Goal: Task Accomplishment & Management: Use online tool/utility

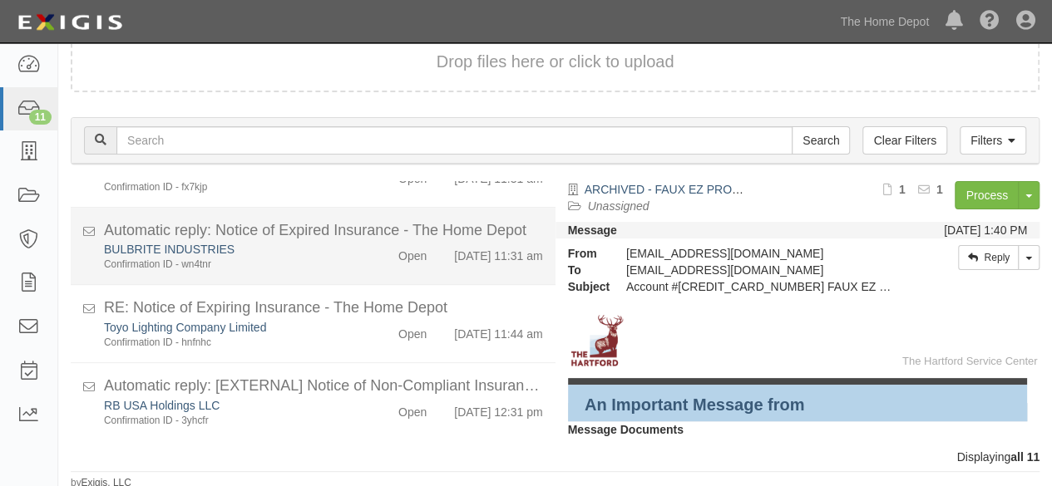
scroll to position [113, 0]
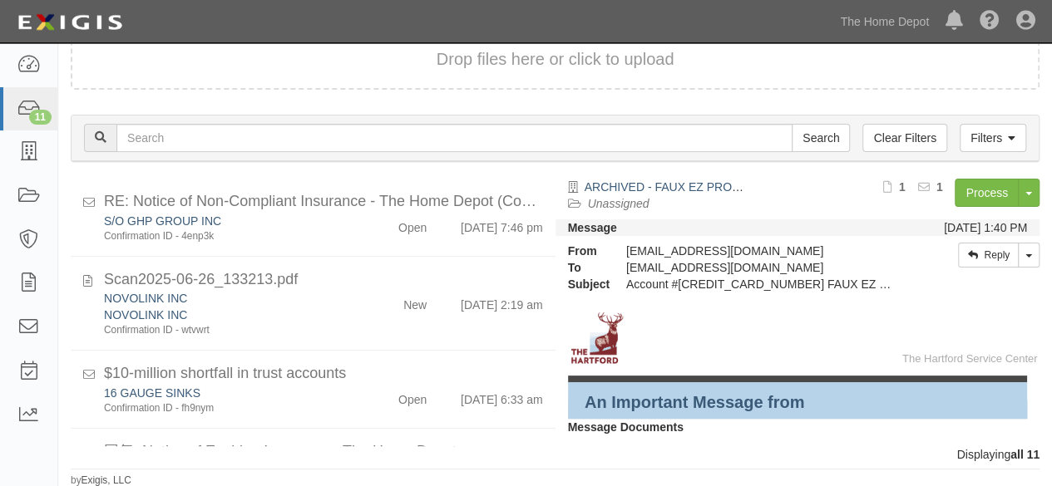
scroll to position [515, 0]
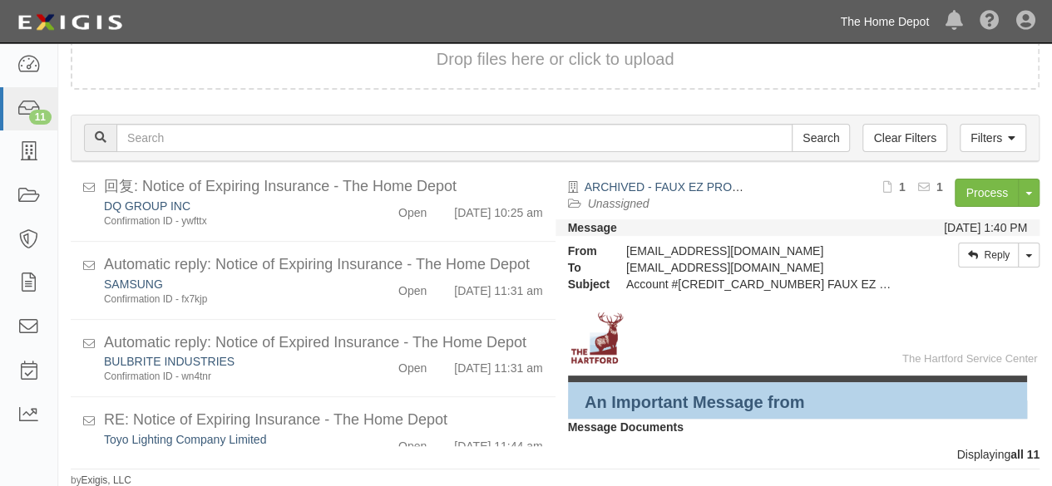
click at [913, 17] on link "The Home Depot" at bounding box center [884, 21] width 106 height 33
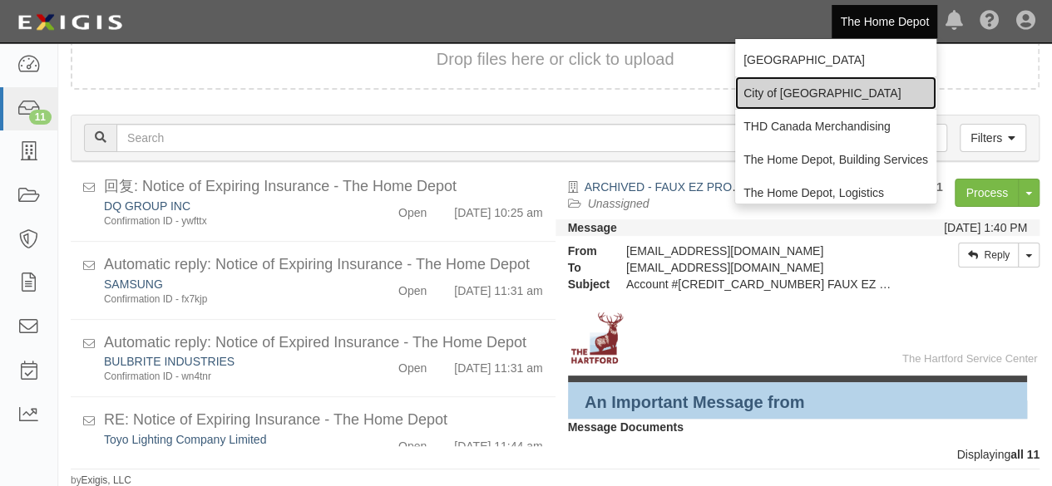
click at [812, 81] on link "City of [GEOGRAPHIC_DATA]" at bounding box center [835, 92] width 201 height 33
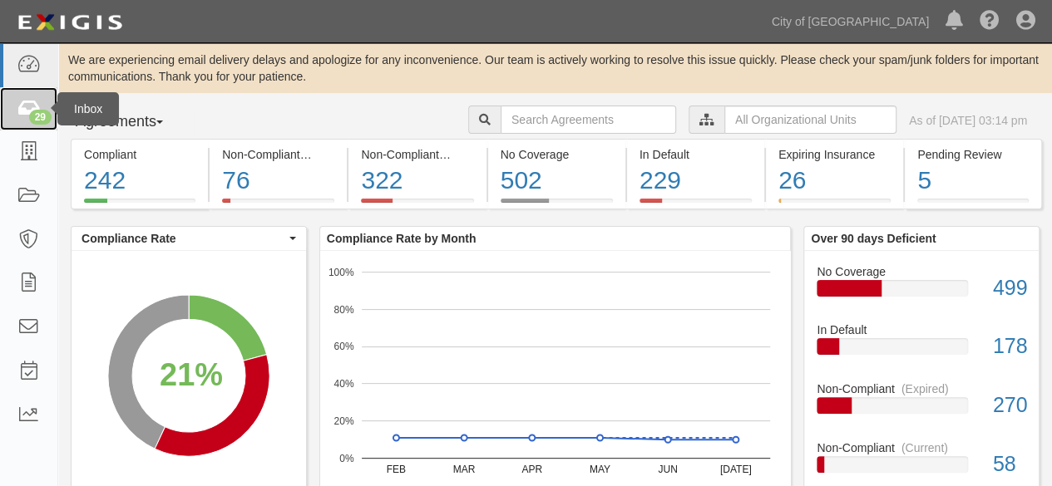
click at [37, 111] on div "29" at bounding box center [40, 117] width 22 height 15
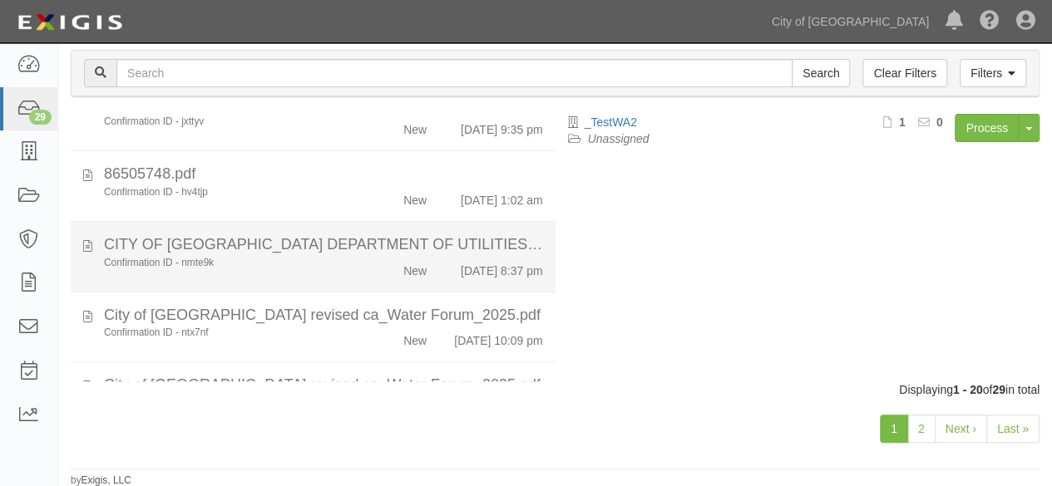
scroll to position [1254, 0]
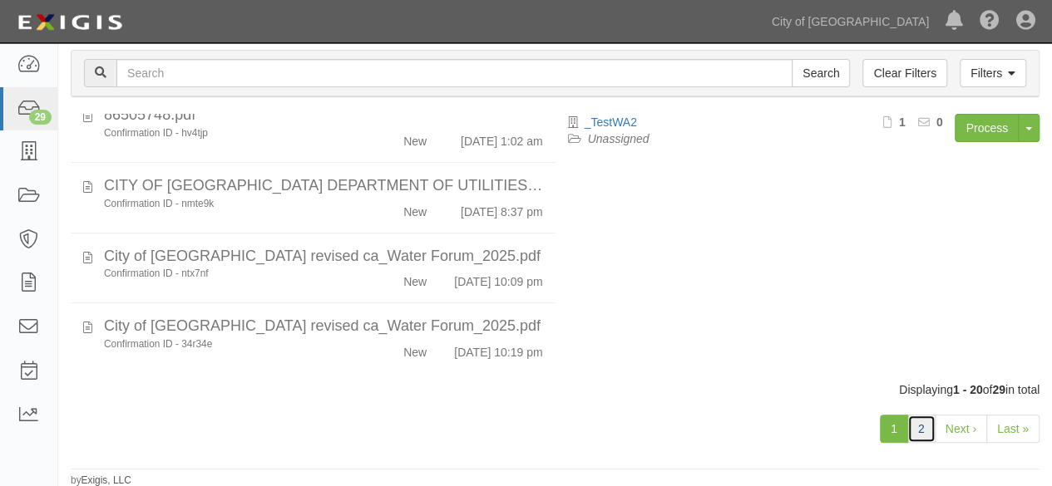
click at [921, 433] on link "2" at bounding box center [921, 429] width 28 height 28
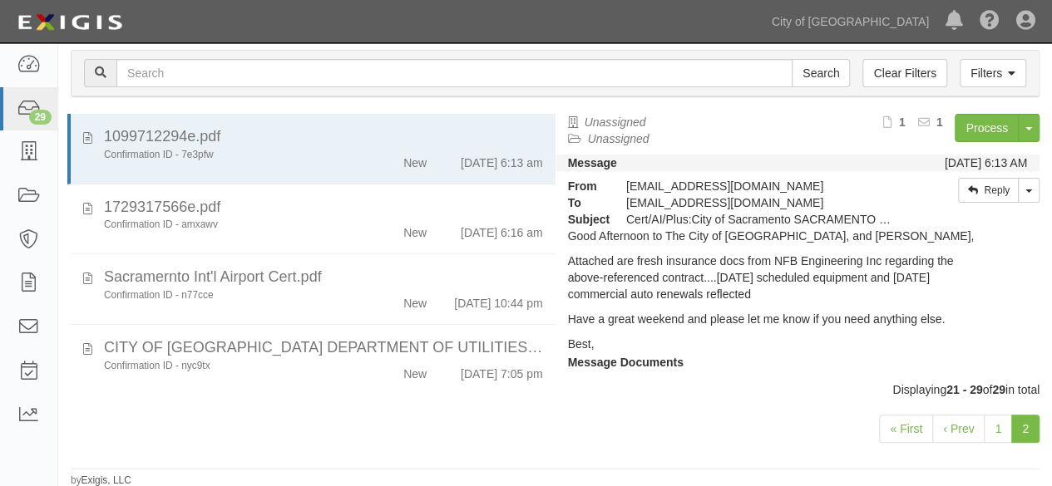
scroll to position [437, 0]
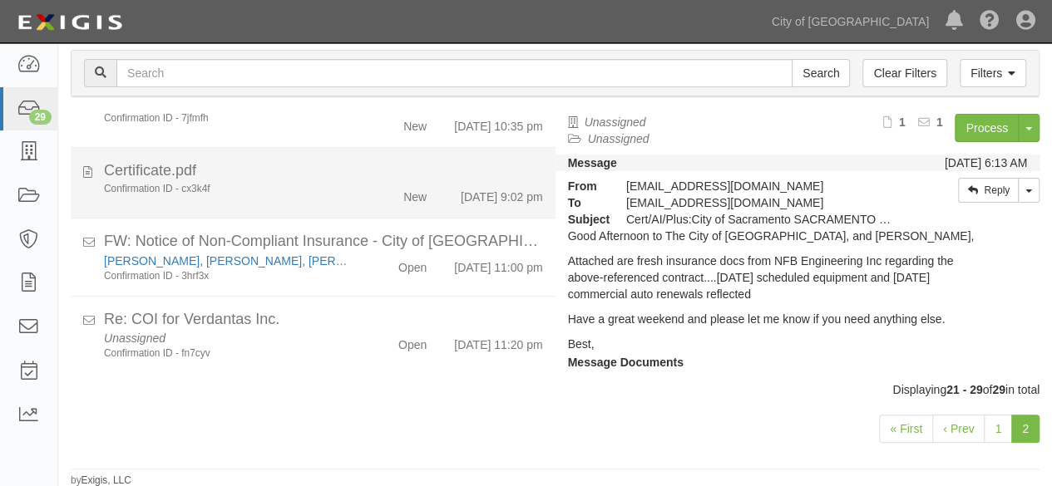
click at [304, 160] on div "Certificate.pdf" at bounding box center [323, 171] width 439 height 22
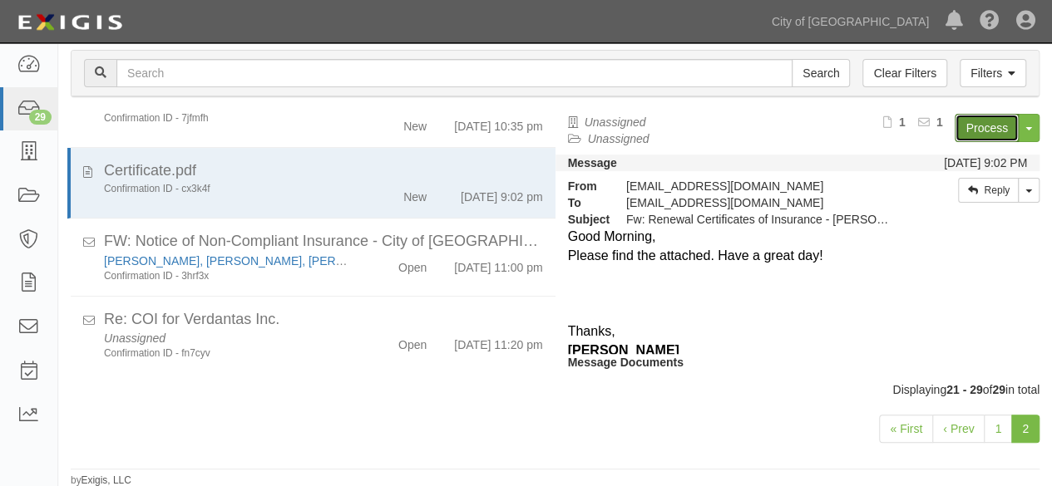
click at [958, 127] on link "Process" at bounding box center [986, 128] width 64 height 28
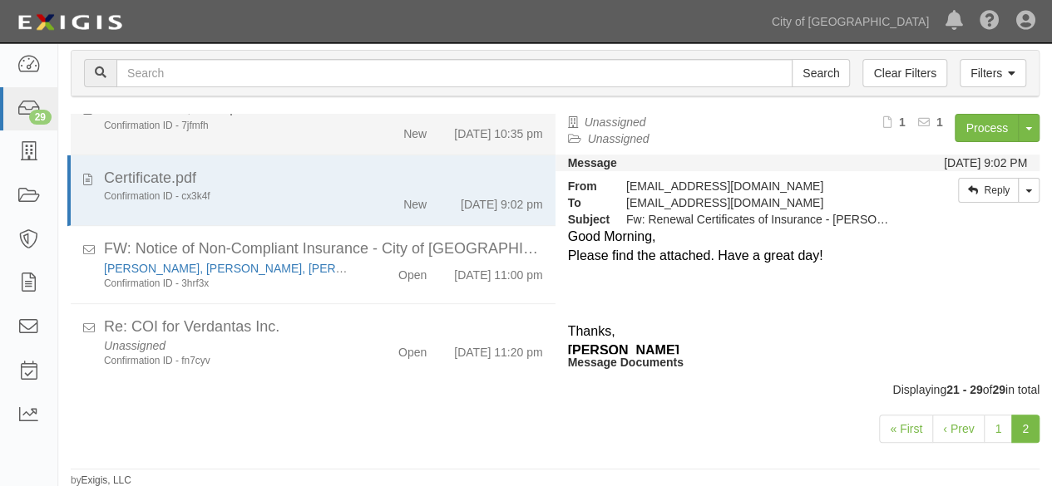
scroll to position [354, 0]
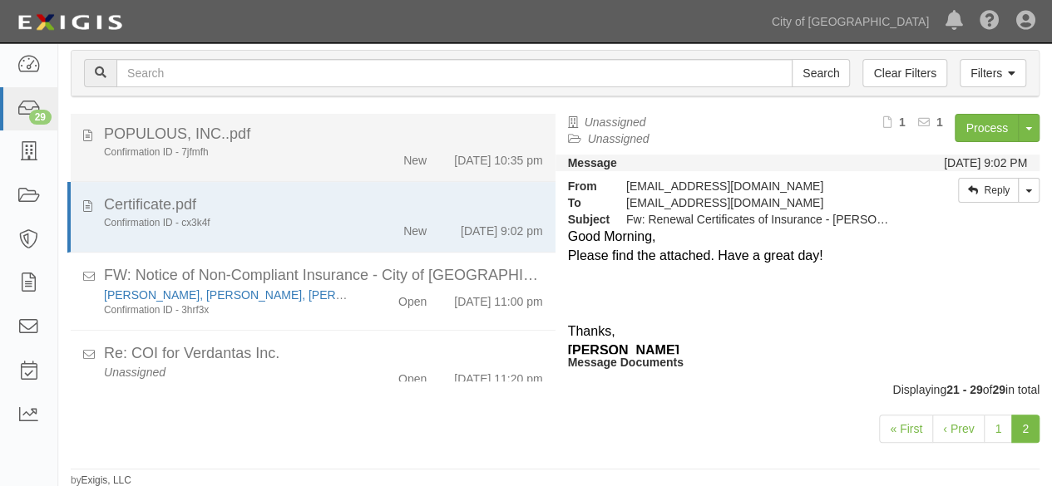
drag, startPoint x: 356, startPoint y: 181, endPoint x: 365, endPoint y: 178, distance: 9.7
click at [362, 169] on div "New" at bounding box center [400, 156] width 77 height 23
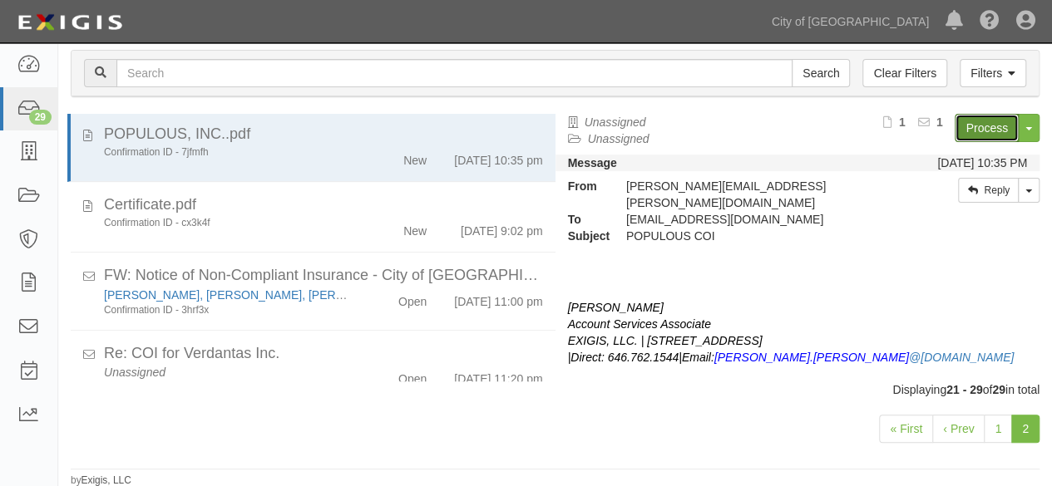
click at [962, 127] on link "Process" at bounding box center [986, 128] width 64 height 28
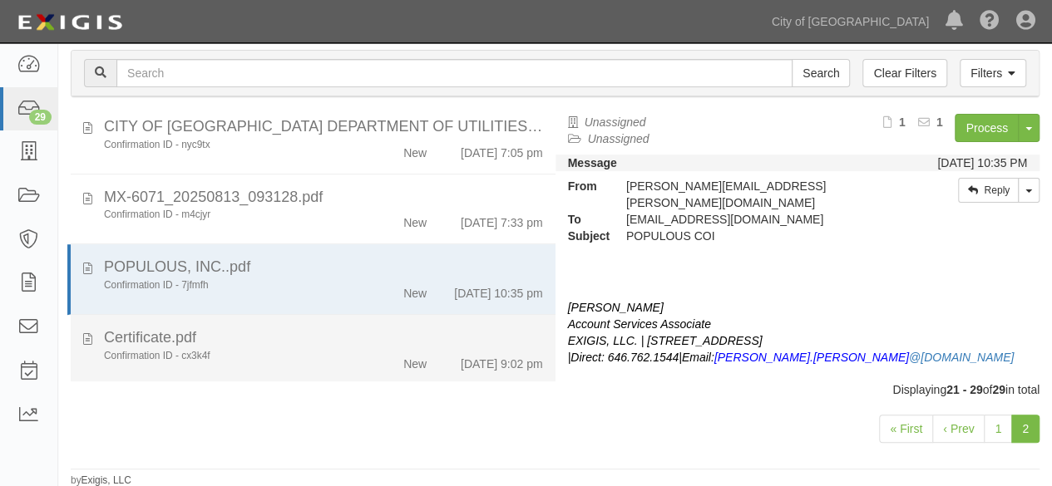
scroll to position [188, 0]
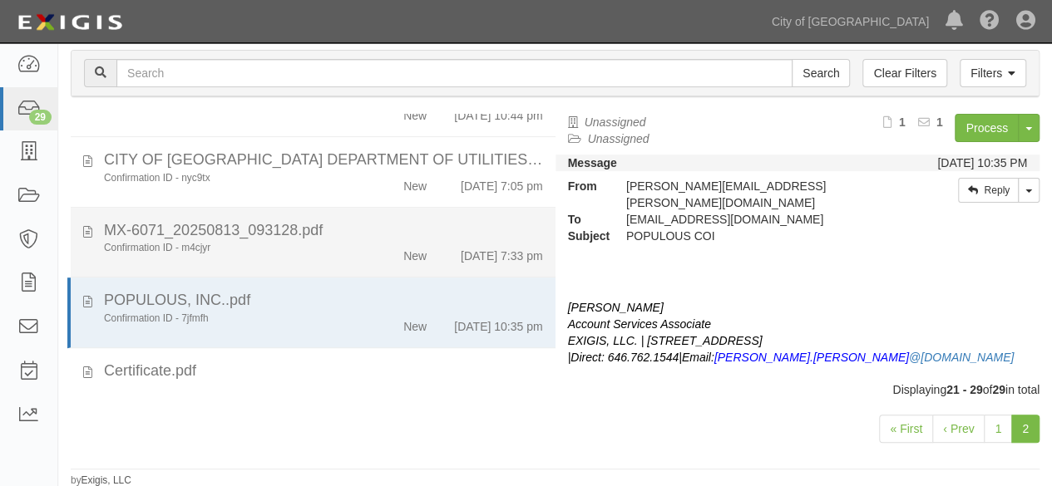
click at [381, 264] on div "New" at bounding box center [400, 252] width 77 height 23
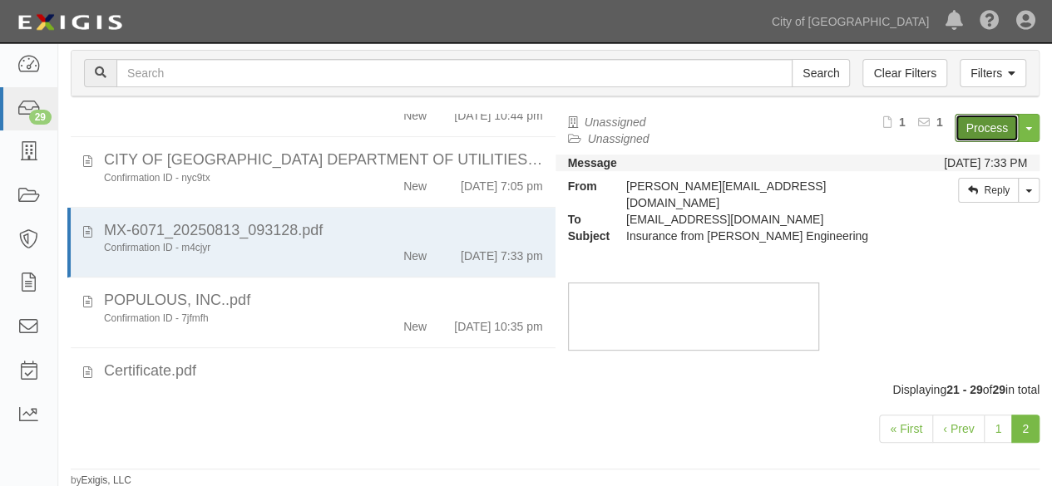
click at [963, 127] on link "Process" at bounding box center [986, 128] width 64 height 28
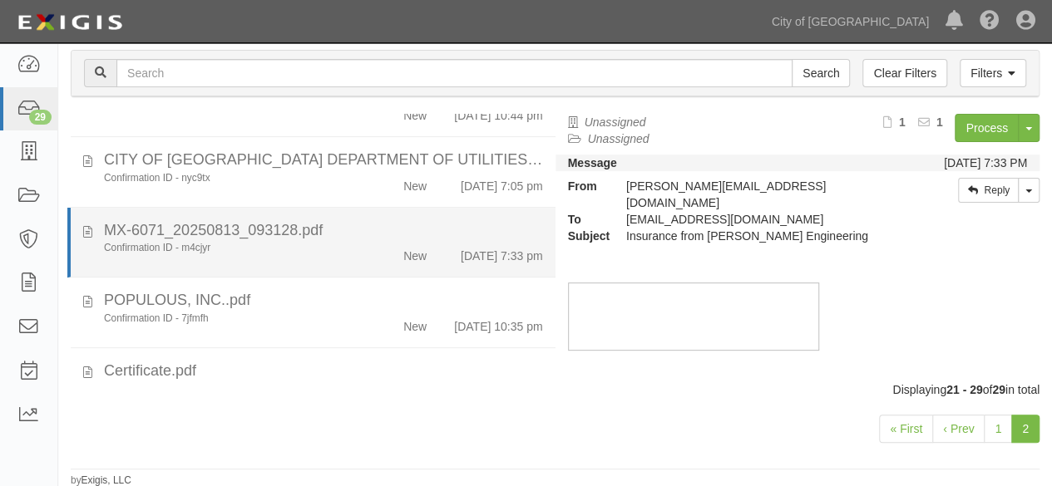
scroll to position [105, 0]
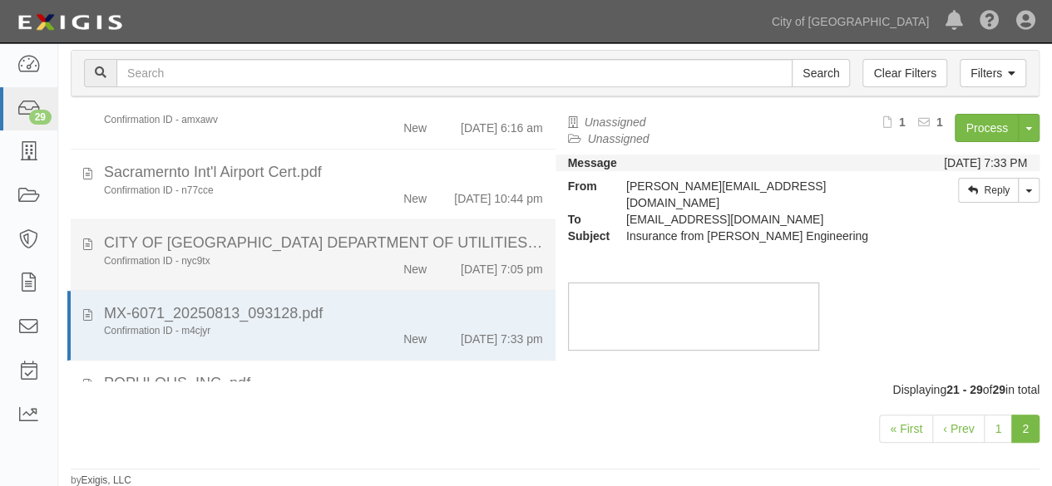
click at [366, 278] on div "New" at bounding box center [400, 265] width 77 height 23
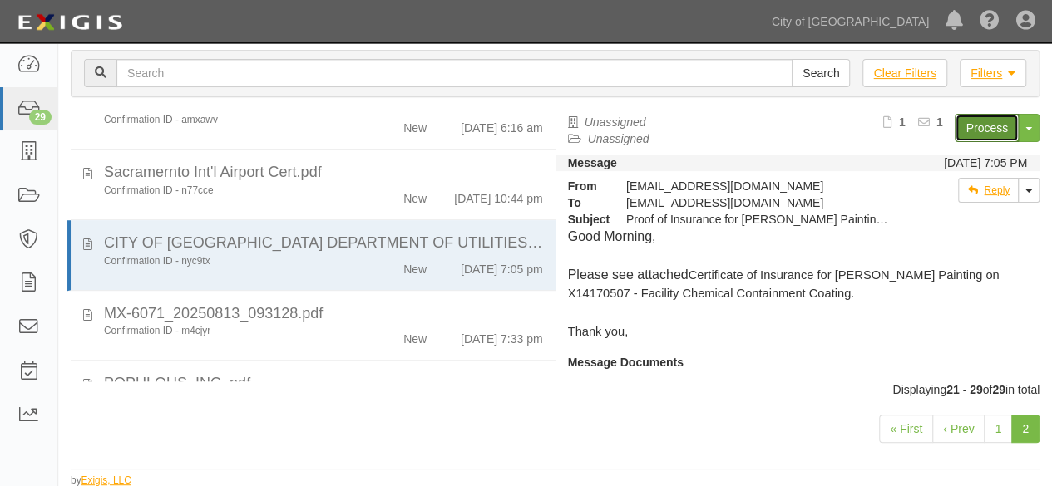
click at [968, 129] on link "Process" at bounding box center [986, 128] width 64 height 28
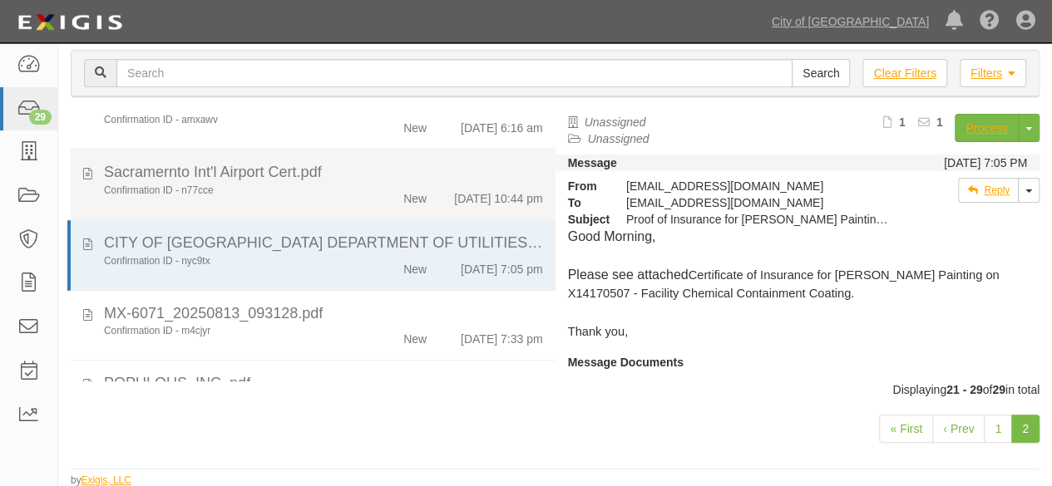
drag, startPoint x: 329, startPoint y: 205, endPoint x: 422, endPoint y: 192, distance: 94.0
click at [329, 205] on div "Confirmation ID - n77cce New 8/12/25 10:44 pm" at bounding box center [323, 195] width 464 height 23
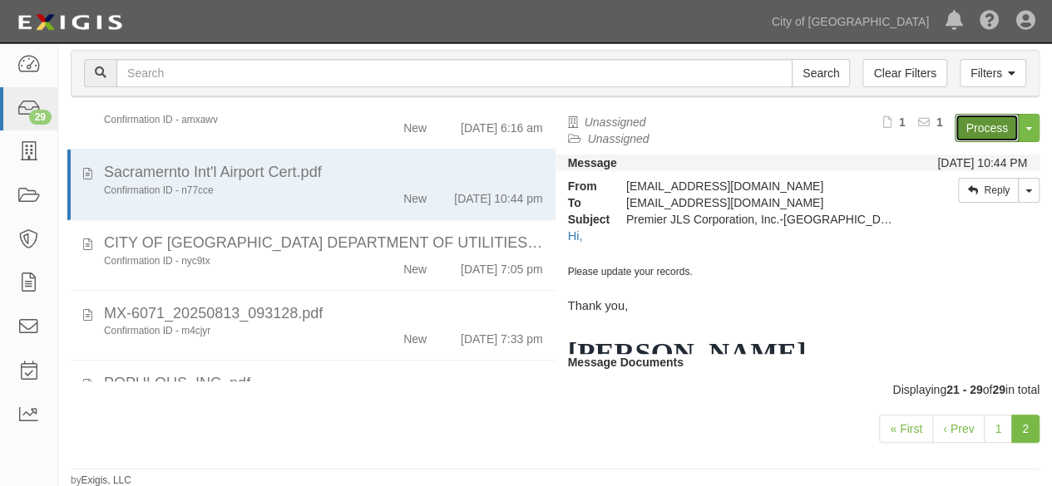
click at [963, 121] on link "Process" at bounding box center [986, 128] width 64 height 28
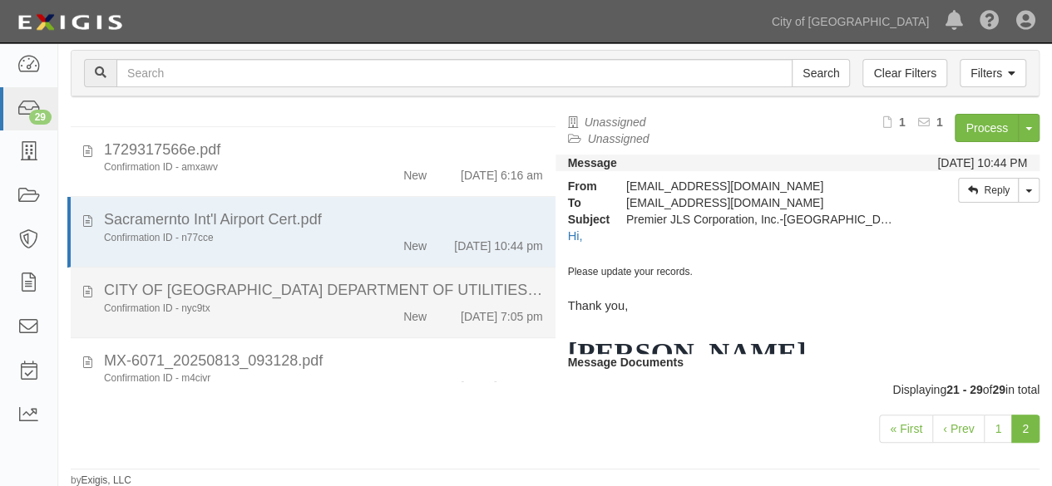
scroll to position [22, 0]
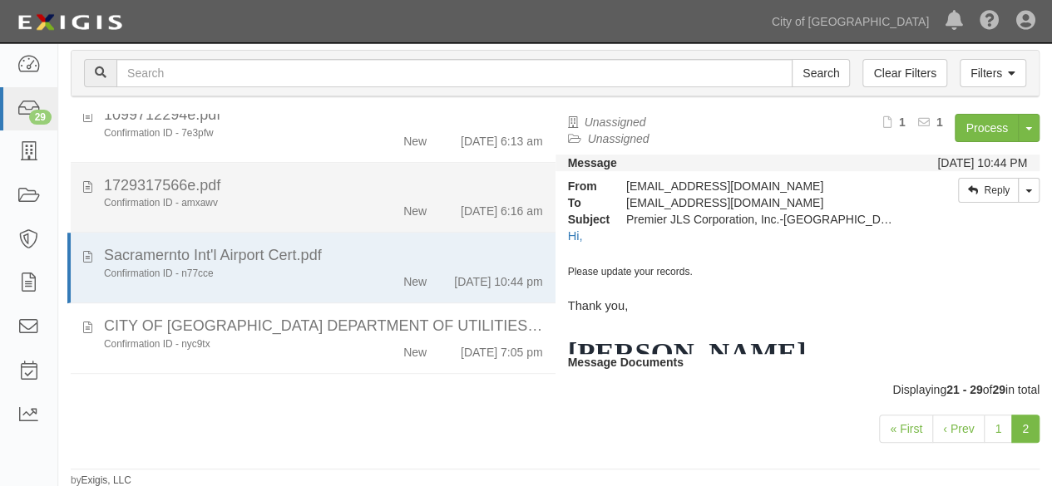
click at [350, 188] on div "1729317566e.pdf" at bounding box center [323, 186] width 439 height 22
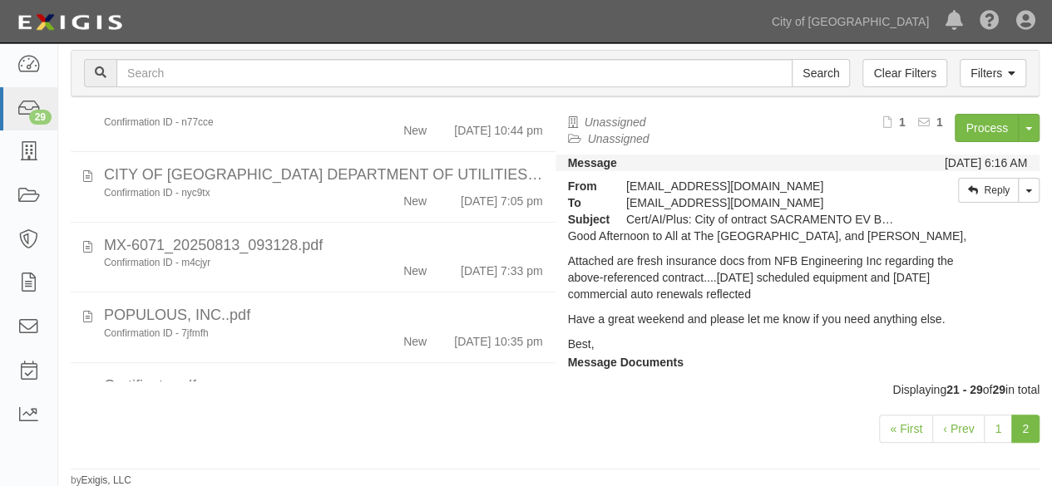
scroll to position [437, 0]
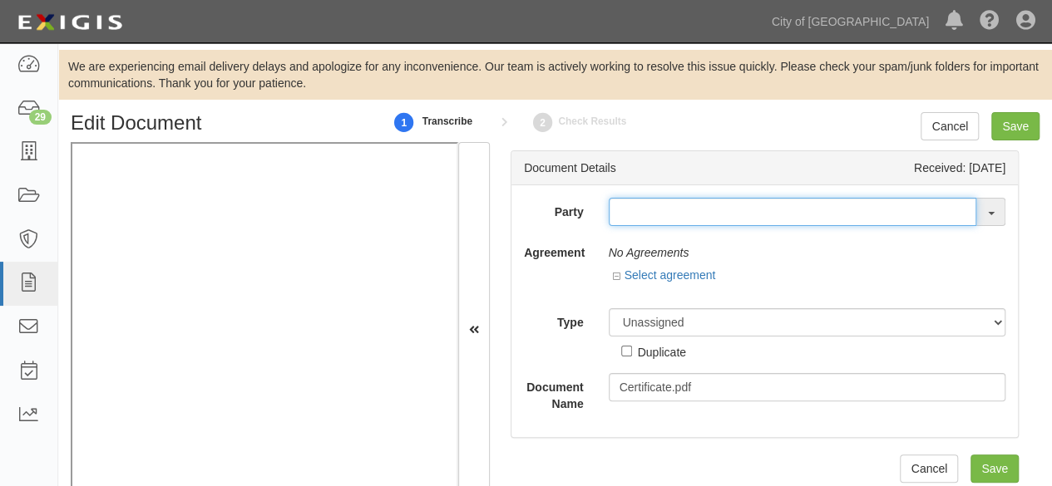
click at [627, 214] on input "text" at bounding box center [792, 212] width 368 height 28
paste input "[PERSON_NAME] Engineers"
type input "[PERSON_NAME] Engineers"
click at [611, 209] on input "text" at bounding box center [792, 212] width 368 height 28
paste input "POPULOUS, INC."
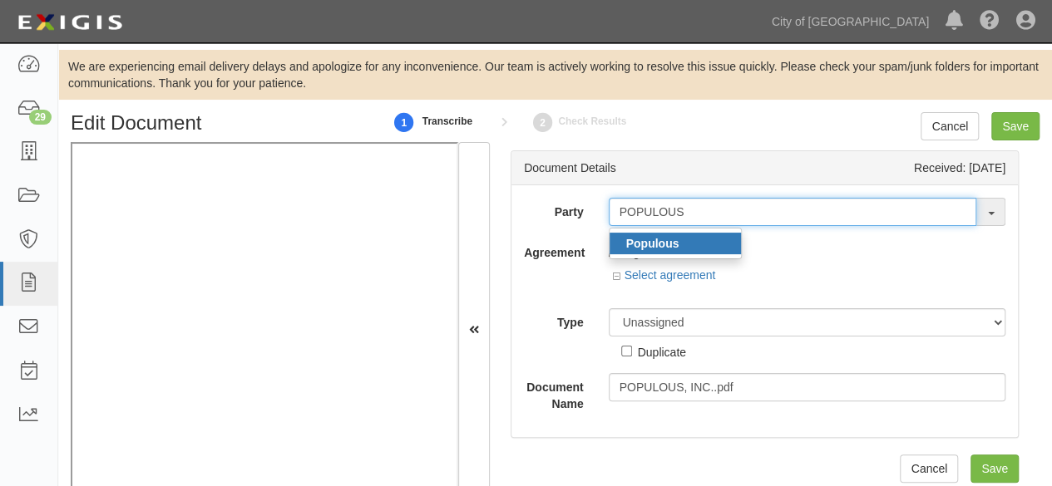
type input "POPULOUS"
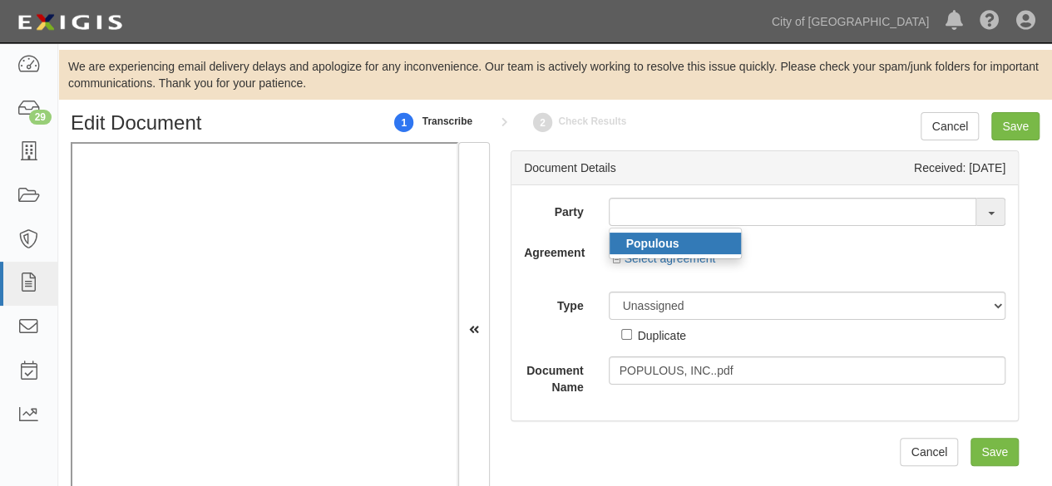
click at [663, 243] on strong "Populous" at bounding box center [652, 243] width 53 height 13
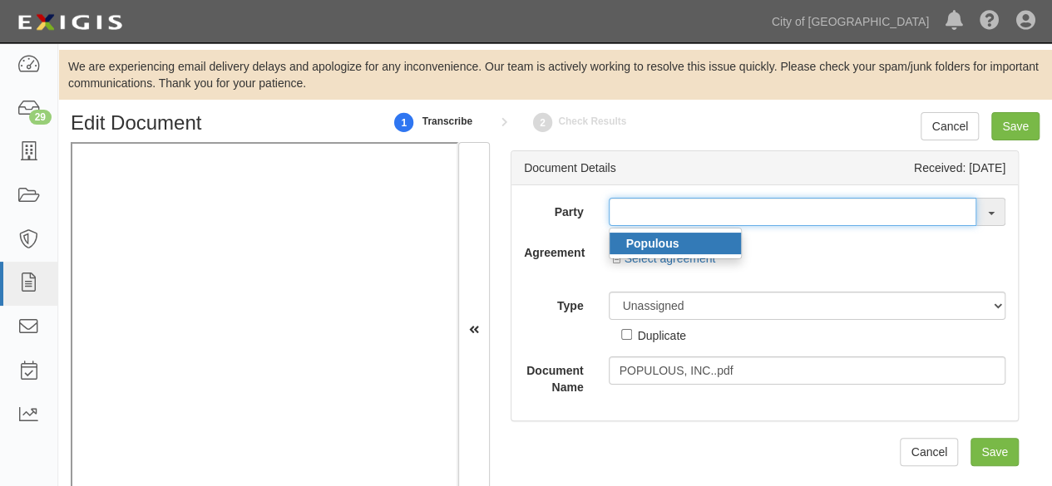
type input "Populous"
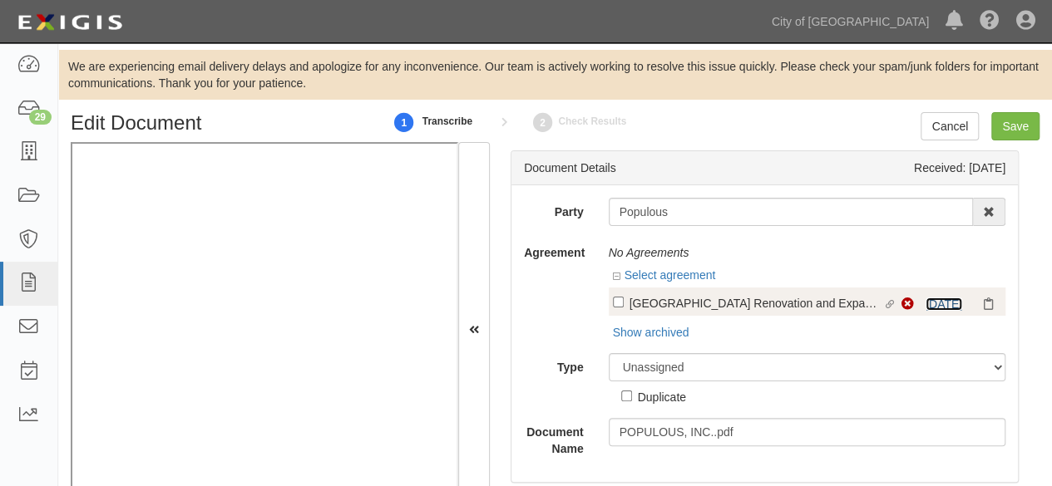
click at [925, 303] on link "[DATE]" at bounding box center [943, 304] width 37 height 13
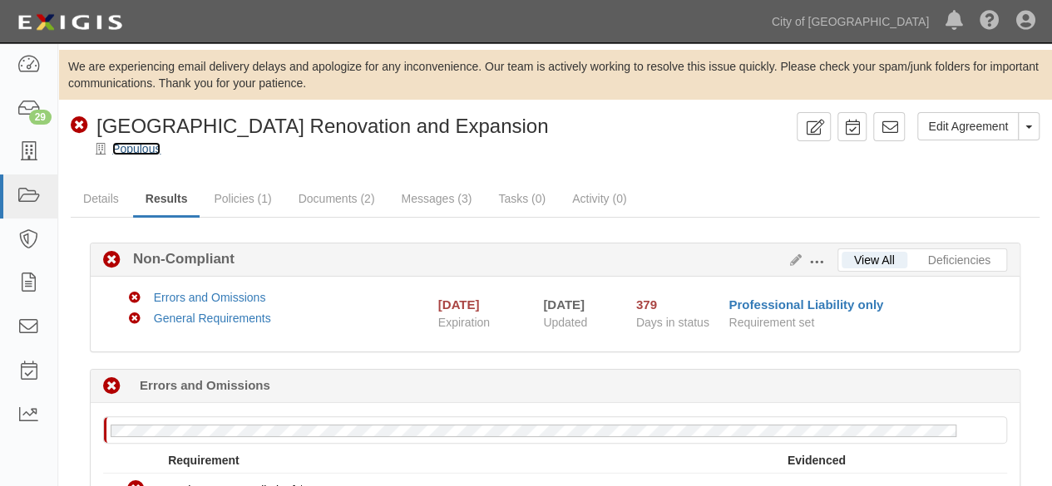
click at [130, 146] on link "Populous" at bounding box center [136, 148] width 48 height 13
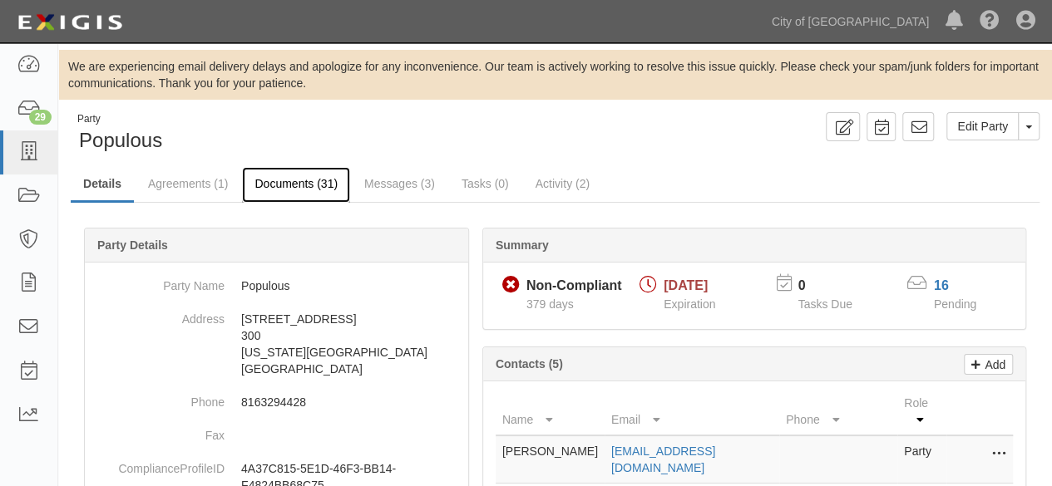
click at [284, 183] on link "Documents (31)" at bounding box center [296, 185] width 108 height 36
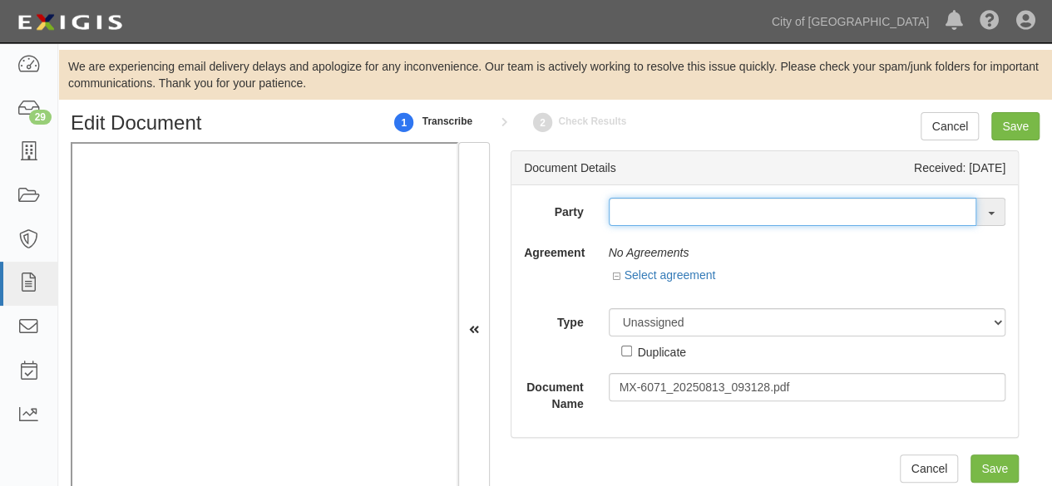
click at [628, 215] on input "text" at bounding box center [792, 212] width 368 height 28
paste input "PETER'S ENGINEERING INC"
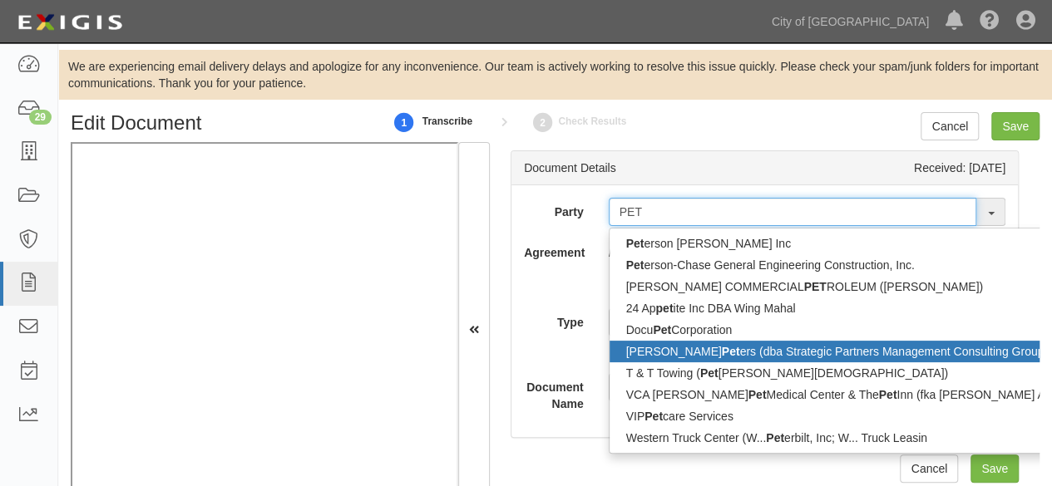
type input "PET"
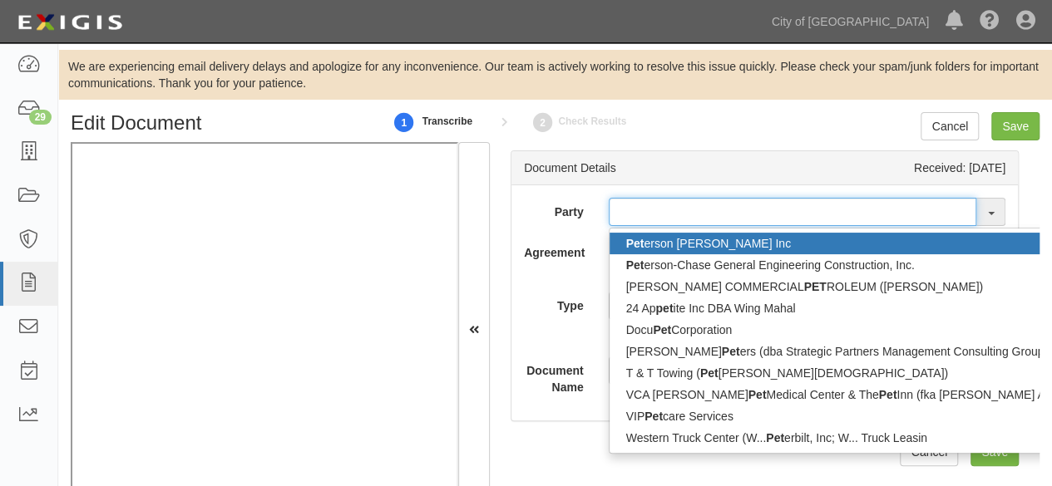
click at [632, 210] on input "text" at bounding box center [792, 212] width 368 height 28
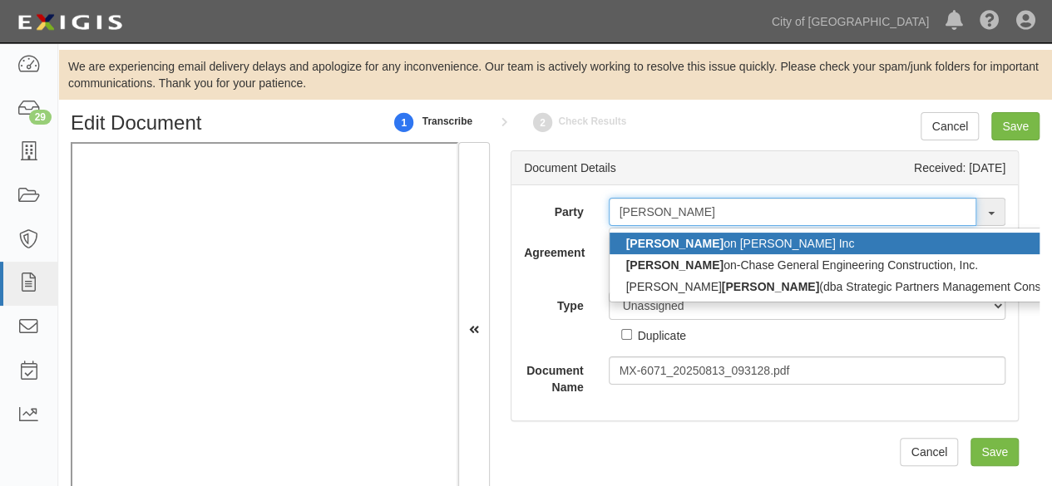
type input "peters"
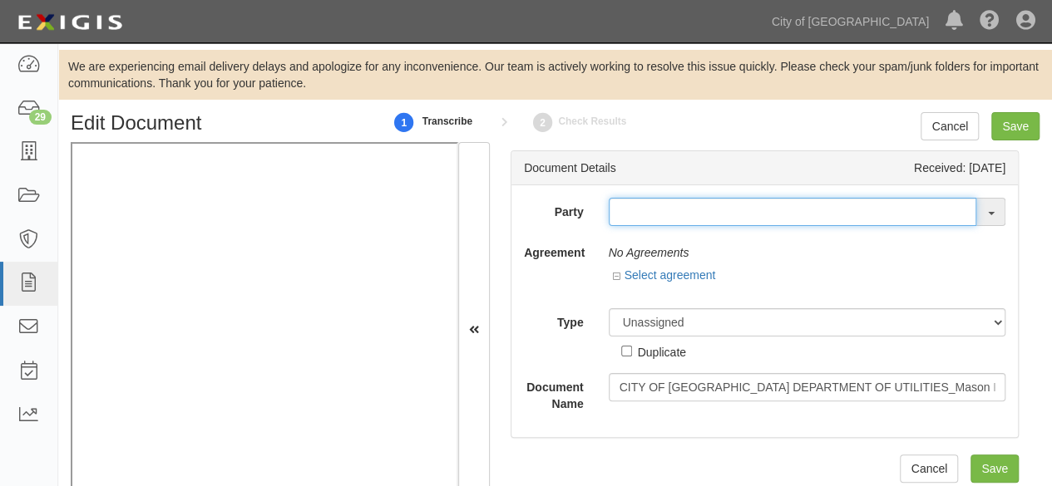
click at [617, 212] on input "text" at bounding box center [792, 212] width 368 height 28
paste input "[PERSON_NAME] Painting Inc"
type input "[PERSON_NAME]"
click at [640, 206] on input "text" at bounding box center [792, 212] width 368 height 28
paste input "Premier JLS Corporation, Inc. Dba Premier Jazzman Limo"
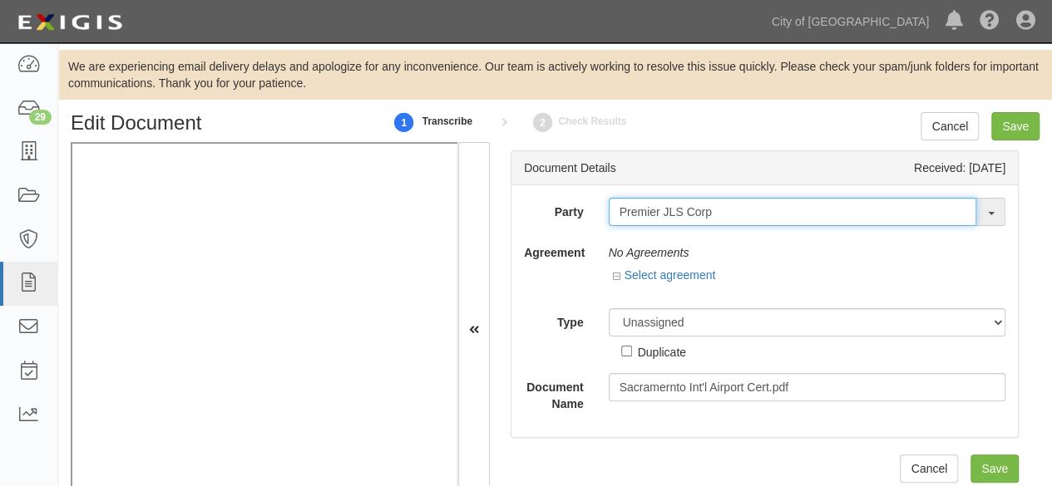
type input "Premier JLS Cor"
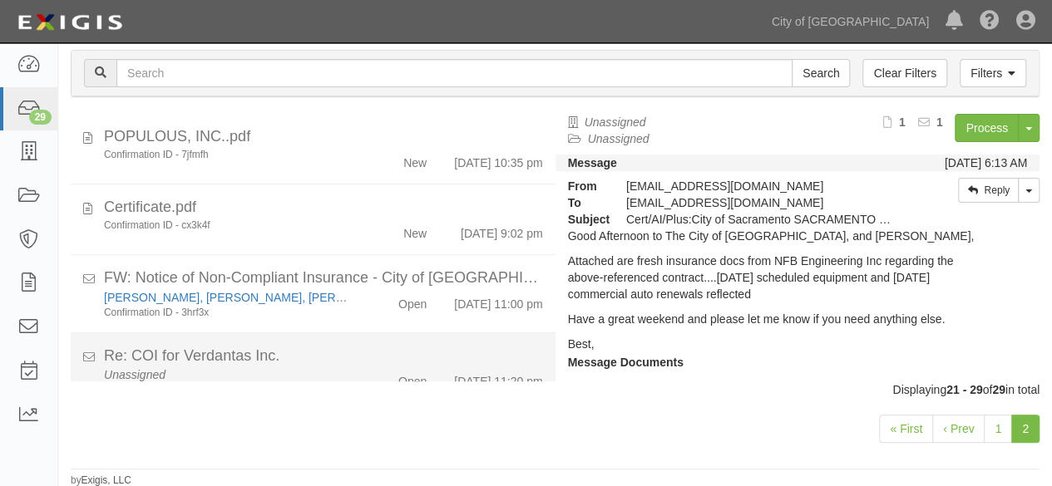
scroll to position [437, 0]
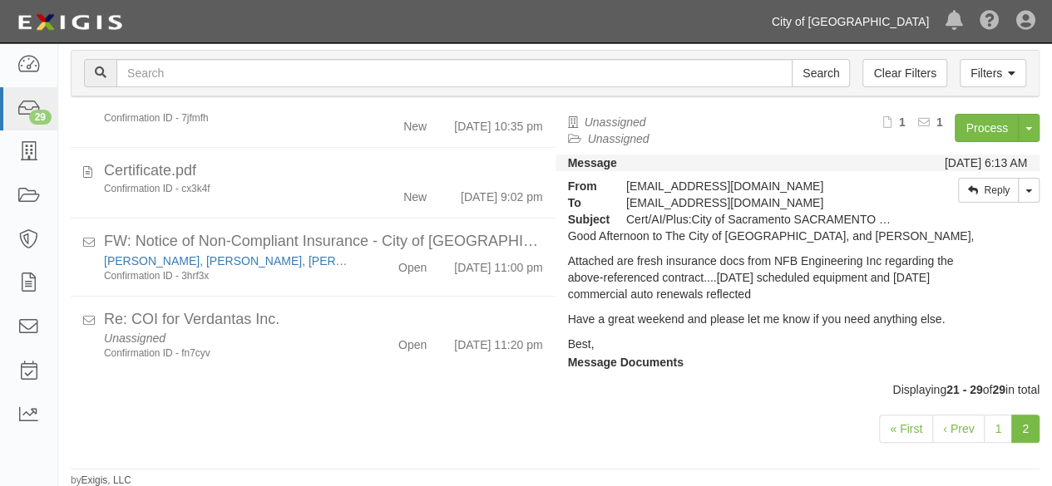
click at [876, 24] on link "City of [GEOGRAPHIC_DATA]" at bounding box center [850, 21] width 174 height 33
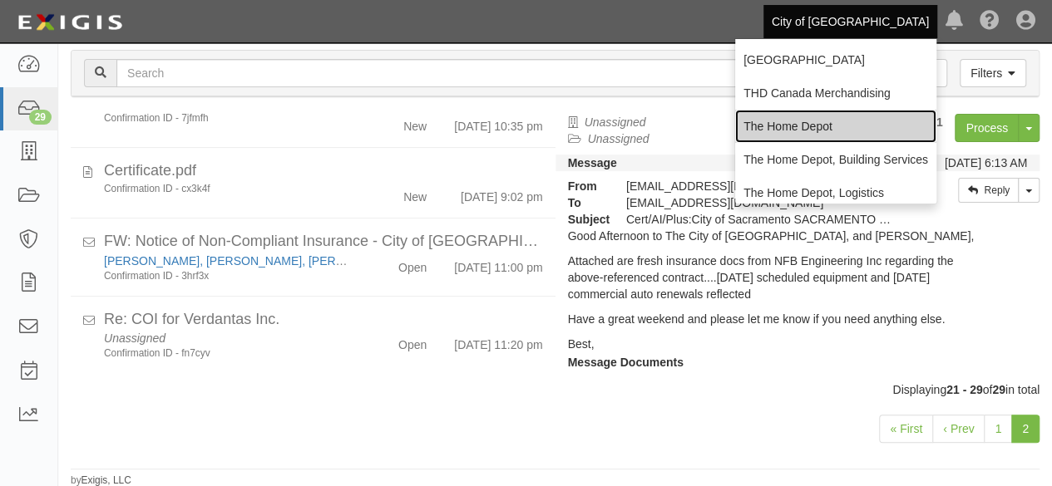
click at [796, 129] on link "The Home Depot" at bounding box center [835, 126] width 201 height 33
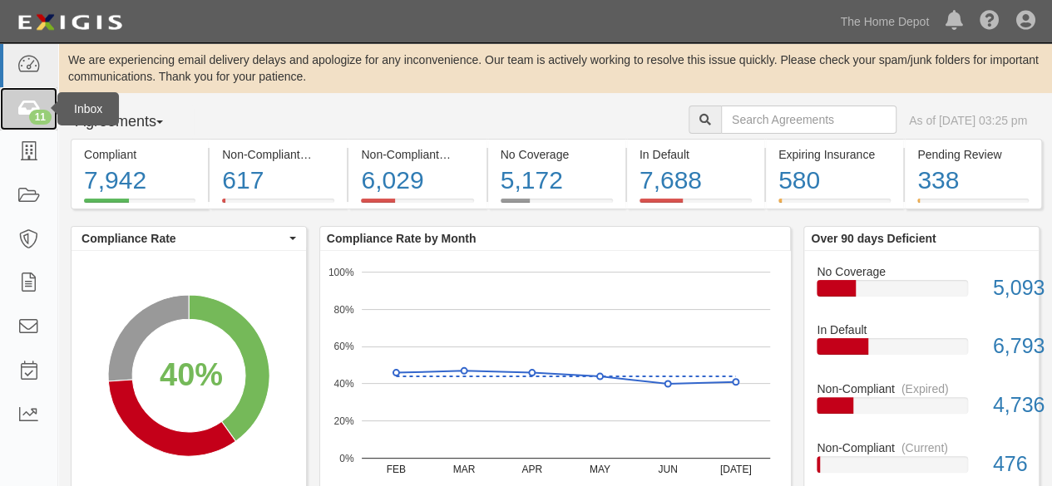
click at [18, 112] on icon at bounding box center [28, 109] width 23 height 19
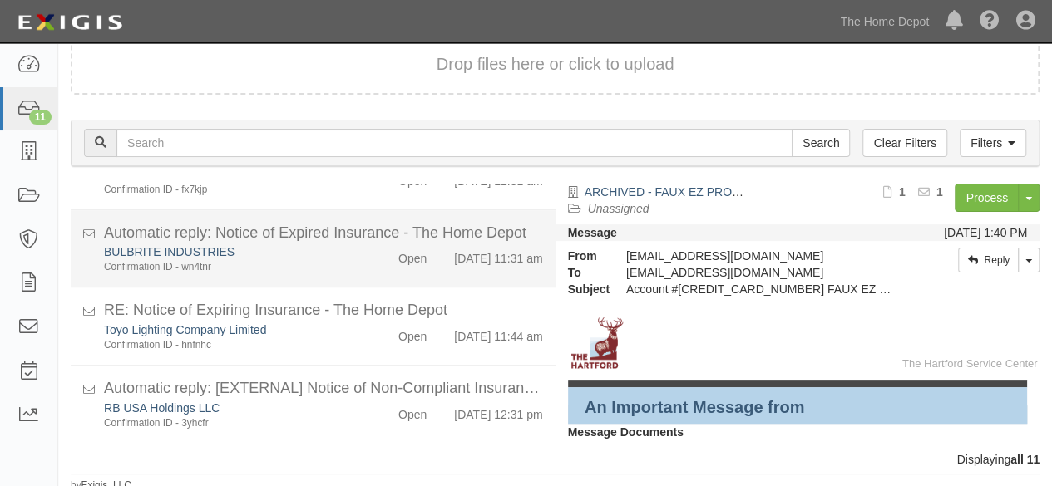
scroll to position [113, 0]
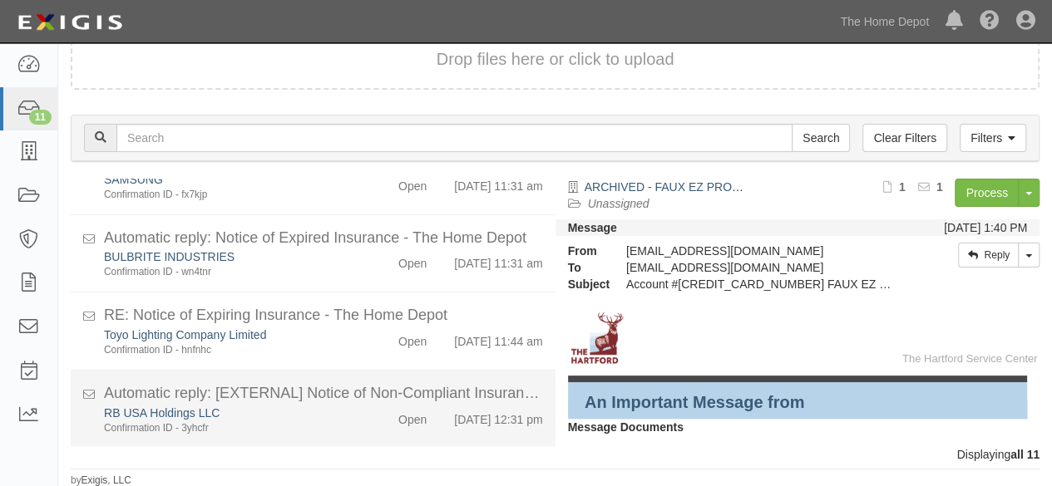
scroll to position [682, 0]
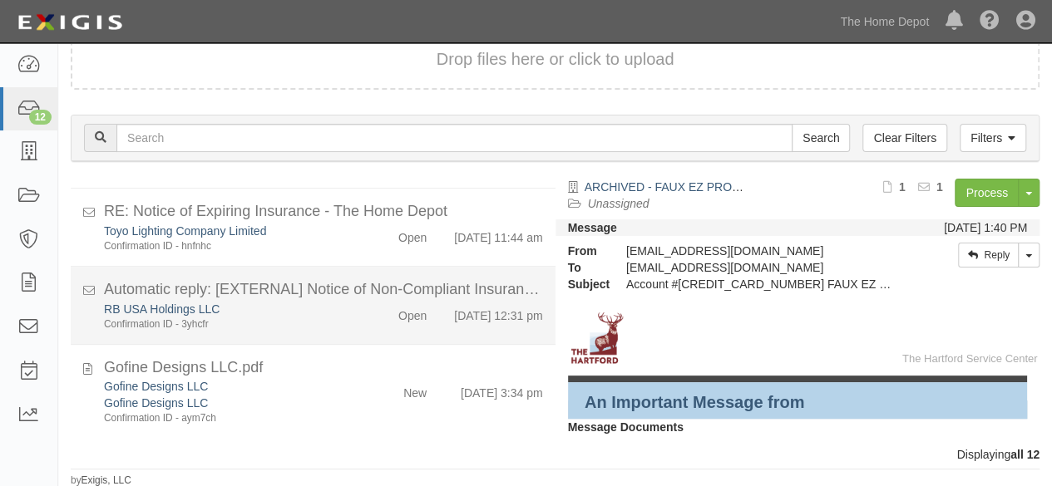
scroll to position [776, 0]
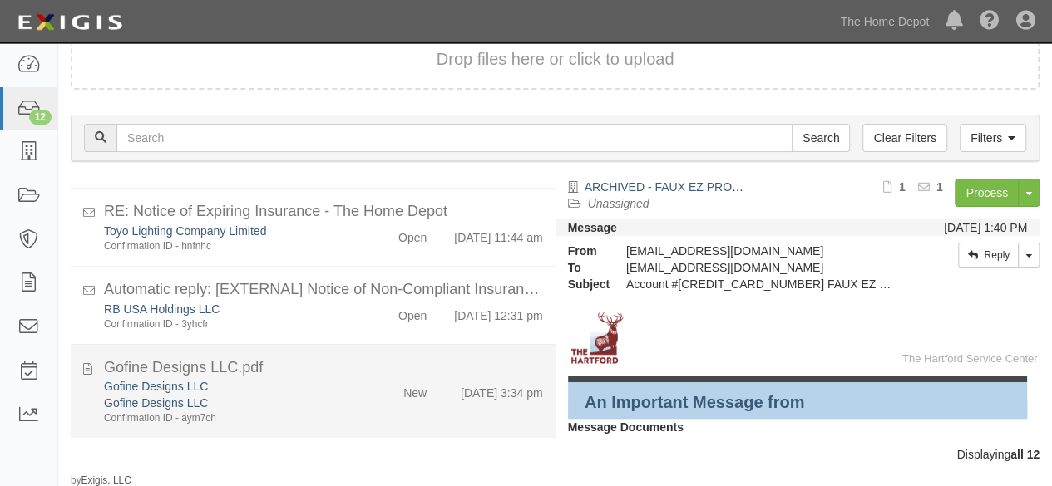
click at [321, 406] on div "Gofine Designs LLC" at bounding box center [226, 403] width 245 height 17
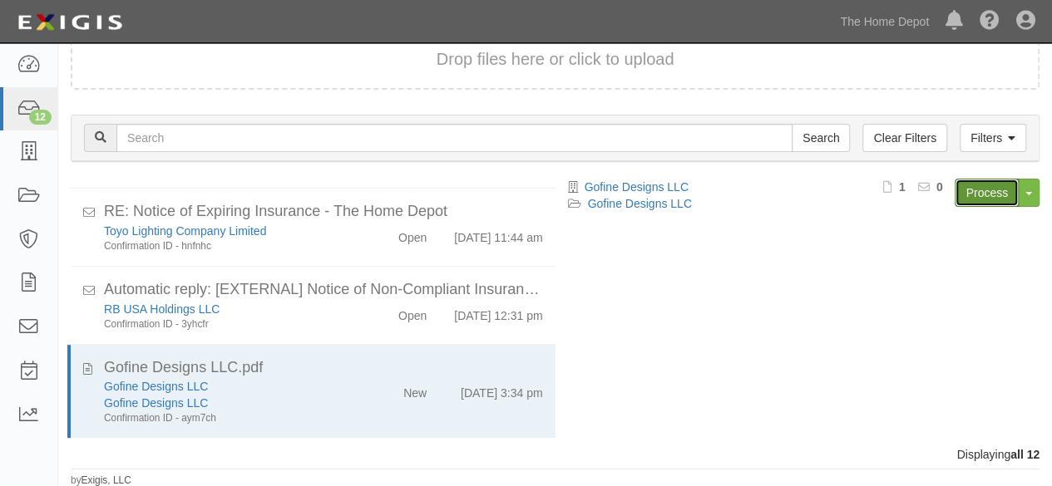
click at [973, 190] on link "Process" at bounding box center [986, 193] width 64 height 28
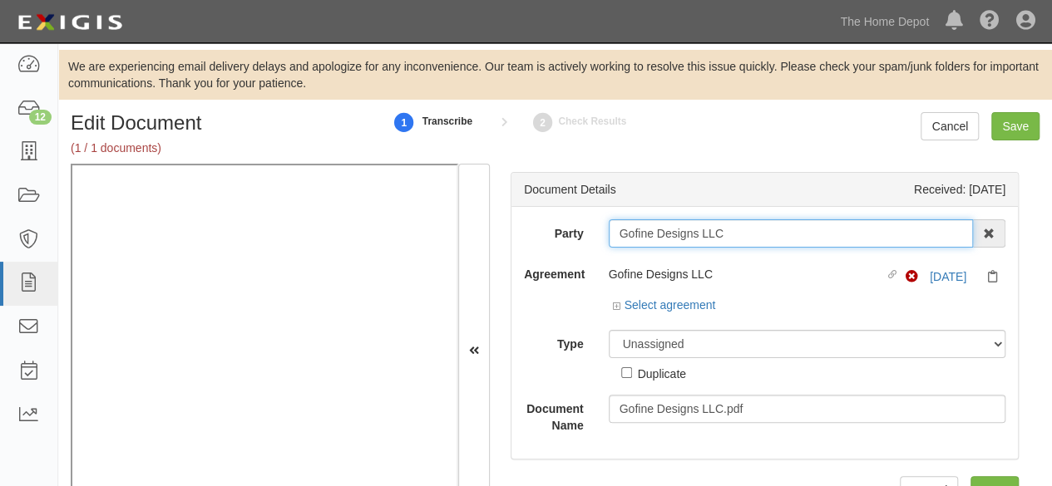
drag, startPoint x: 660, startPoint y: 273, endPoint x: 726, endPoint y: 233, distance: 77.3
click at [726, 232] on input "Gofine Designs LLC" at bounding box center [790, 233] width 365 height 28
type input "Gofine Designs LL"
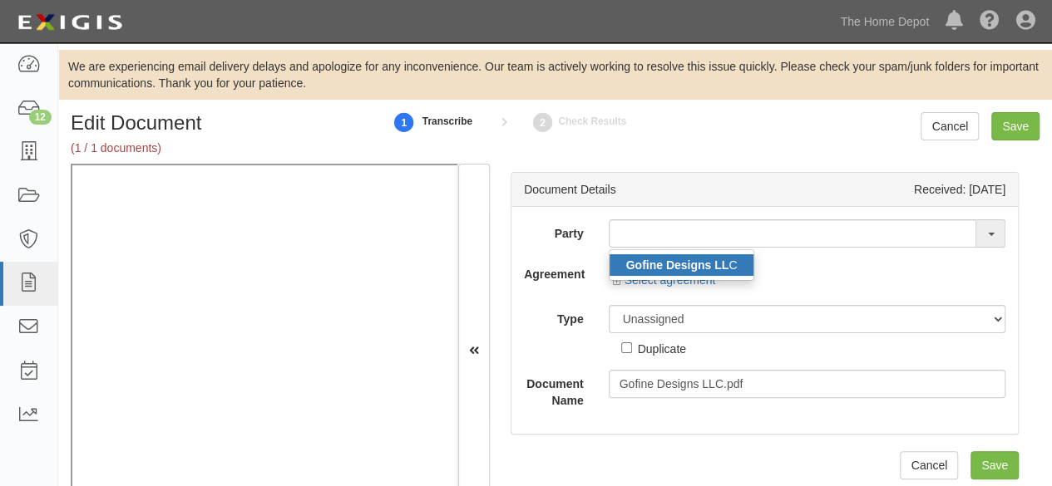
click at [698, 262] on strong "Gofine Designs LL" at bounding box center [677, 265] width 103 height 13
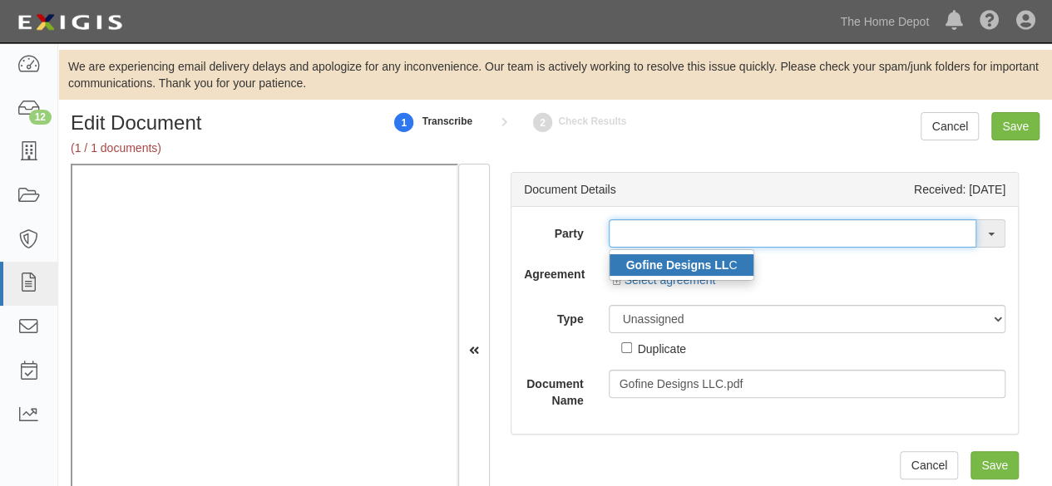
type input "Gofine Designs LLC"
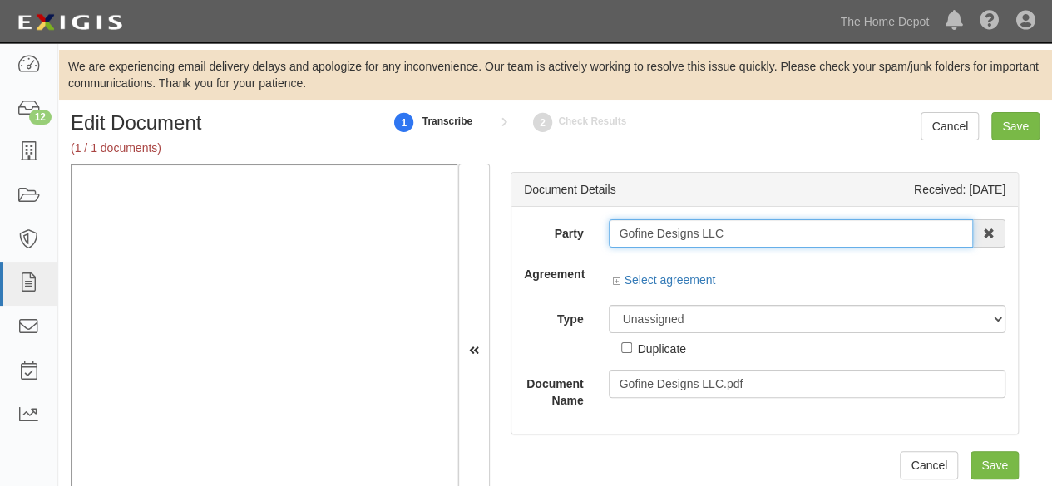
click at [637, 232] on input "Gofine Designs LLC" at bounding box center [790, 233] width 365 height 28
click at [635, 232] on input "Gofine Designs LLC" at bounding box center [790, 233] width 365 height 28
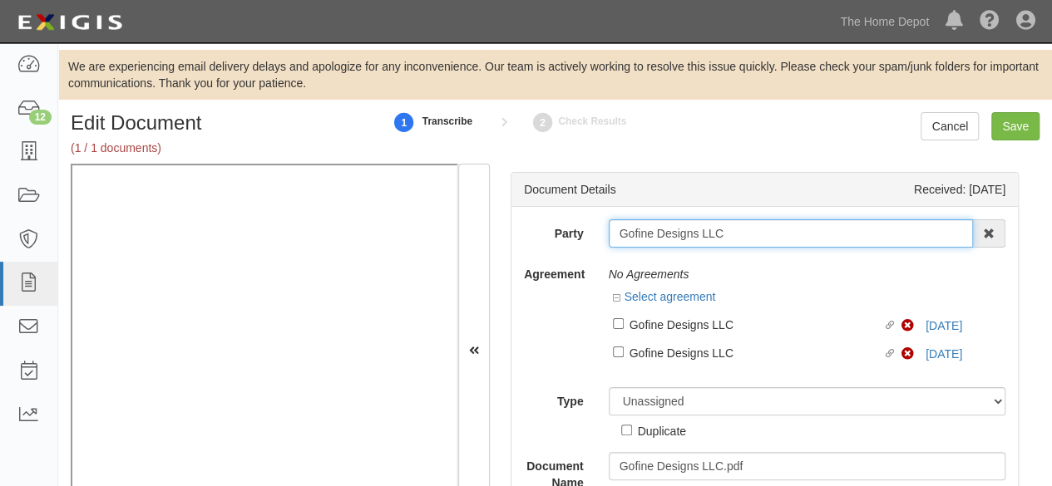
click at [635, 232] on input "Gofine Designs LLC" at bounding box center [790, 233] width 365 height 28
drag, startPoint x: 635, startPoint y: 231, endPoint x: 623, endPoint y: 235, distance: 12.4
click at [623, 235] on input "Gofine Designs LLC" at bounding box center [790, 233] width 365 height 28
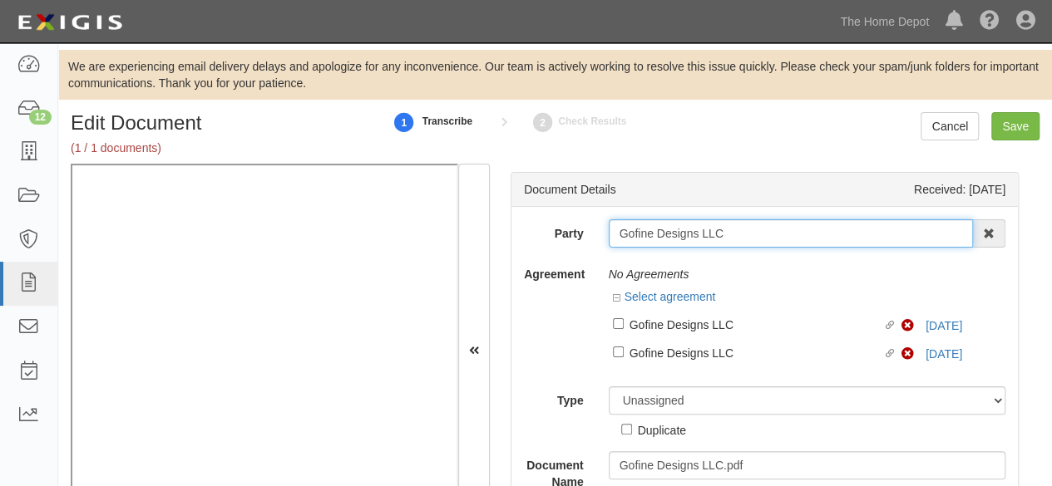
click at [627, 233] on input "Gofine Designs LLC" at bounding box center [790, 233] width 365 height 28
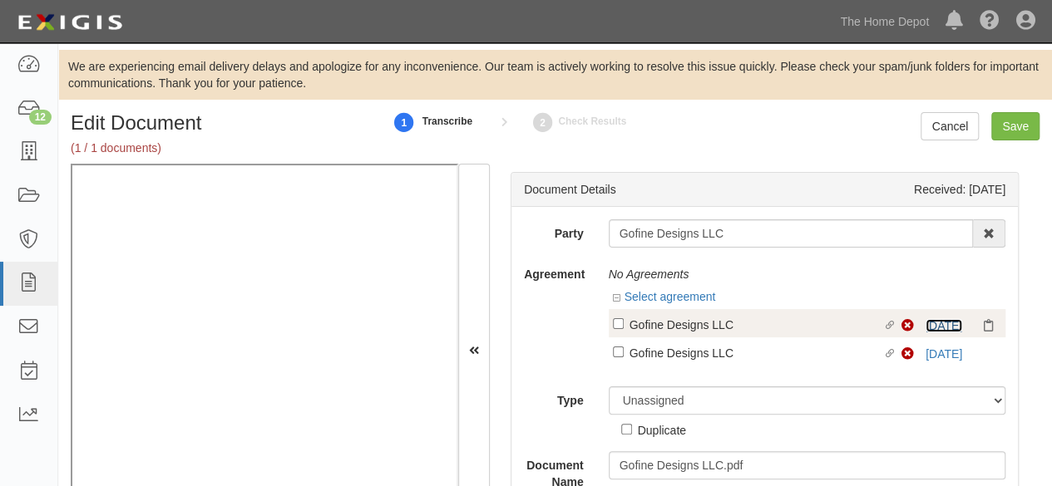
click at [925, 323] on link "8/1/25" at bounding box center [943, 325] width 37 height 13
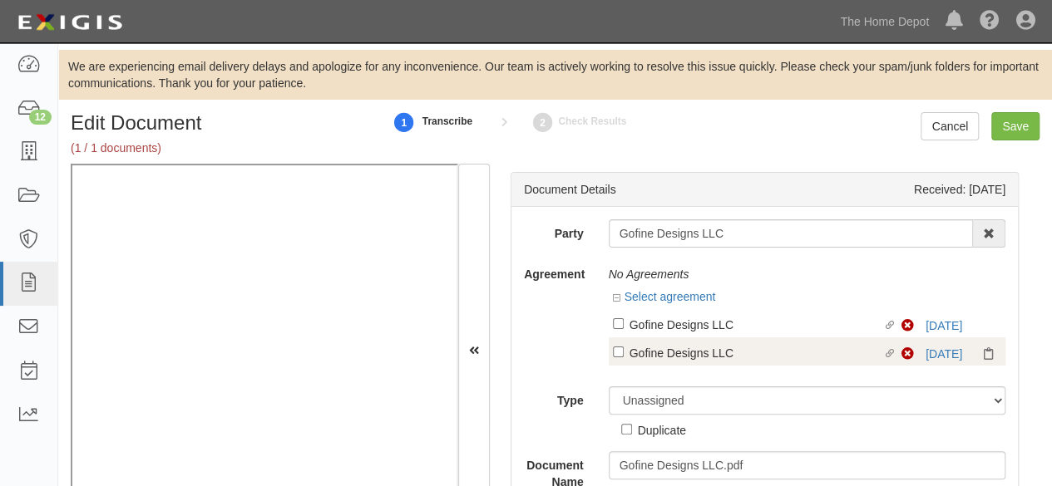
drag, startPoint x: 648, startPoint y: 325, endPoint x: 643, endPoint y: 335, distance: 10.8
click at [648, 325] on div "Gofine Designs LLC" at bounding box center [756, 324] width 254 height 18
click at [623, 325] on input "Linked agreement Gofine Designs LLC Linked agreement" at bounding box center [618, 323] width 11 height 11
checkbox input "true"
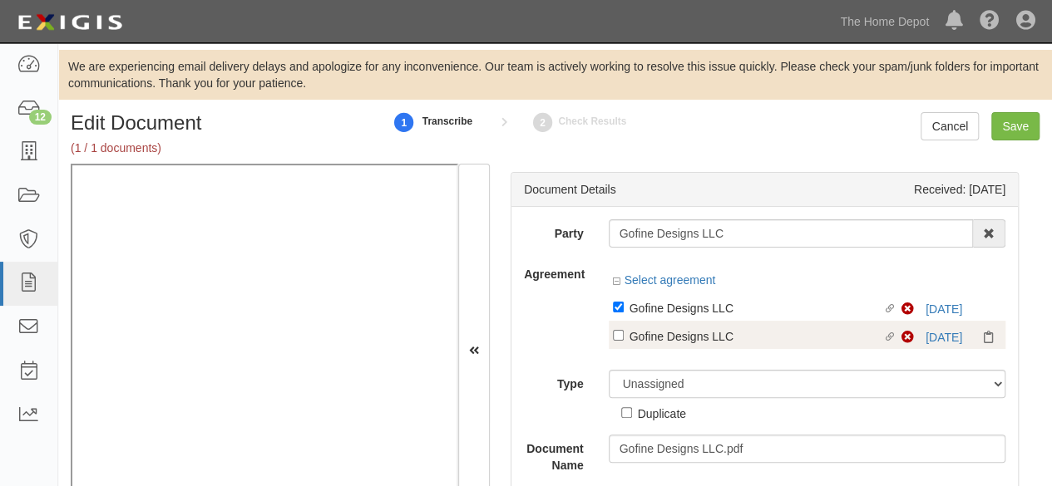
click at [644, 317] on div "Gofine Designs LLC" at bounding box center [756, 307] width 254 height 18
click at [623, 313] on input "Linked agreement Gofine Designs LLC Linked agreement" at bounding box center [618, 307] width 11 height 11
checkbox input "true"
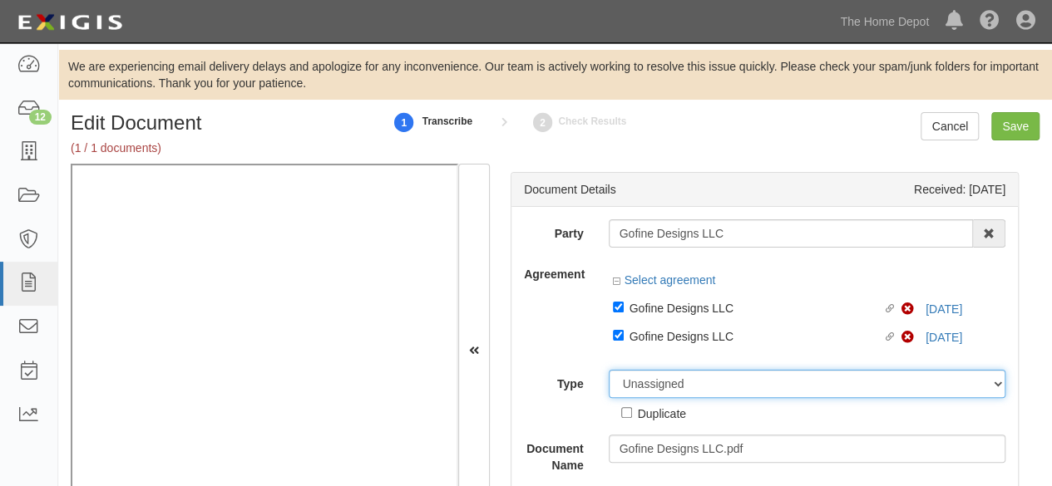
drag, startPoint x: 629, startPoint y: 396, endPoint x: 630, endPoint y: 383, distance: 12.5
click at [629, 396] on select "Unassigned Binder Cancellation Notice Certificate Contract Endorsement Insuranc…" at bounding box center [806, 384] width 397 height 28
select select "CertificateDetail"
click at [608, 370] on select "Unassigned Binder Cancellation Notice Certificate Contract Endorsement Insuranc…" at bounding box center [806, 384] width 397 height 28
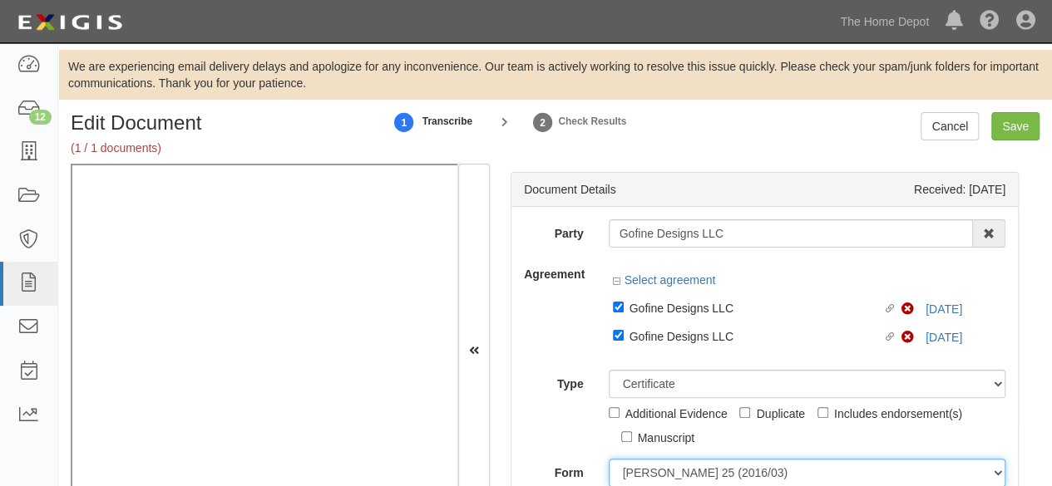
click at [637, 471] on select "ACORD 25 (2016/03) ACORD 101 ACORD 855 NY (2014/05) General" at bounding box center [806, 473] width 397 height 28
select select "GeneralFormDetail"
click at [608, 459] on select "ACORD 25 (2016/03) ACORD 101 ACORD 855 NY (2014/05) General" at bounding box center [806, 473] width 397 height 28
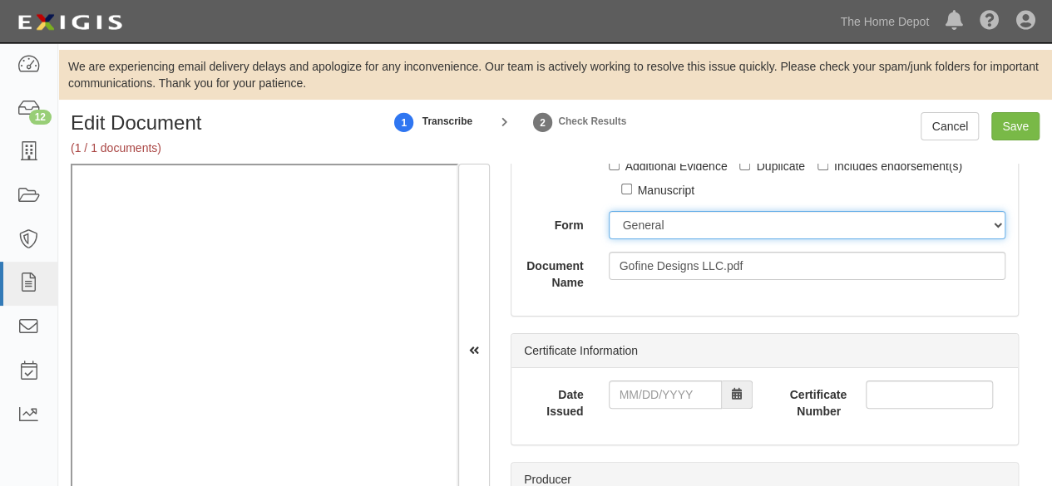
scroll to position [249, 0]
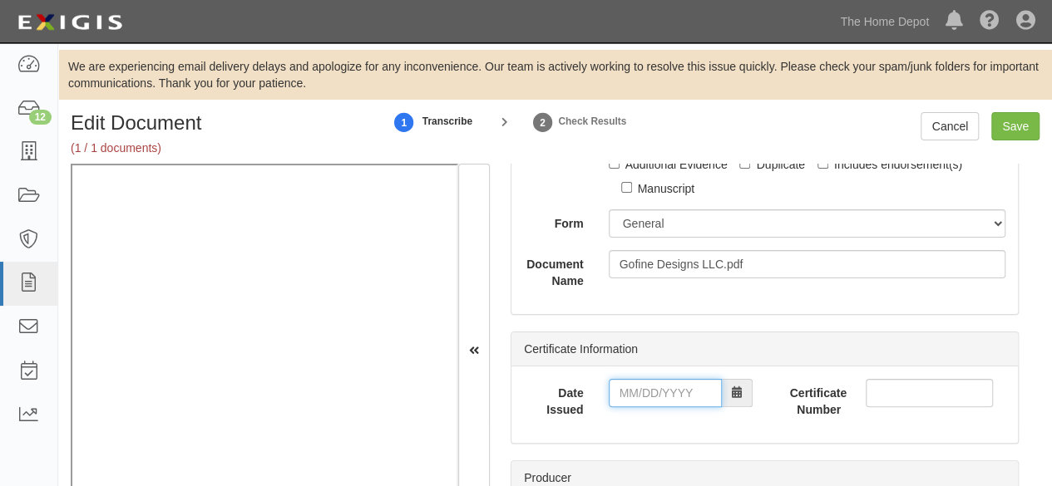
click at [651, 385] on input "Date Issued" at bounding box center [664, 393] width 113 height 28
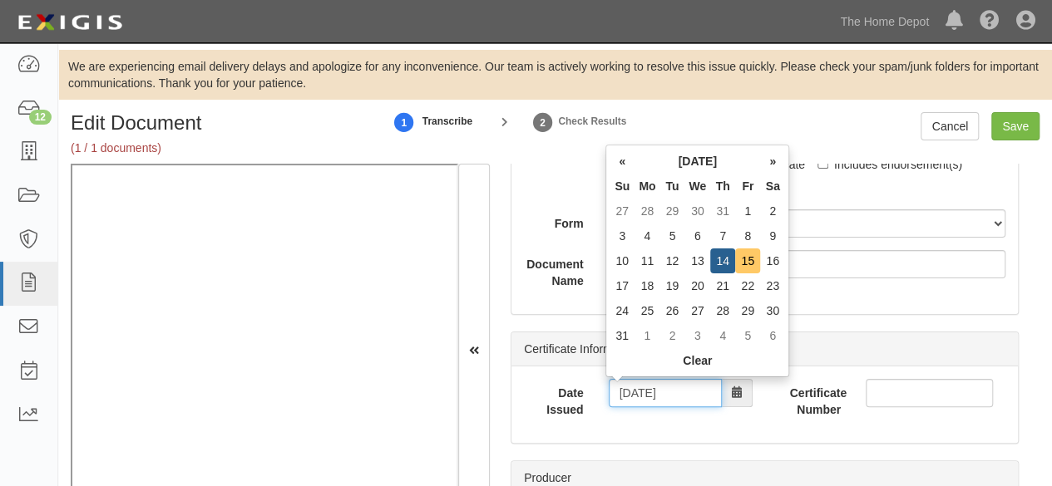
type input "[DATE]"
click at [745, 255] on td "15" at bounding box center [747, 261] width 25 height 25
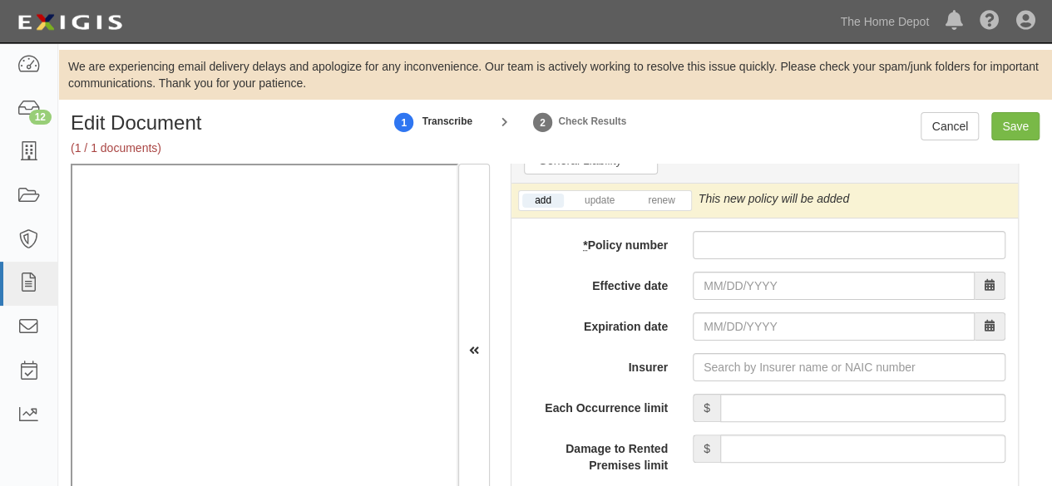
scroll to position [1413, 0]
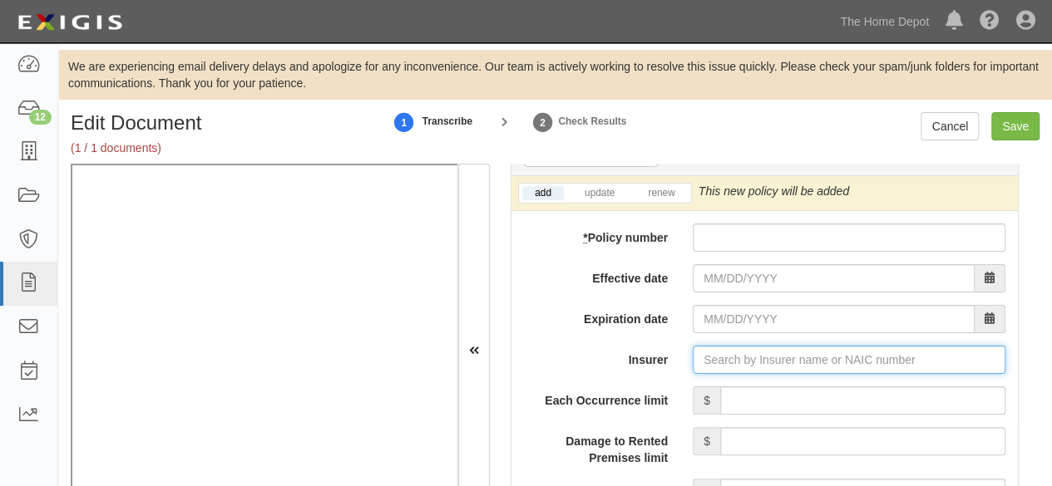
drag, startPoint x: 717, startPoint y: 363, endPoint x: 704, endPoint y: 363, distance: 12.5
click at [712, 363] on input "Insurer" at bounding box center [848, 360] width 313 height 28
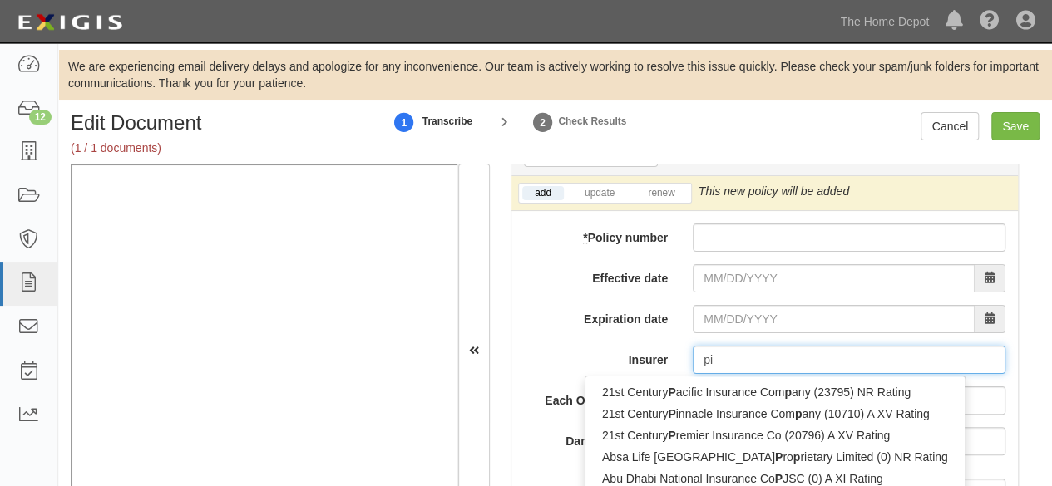
type input "pin"
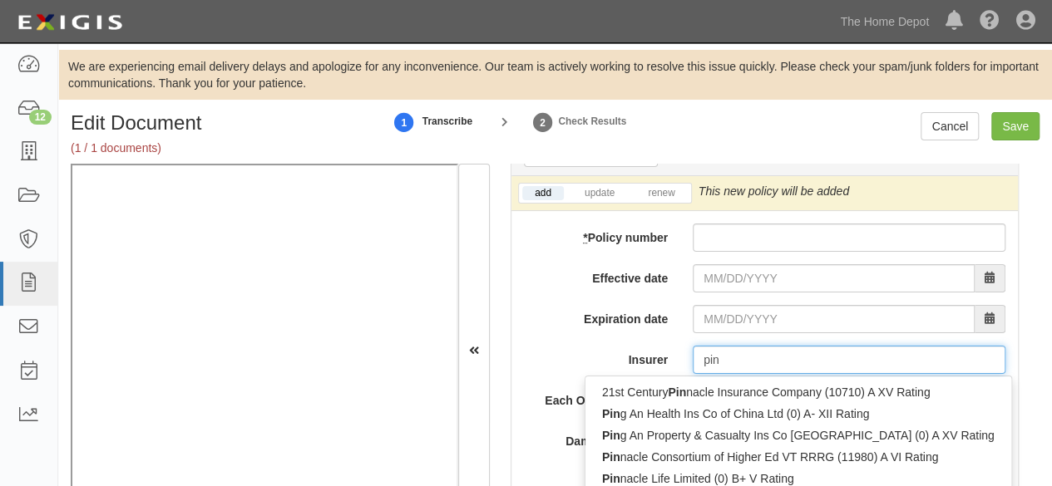
type input "ping An Health Ins Co of China Ltd (0) A- XII Rating"
type input "ping"
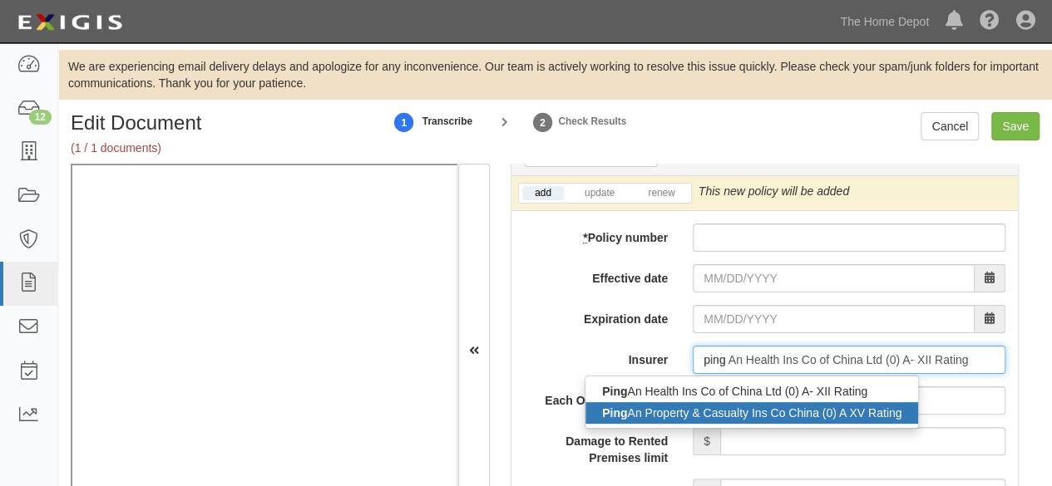
click at [663, 408] on div "Ping An Property & Casualty Ins Co China (0) A XV Rating" at bounding box center [751, 413] width 332 height 22
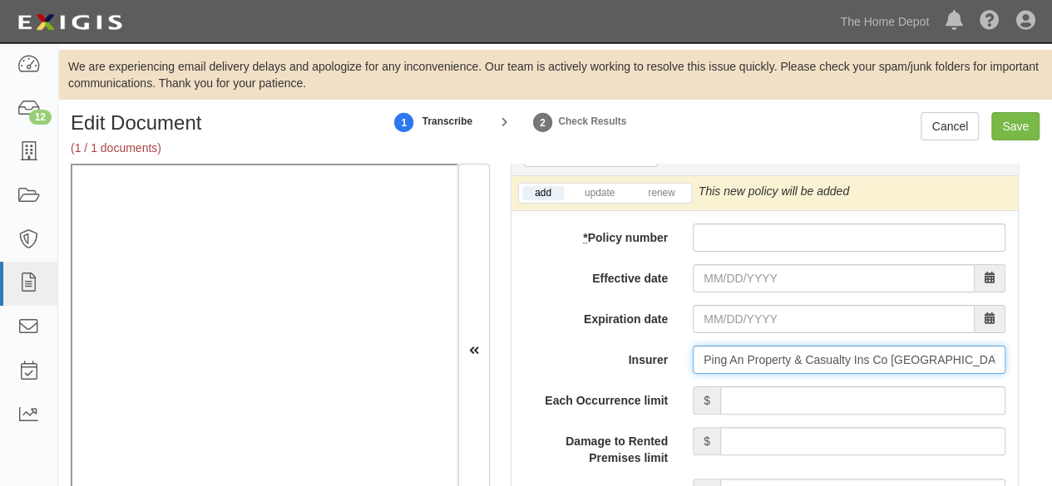
type input "Ping An Property & Casualty Ins Co China (0) A XV Rating"
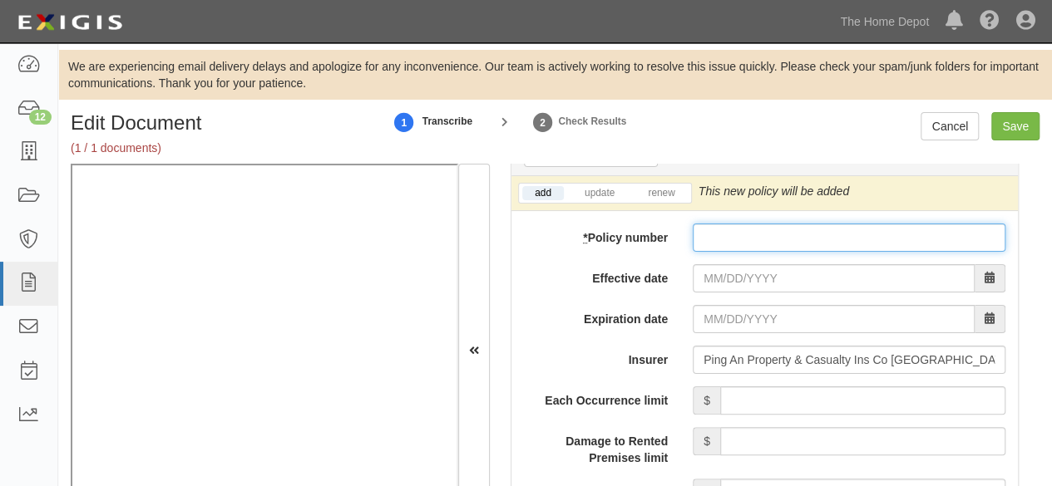
click at [736, 229] on input "* Policy number" at bounding box center [848, 238] width 313 height 28
paste input "10590076800048354643"
type input "10590076800048354643"
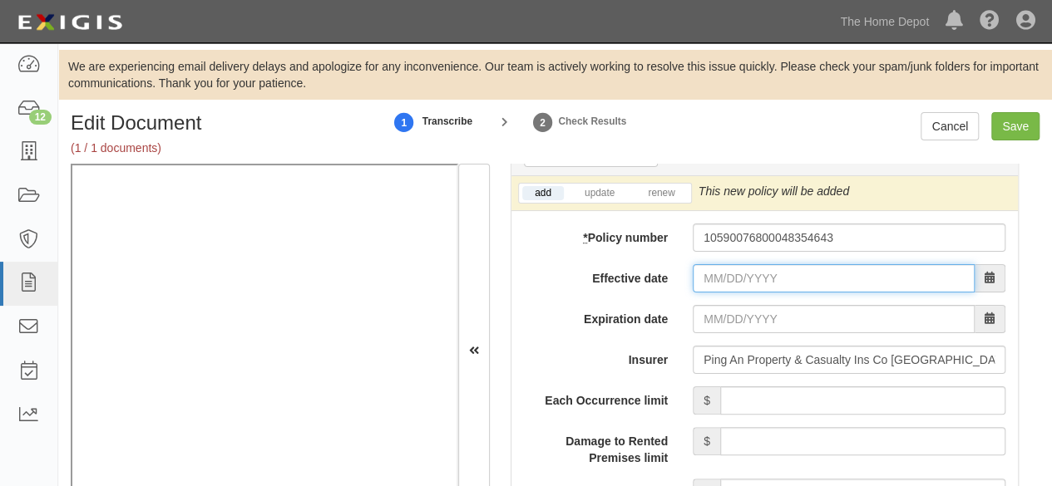
click at [743, 273] on input "Effective date" at bounding box center [833, 278] width 282 height 28
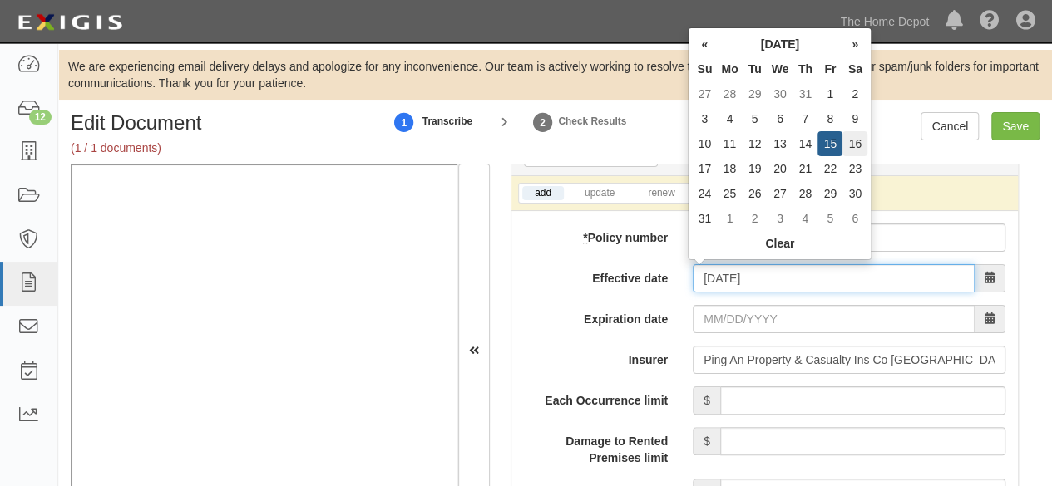
type input "08/16/2025"
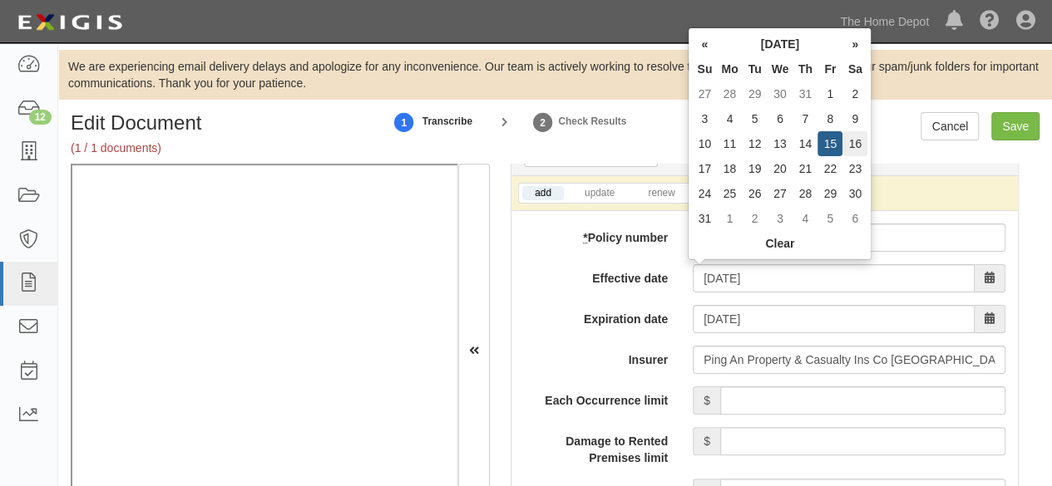
click at [858, 144] on td "16" at bounding box center [854, 143] width 25 height 25
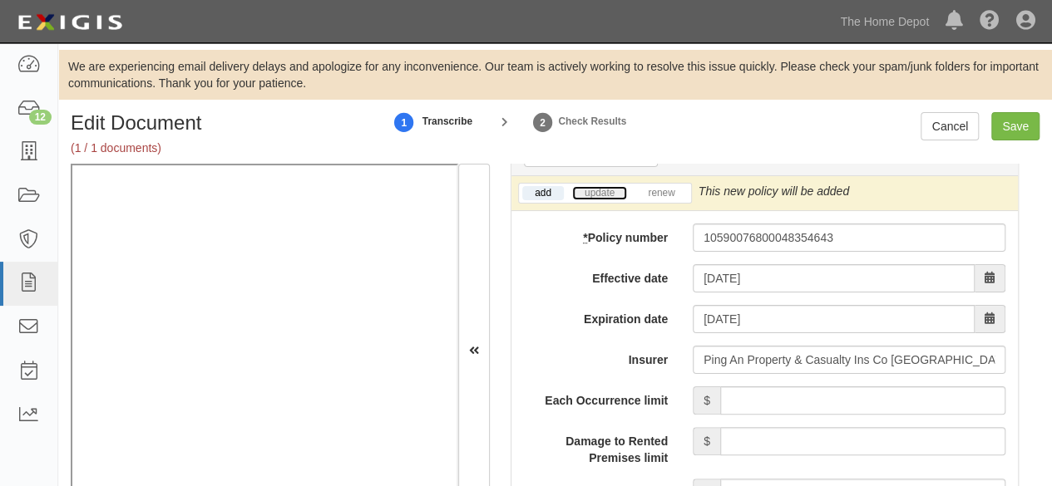
drag, startPoint x: 602, startPoint y: 187, endPoint x: 618, endPoint y: 190, distance: 16.8
click at [602, 187] on link "update" at bounding box center [599, 193] width 55 height 14
drag, startPoint x: 826, startPoint y: 208, endPoint x: 820, endPoint y: 197, distance: 12.7
click at [997, 198] on icon at bounding box center [1003, 192] width 12 height 12
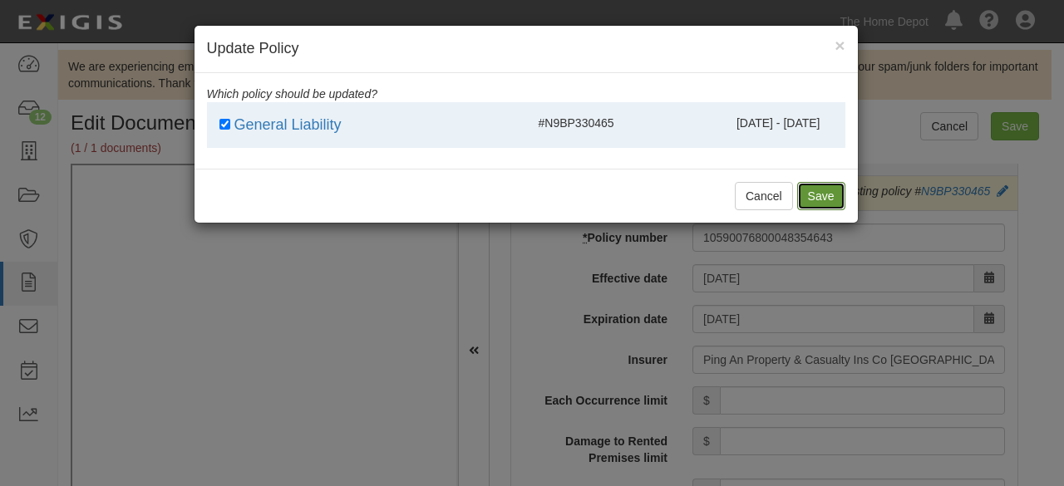
click at [820, 197] on button "Save" at bounding box center [821, 196] width 48 height 28
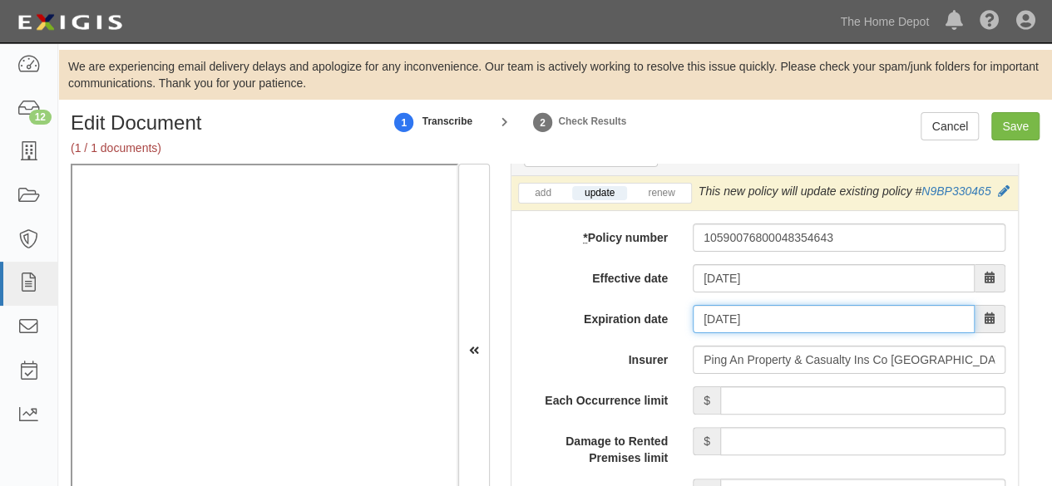
click at [726, 326] on input "08/16/2026" at bounding box center [833, 319] width 282 height 28
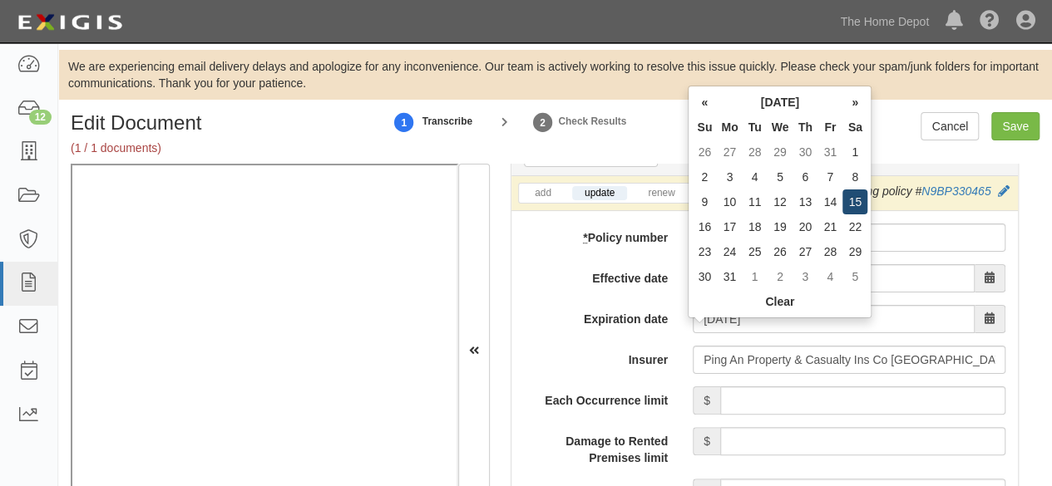
click at [850, 202] on td "15" at bounding box center [854, 202] width 25 height 25
type input "08/15/2026"
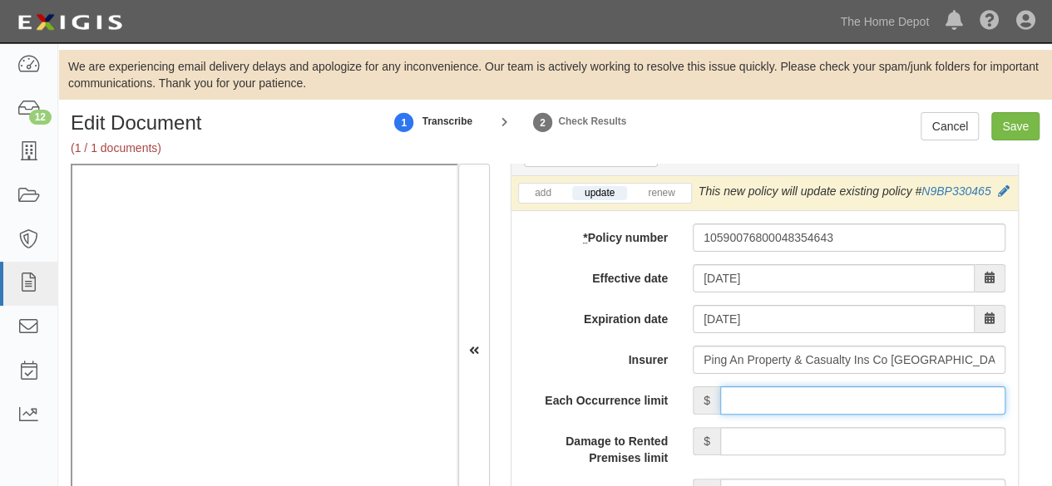
drag, startPoint x: 810, startPoint y: 415, endPoint x: 817, endPoint y: 401, distance: 15.6
click at [811, 412] on input "Each Occurrence limit" at bounding box center [862, 401] width 285 height 28
type input "4,000,000"
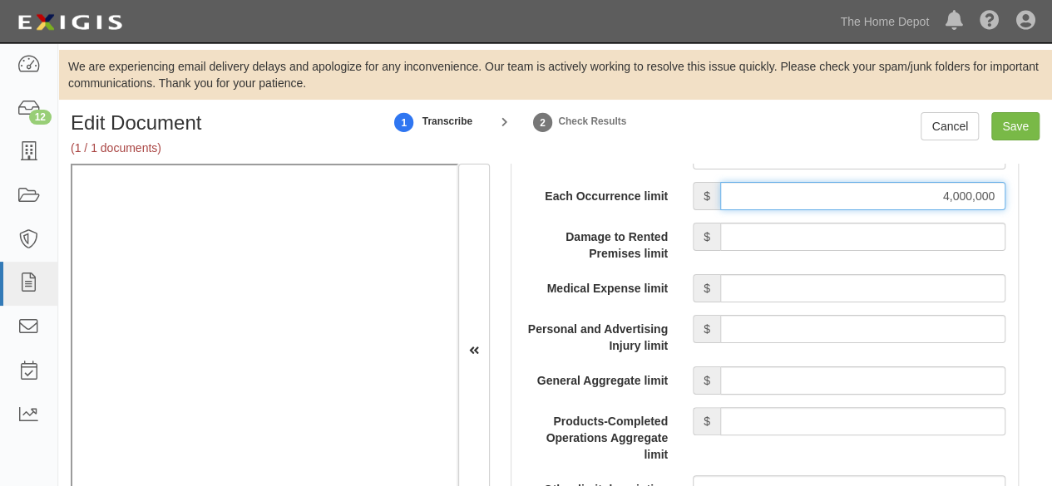
scroll to position [1662, 0]
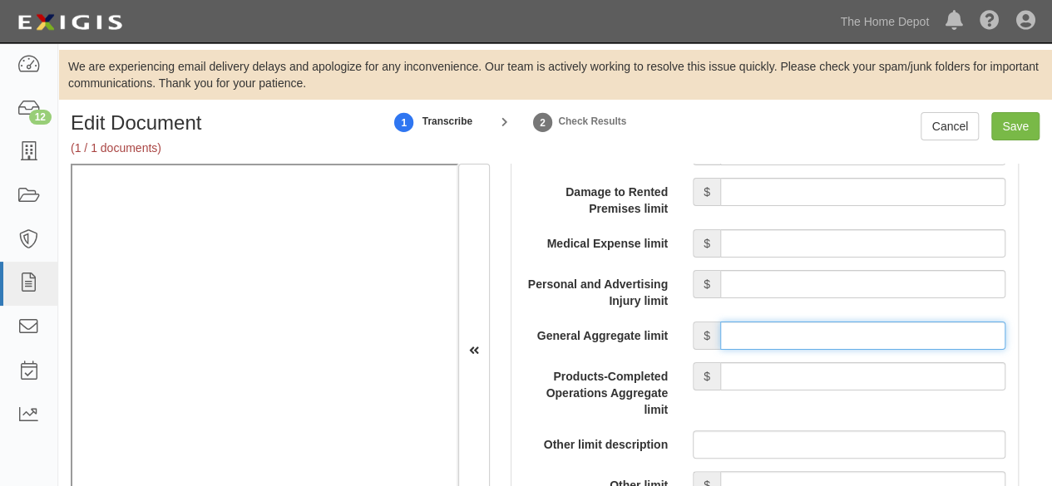
click at [815, 347] on input "General Aggregate limit" at bounding box center [862, 336] width 285 height 28
type input "4,000,000"
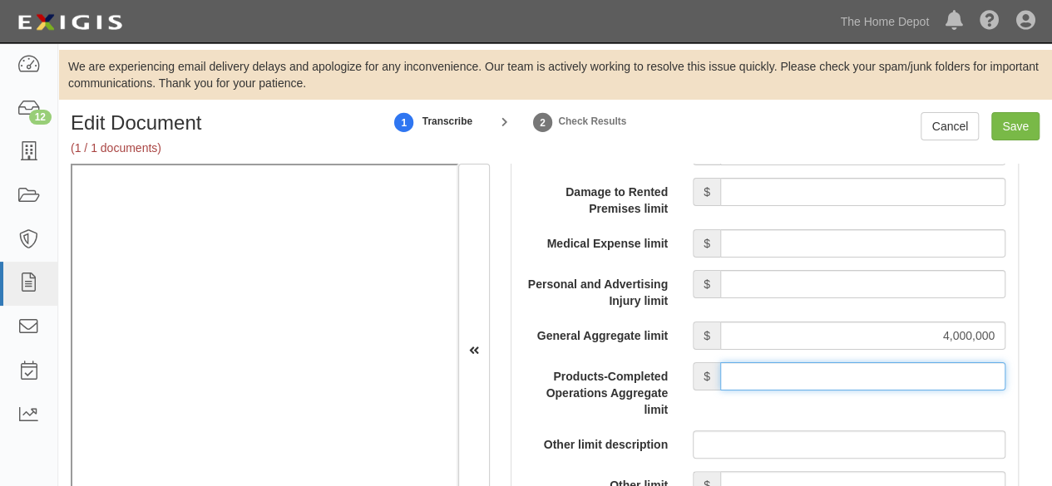
drag, startPoint x: 814, startPoint y: 390, endPoint x: 814, endPoint y: 380, distance: 10.0
click at [814, 390] on input "Products-Completed Operations Aggregate limit" at bounding box center [862, 376] width 285 height 28
type input "4,000,000"
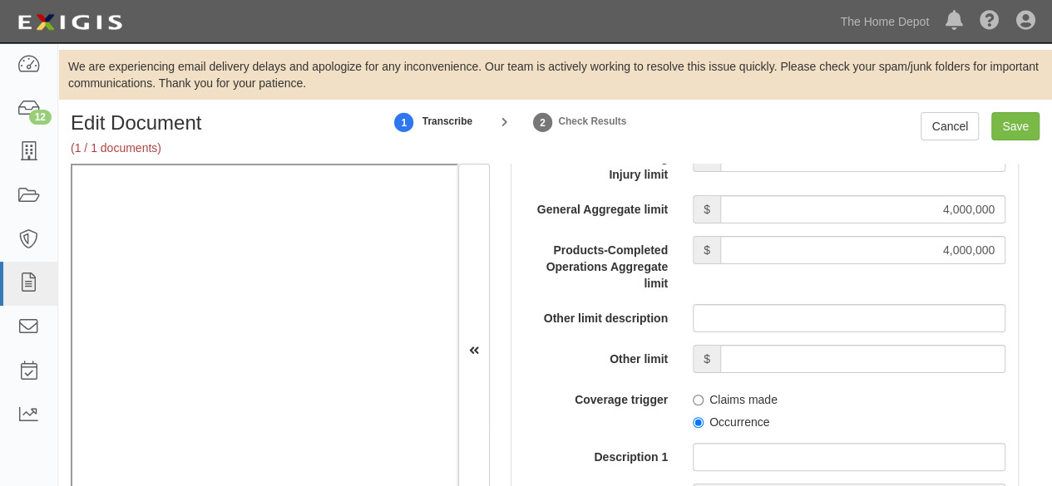
scroll to position [1829, 0]
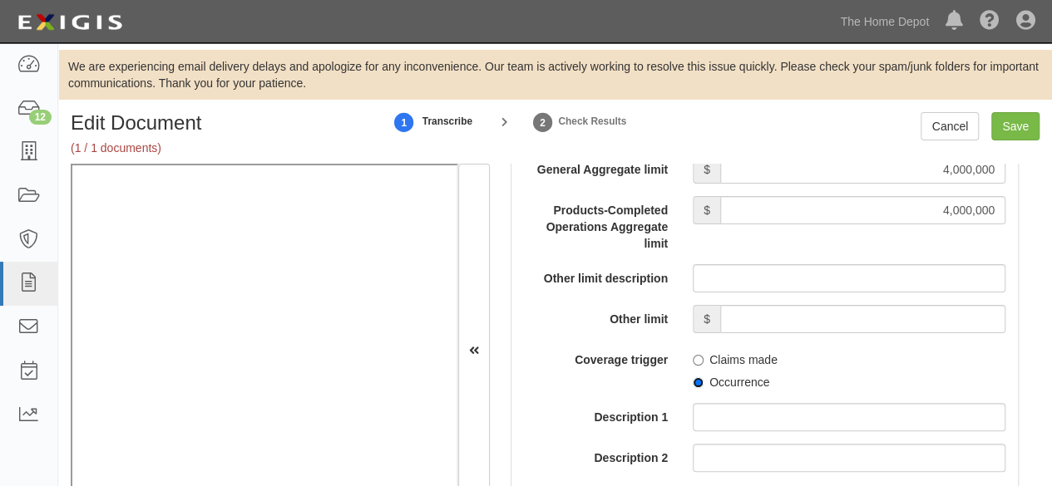
click at [696, 388] on input "Occurrence" at bounding box center [697, 382] width 11 height 11
radio input "true"
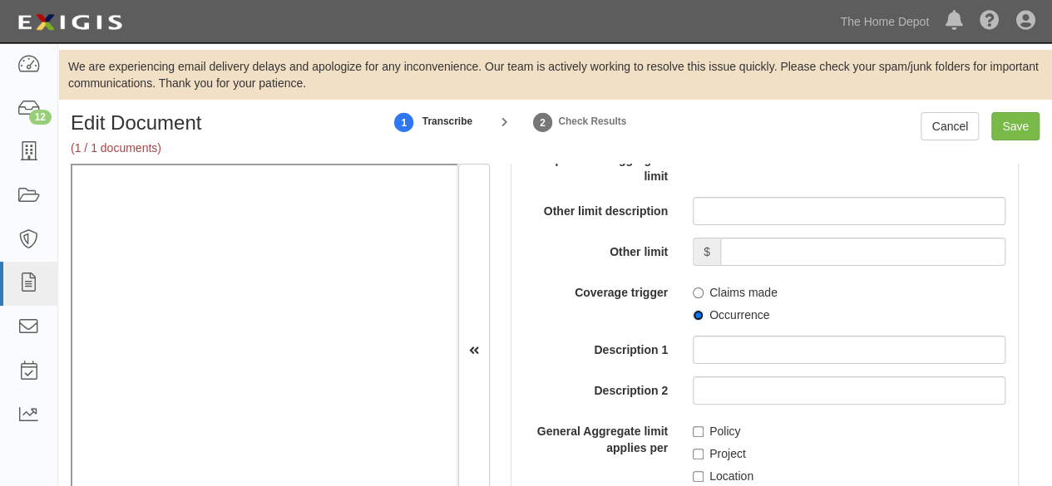
scroll to position [1912, 0]
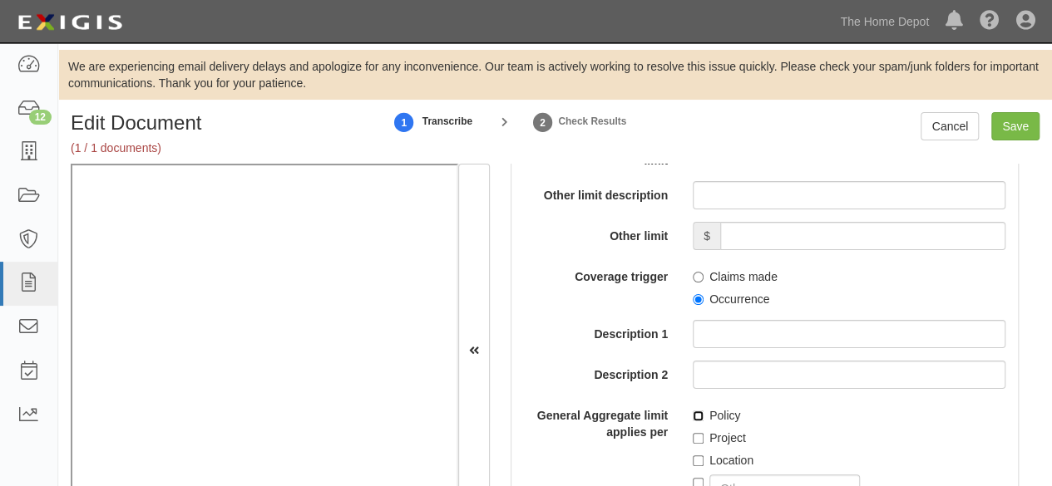
click at [693, 421] on input "Policy" at bounding box center [697, 416] width 11 height 11
checkbox input "true"
click at [1014, 126] on input "Save" at bounding box center [1015, 126] width 48 height 28
type input "4000000"
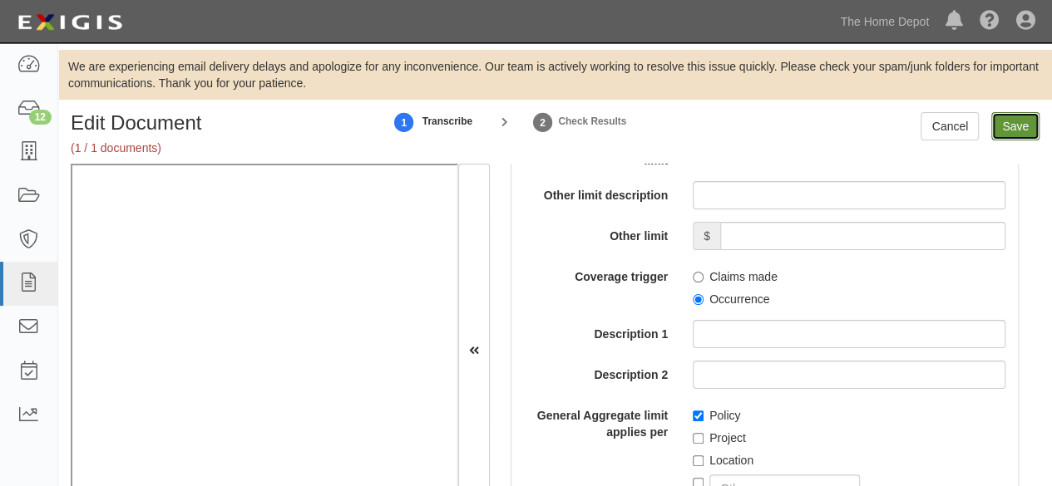
type input "4000000"
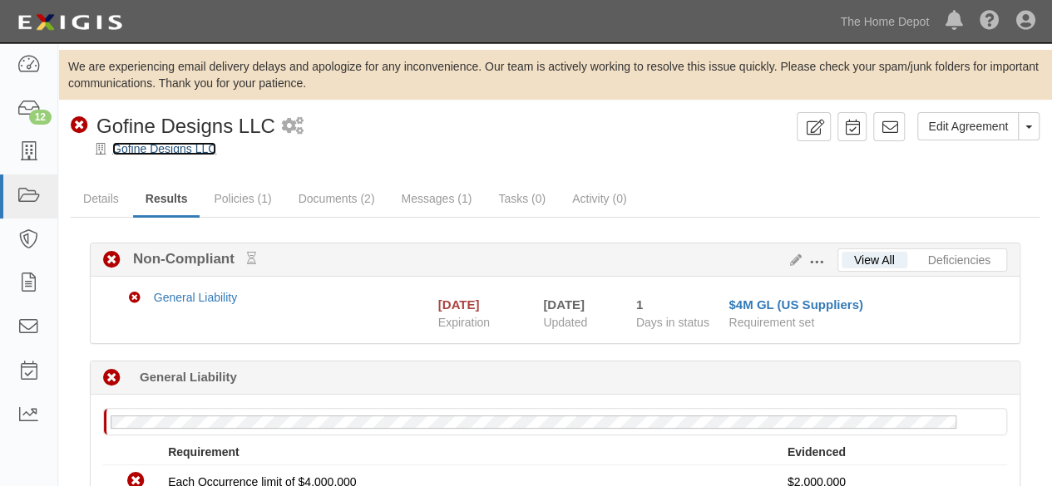
click at [168, 149] on link "Gofine Designs LLC" at bounding box center [164, 148] width 104 height 13
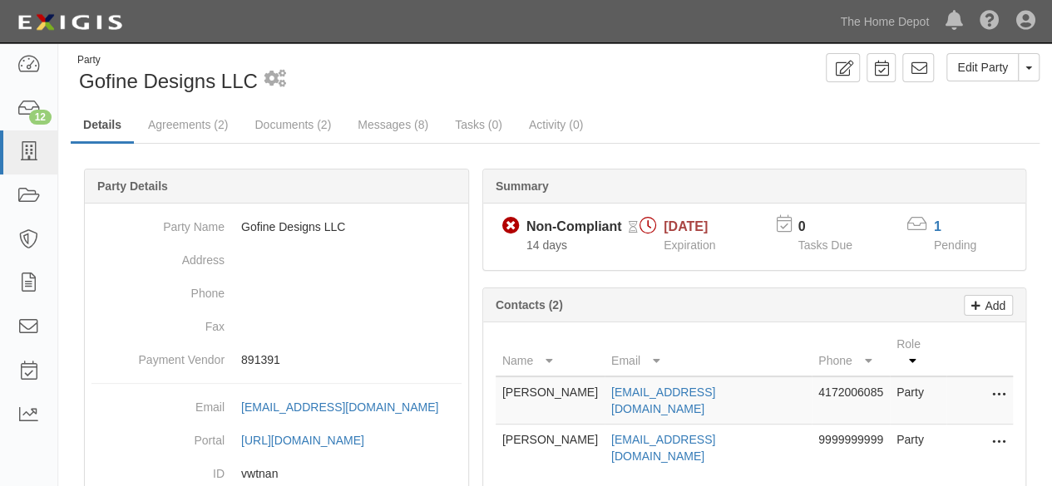
scroll to position [83, 0]
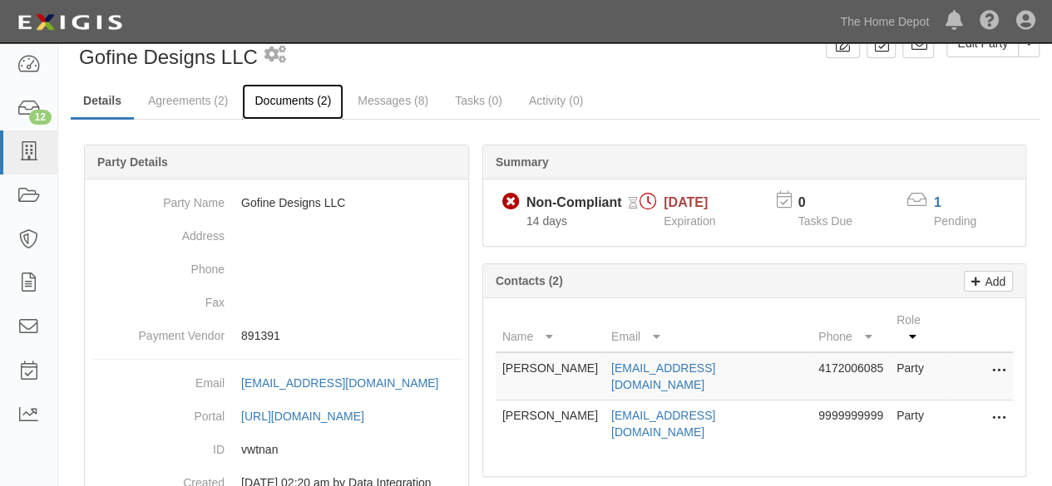
click at [308, 103] on link "Documents (2)" at bounding box center [292, 102] width 101 height 36
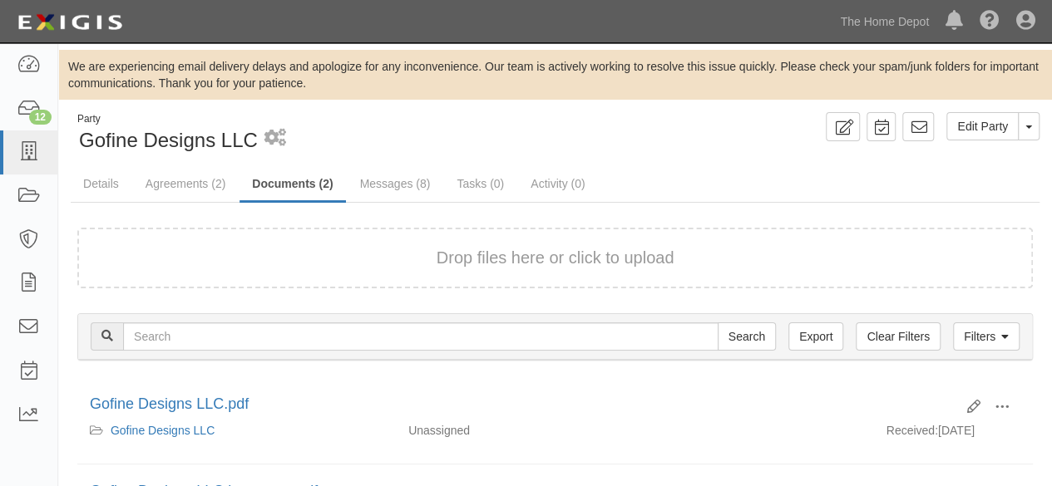
scroll to position [161, 0]
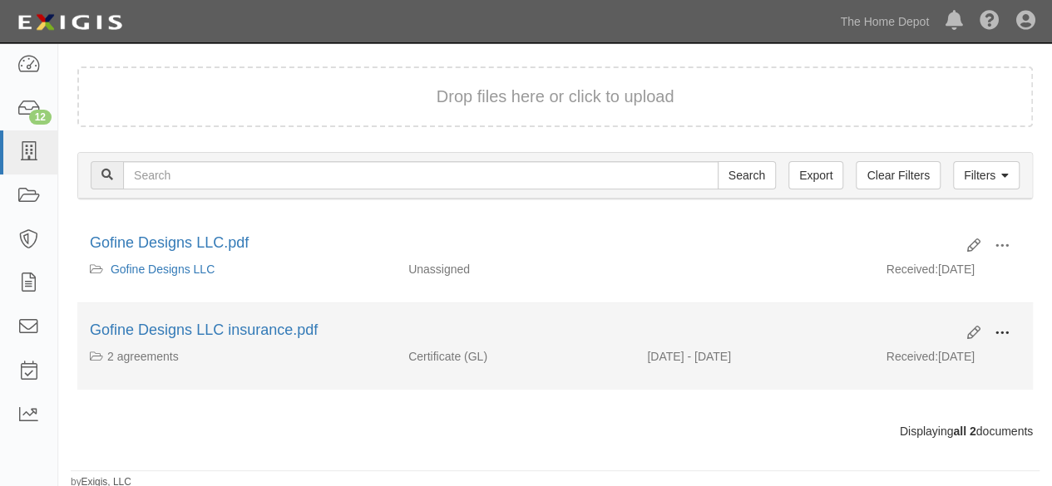
click at [1004, 328] on span at bounding box center [1001, 333] width 15 height 15
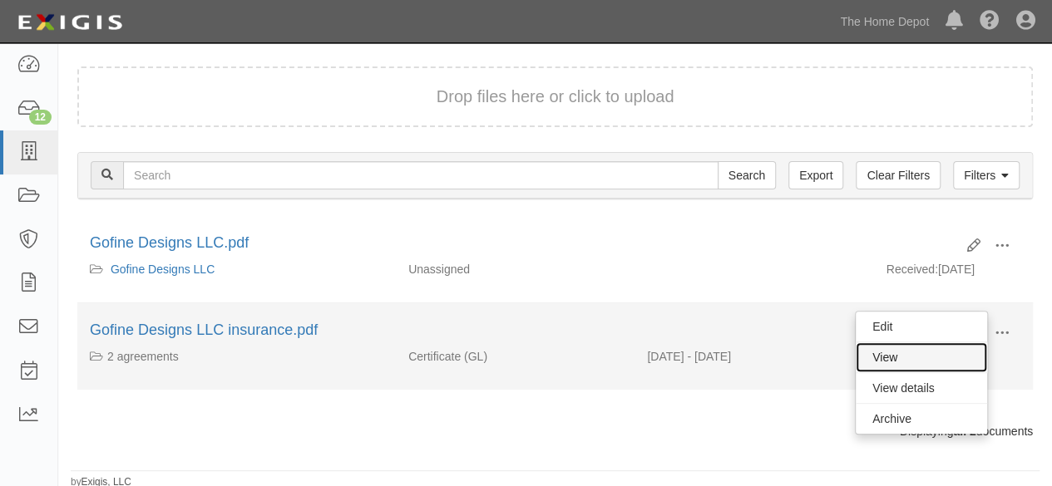
click at [919, 357] on link "View" at bounding box center [920, 357] width 131 height 30
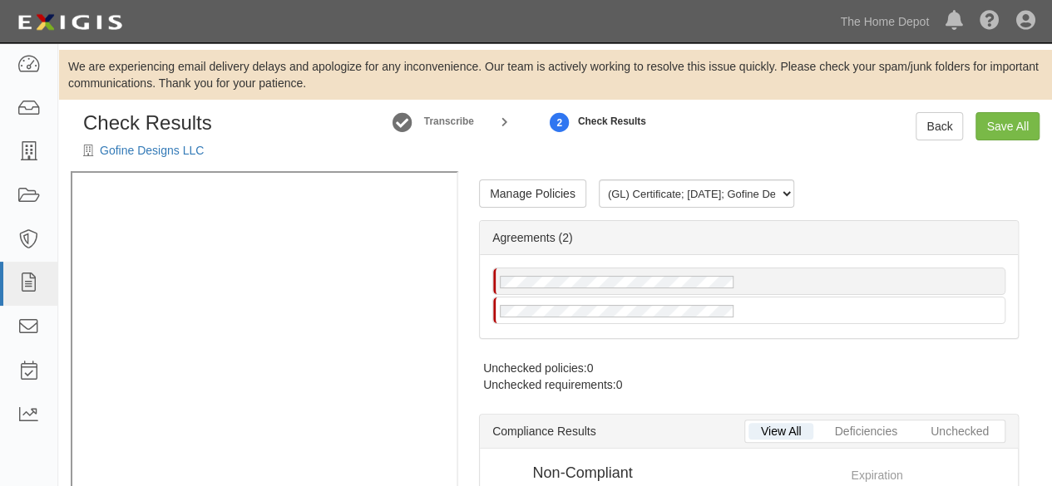
radio input "true"
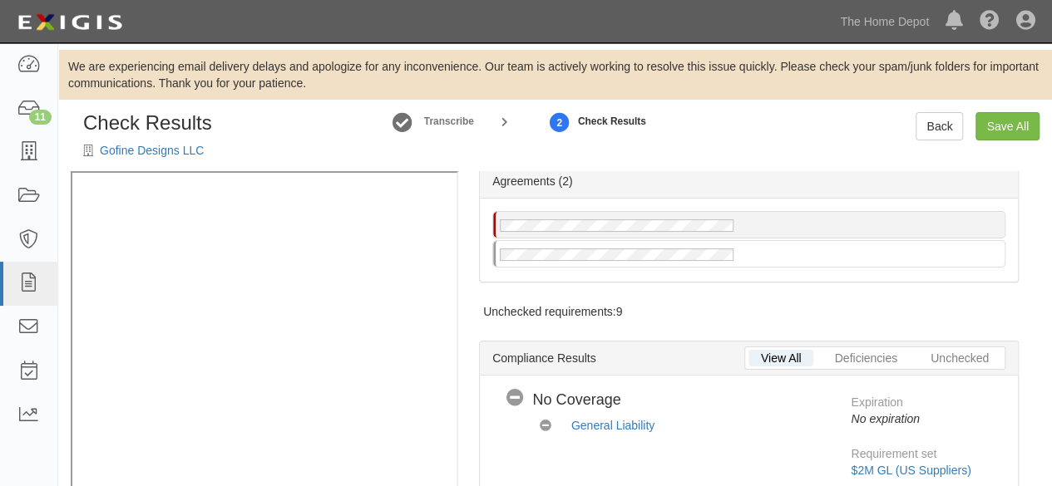
scroll to position [83, 0]
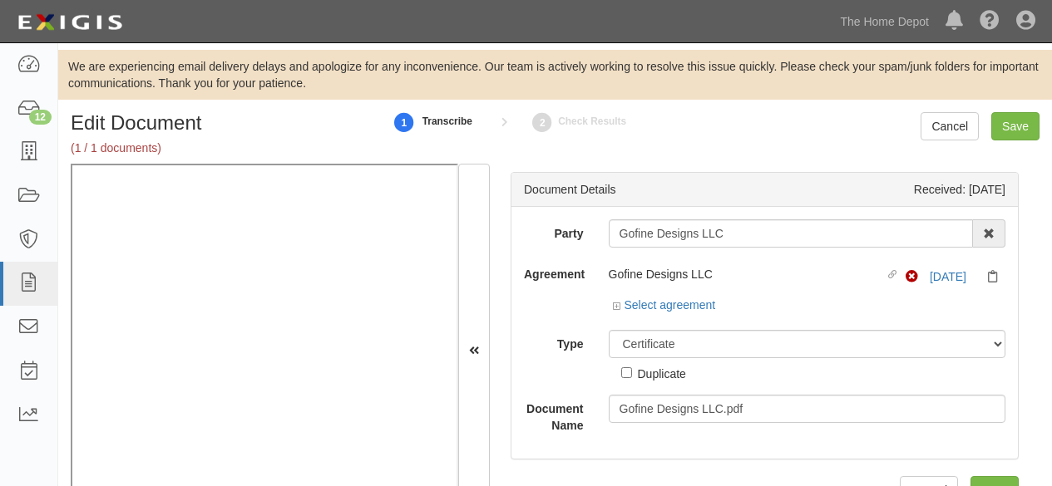
select select "CertificateDetail"
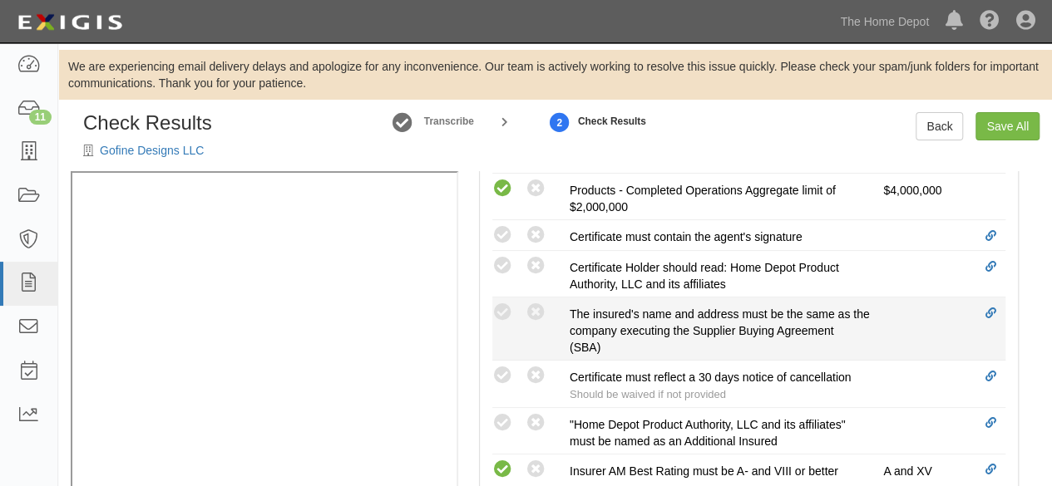
scroll to position [665, 0]
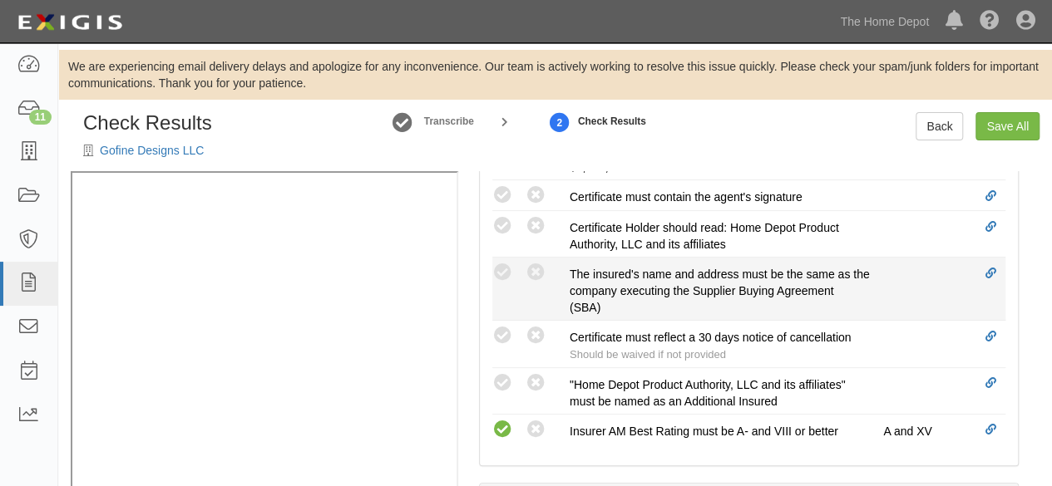
drag, startPoint x: 506, startPoint y: 271, endPoint x: 490, endPoint y: 278, distance: 17.9
click at [506, 271] on icon at bounding box center [502, 273] width 21 height 21
radio input "true"
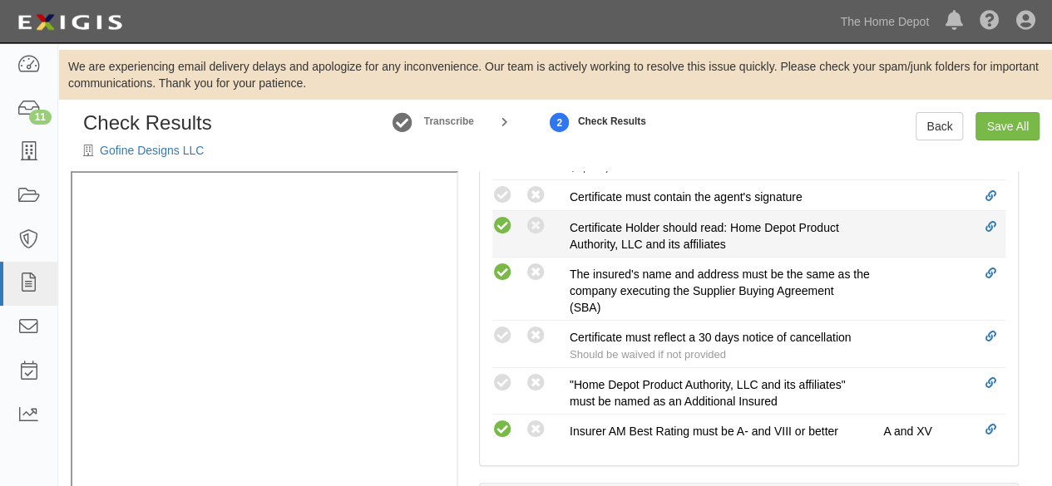
drag, startPoint x: 500, startPoint y: 194, endPoint x: 500, endPoint y: 216, distance: 22.4
click at [500, 198] on icon at bounding box center [502, 195] width 21 height 21
radio input "true"
click at [508, 229] on icon at bounding box center [502, 226] width 21 height 21
radio input "true"
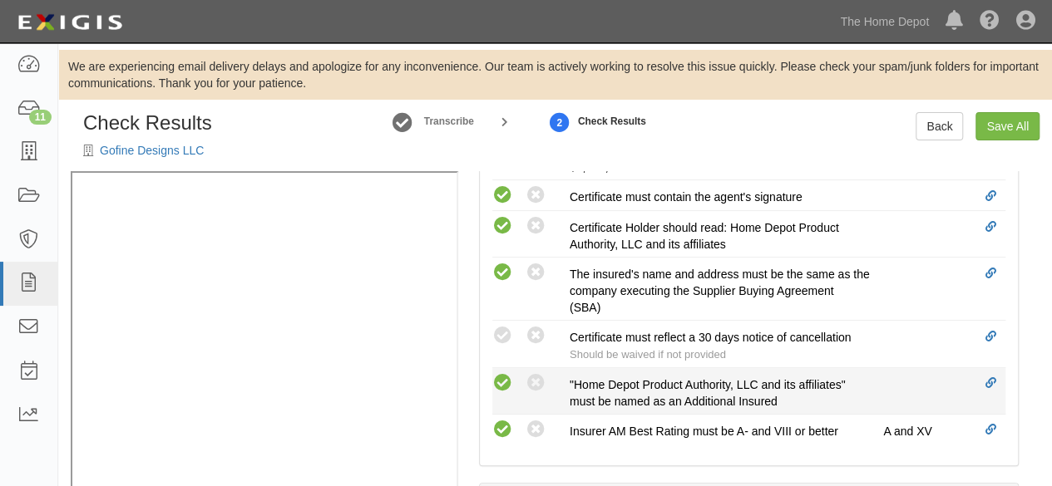
click at [505, 380] on icon at bounding box center [502, 383] width 21 height 21
radio input "true"
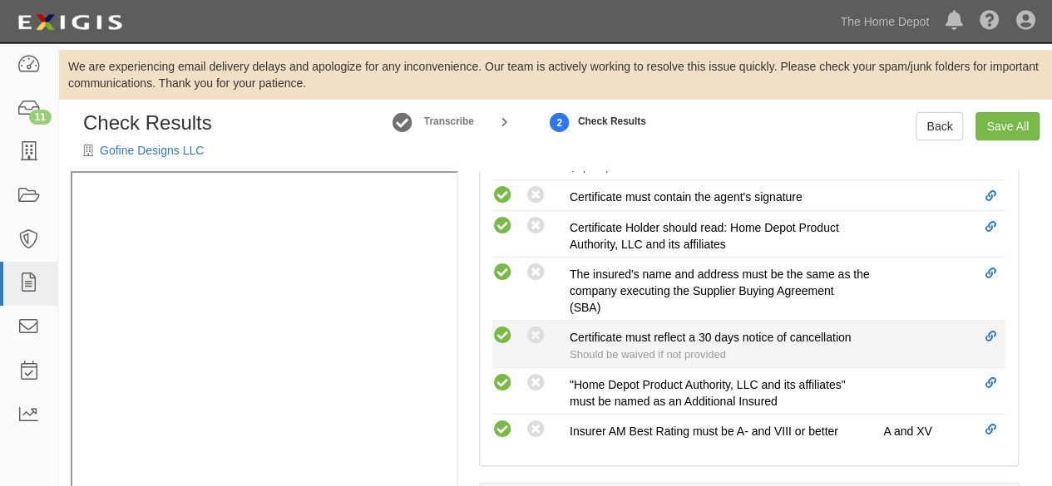
click at [502, 327] on icon at bounding box center [502, 336] width 21 height 21
radio input "true"
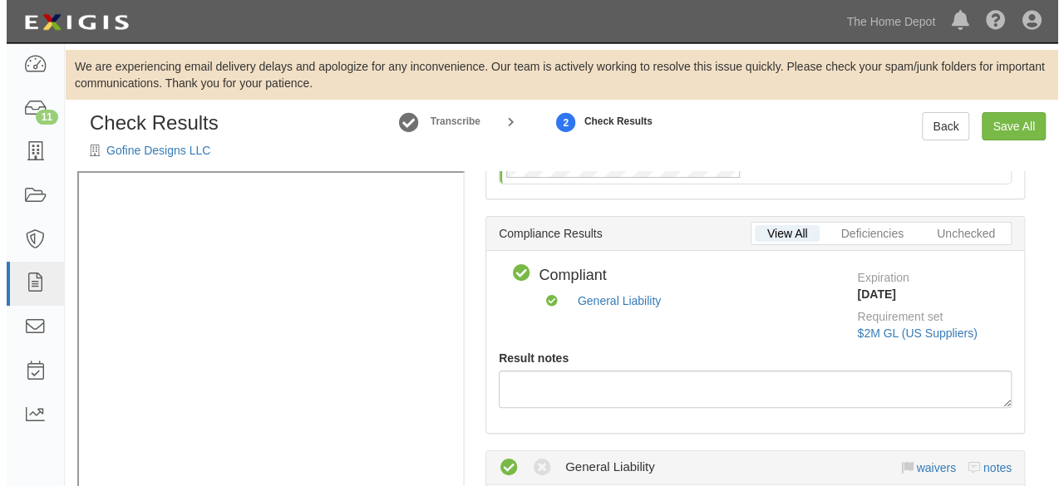
scroll to position [0, 0]
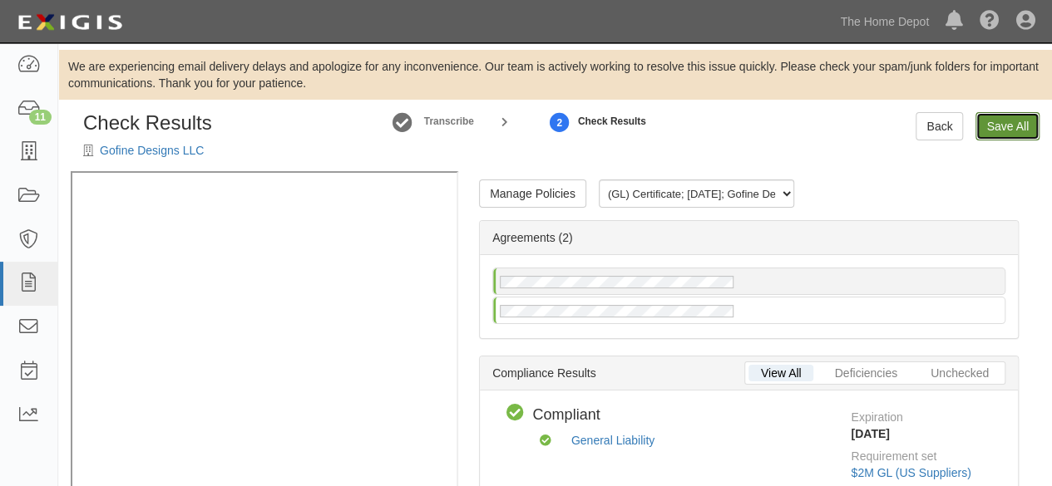
click at [1001, 125] on link "Save All" at bounding box center [1007, 126] width 64 height 28
radio input "false"
radio input "true"
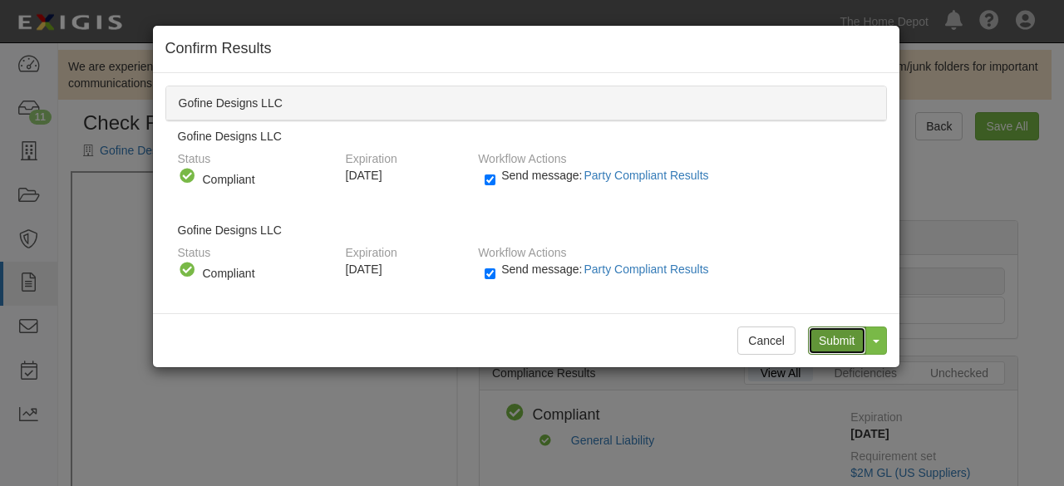
click at [840, 338] on input "Submit" at bounding box center [837, 341] width 58 height 28
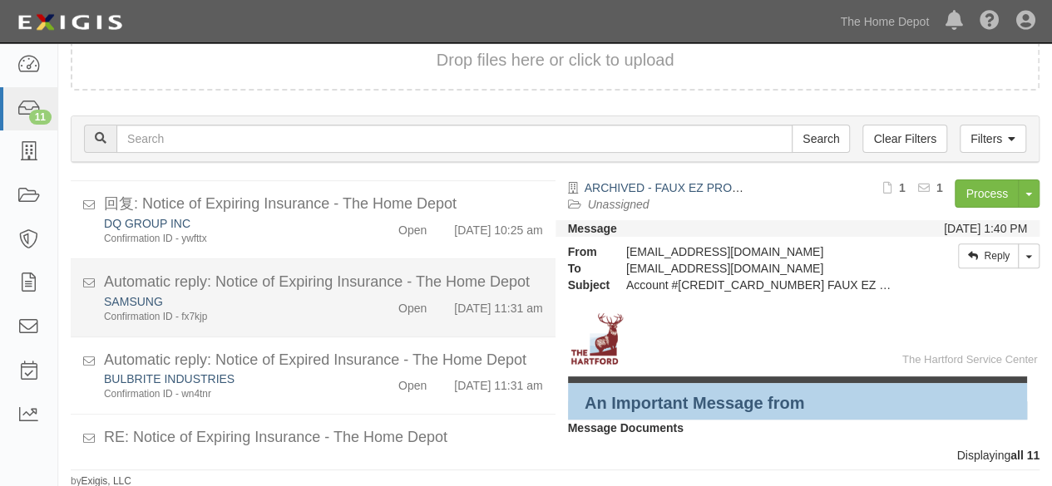
scroll to position [682, 0]
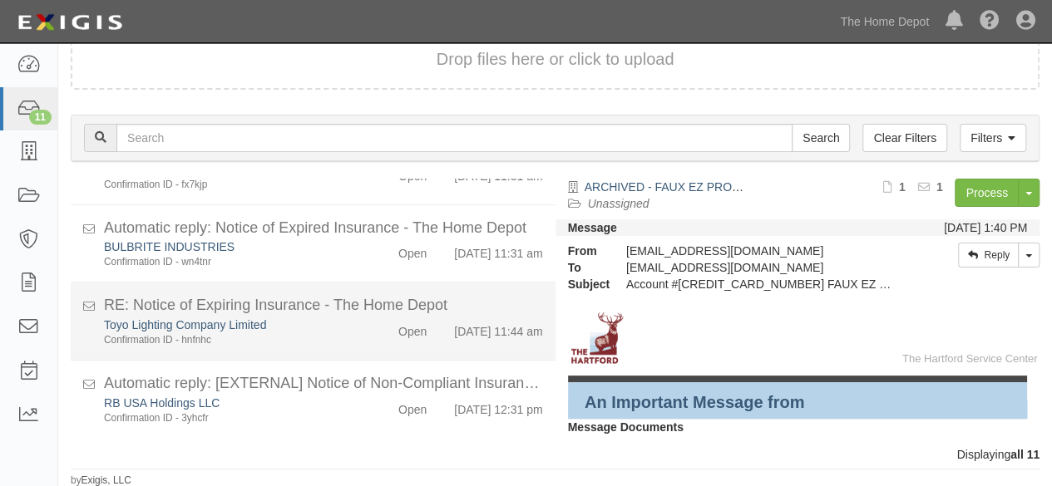
scroll to position [682, 0]
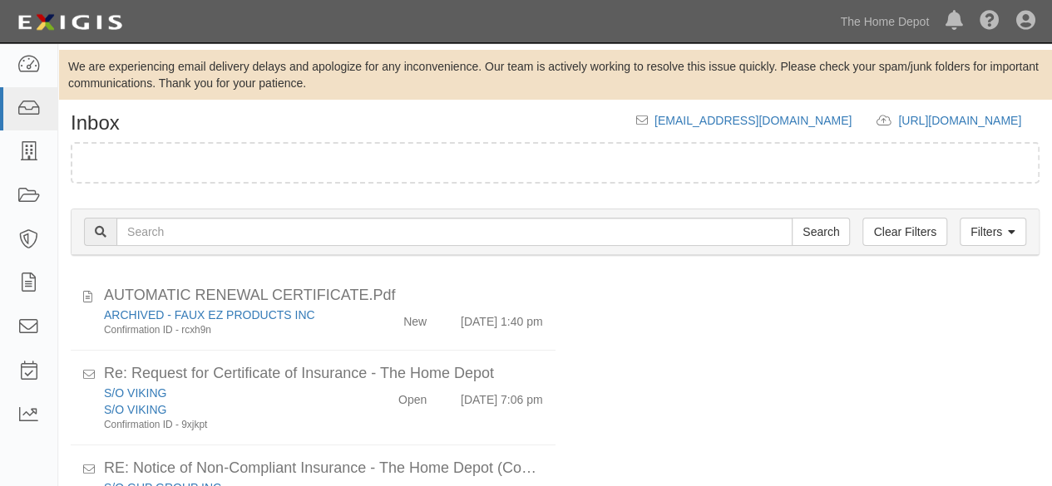
scroll to position [113, 0]
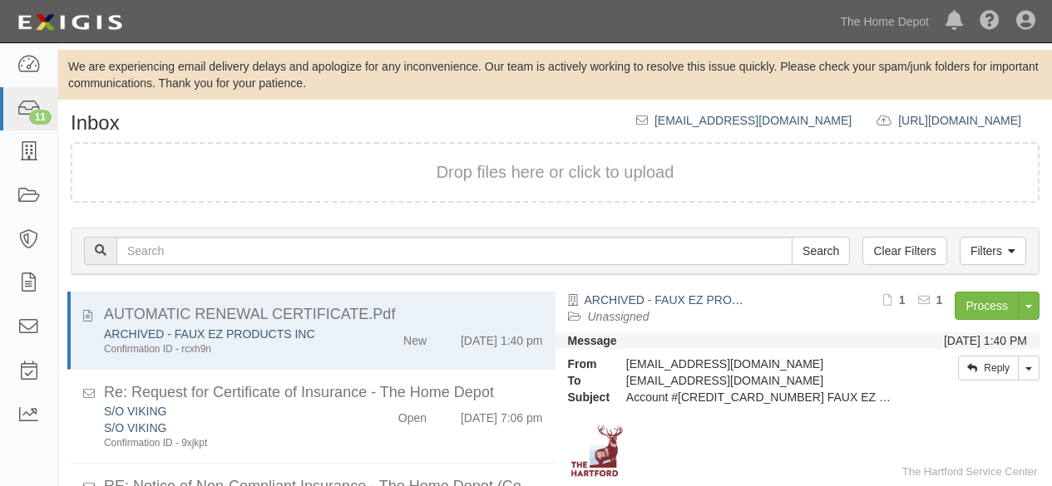
scroll to position [113, 0]
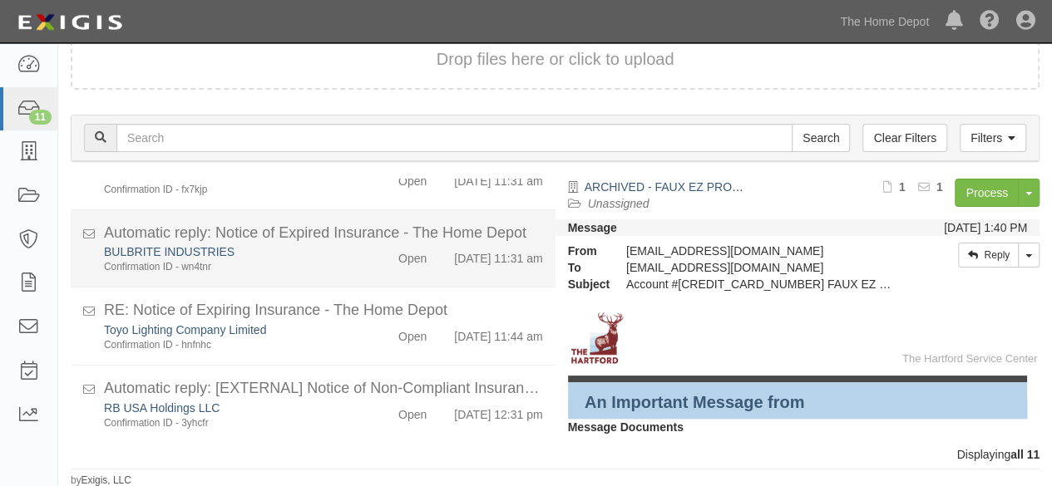
scroll to position [682, 0]
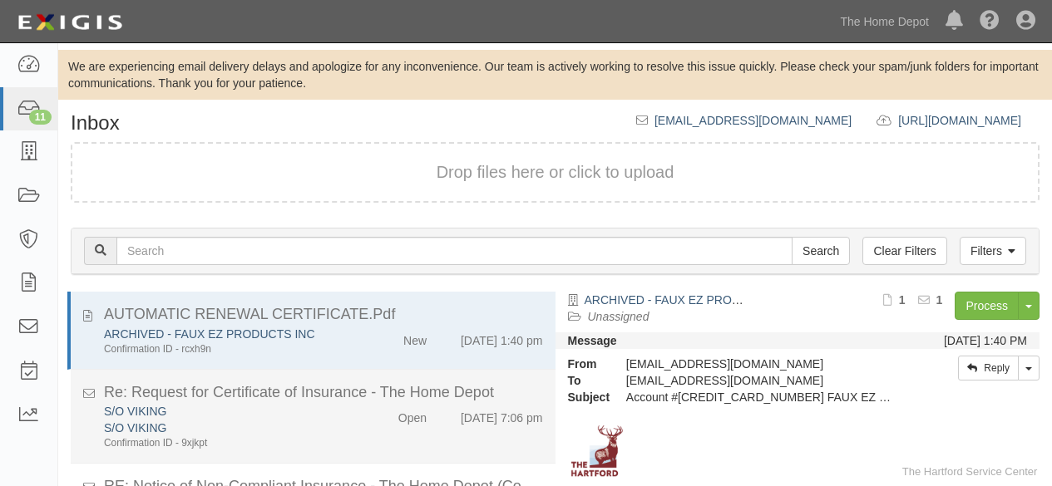
scroll to position [113, 0]
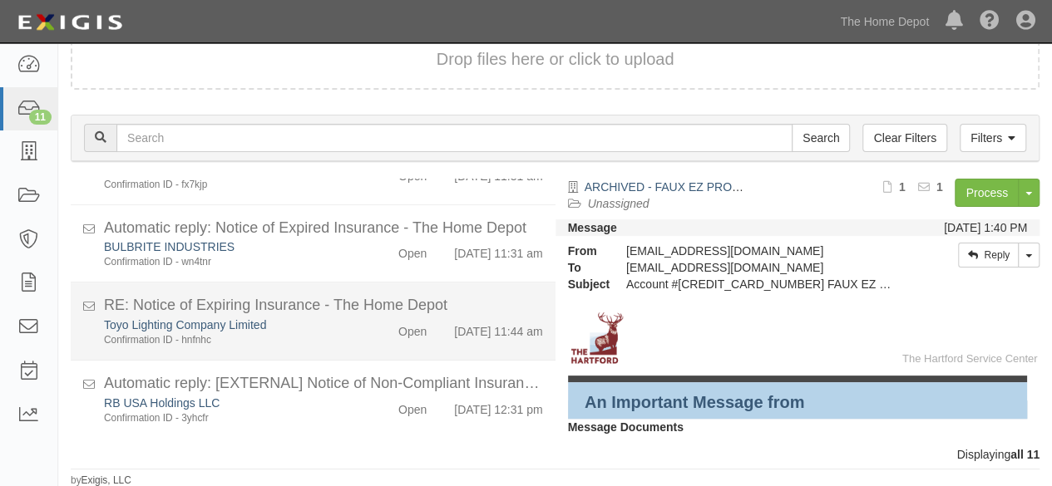
scroll to position [682, 0]
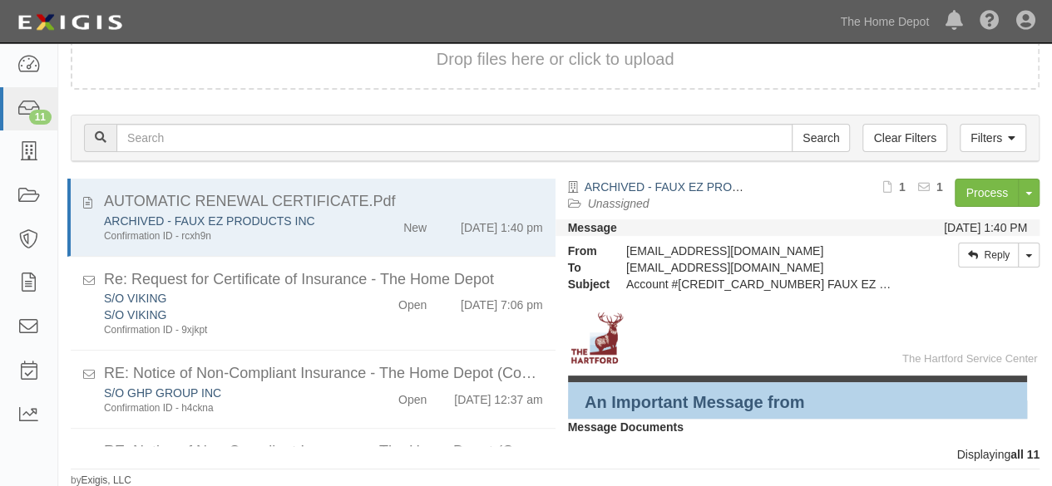
scroll to position [113, 0]
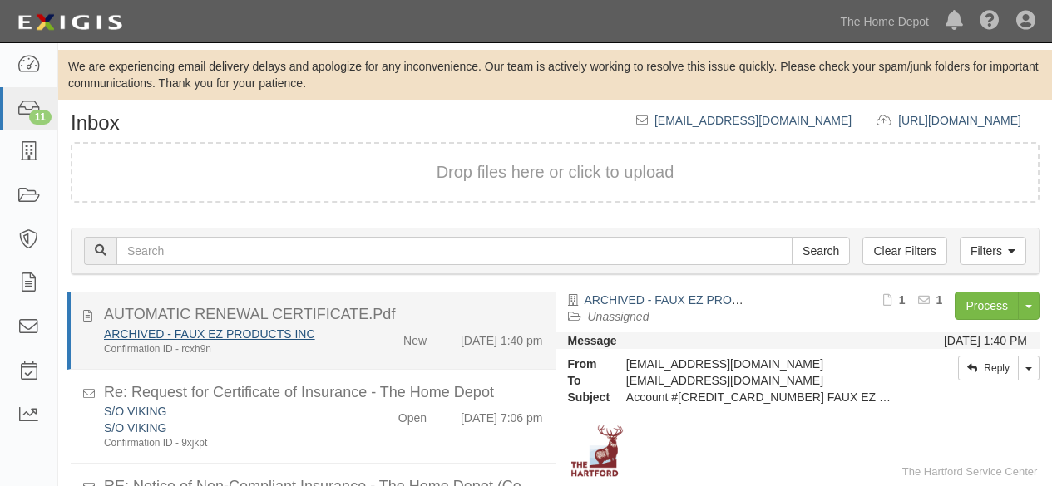
scroll to position [113, 0]
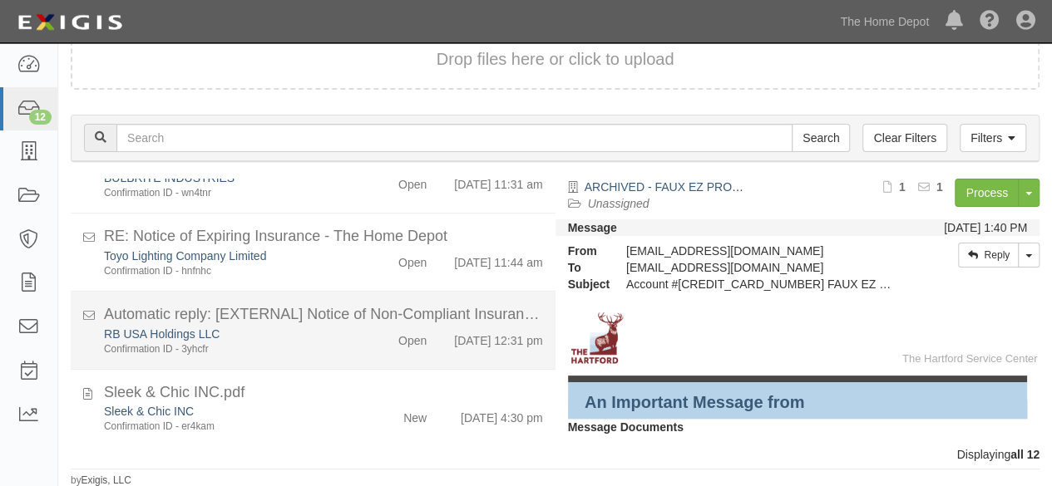
scroll to position [760, 0]
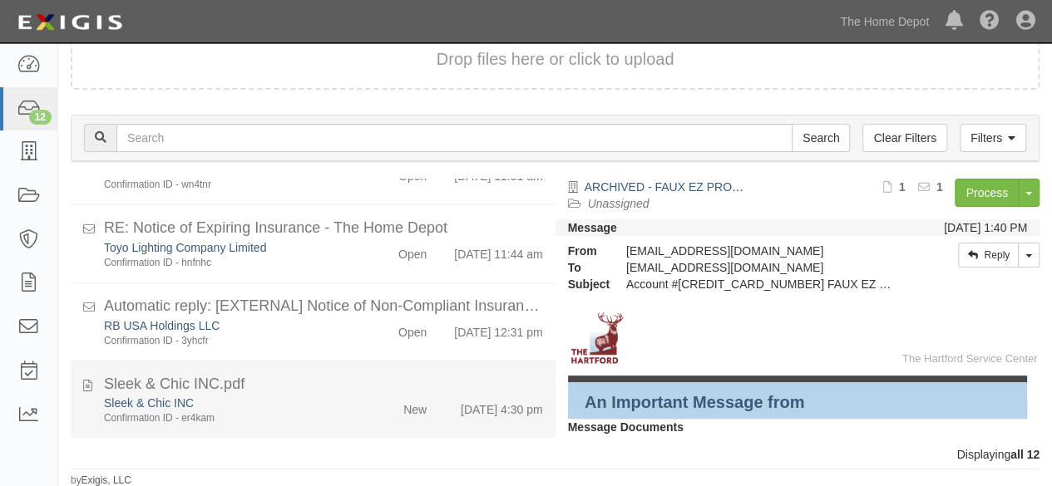
click at [336, 385] on div "Sleek & Chic INC.pdf" at bounding box center [323, 385] width 439 height 22
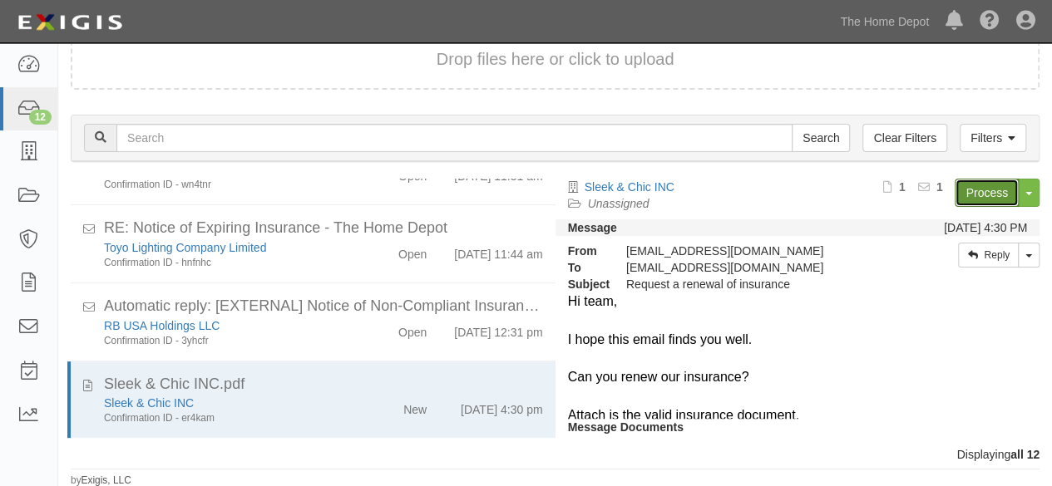
click at [964, 197] on link "Process" at bounding box center [986, 193] width 64 height 28
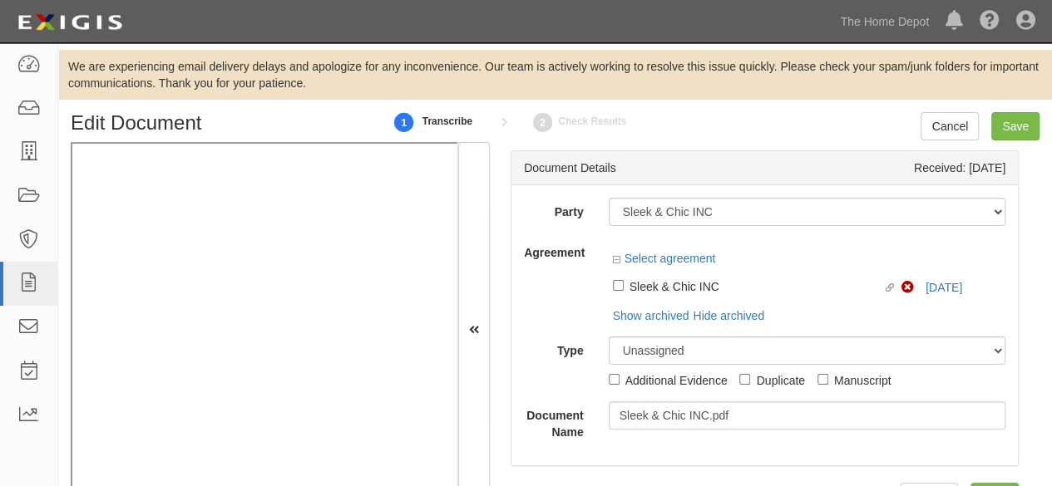
click at [607, 234] on div "Party 1000576868 Ontario Inc. 10 STRAWBERRY STREET 115282 CANADA LTEE 11947907 …" at bounding box center [764, 319] width 481 height 243
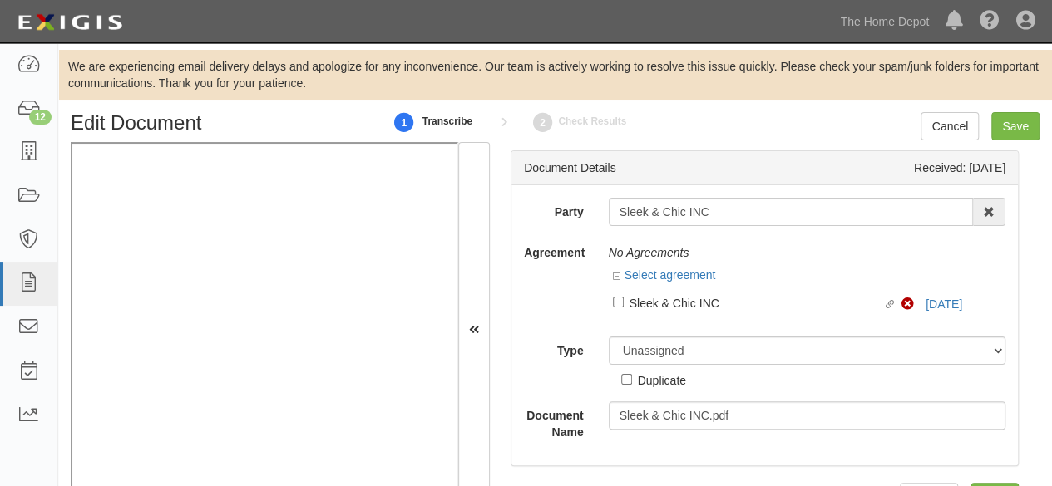
drag, startPoint x: 770, startPoint y: 176, endPoint x: 733, endPoint y: 204, distance: 46.2
click at [748, 191] on div "Document Details Received: 08/15/2025 Party Sleek & Chic INC 1000576868 Ontario…" at bounding box center [764, 308] width 508 height 316
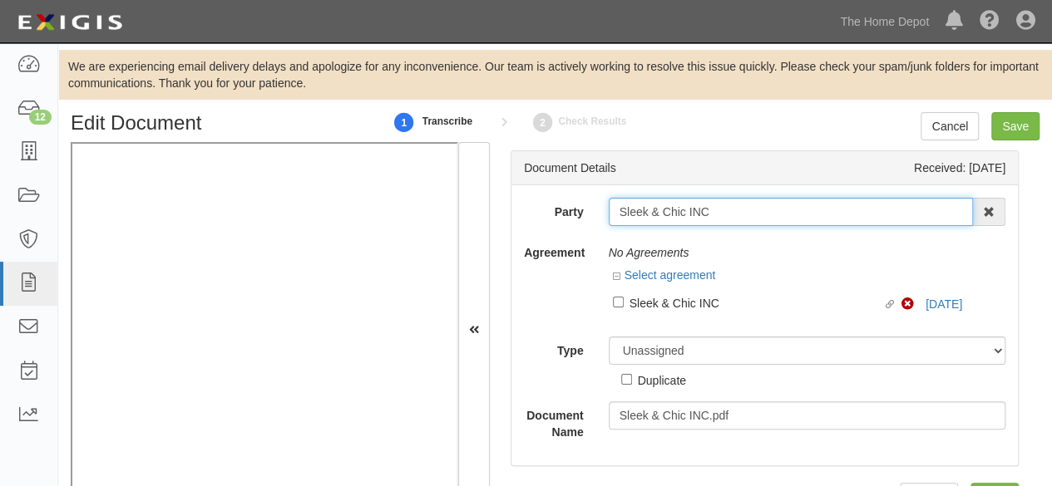
click at [717, 207] on input "Sleek & Chic INC" at bounding box center [790, 212] width 365 height 28
type input "Sleek & Chic IN"
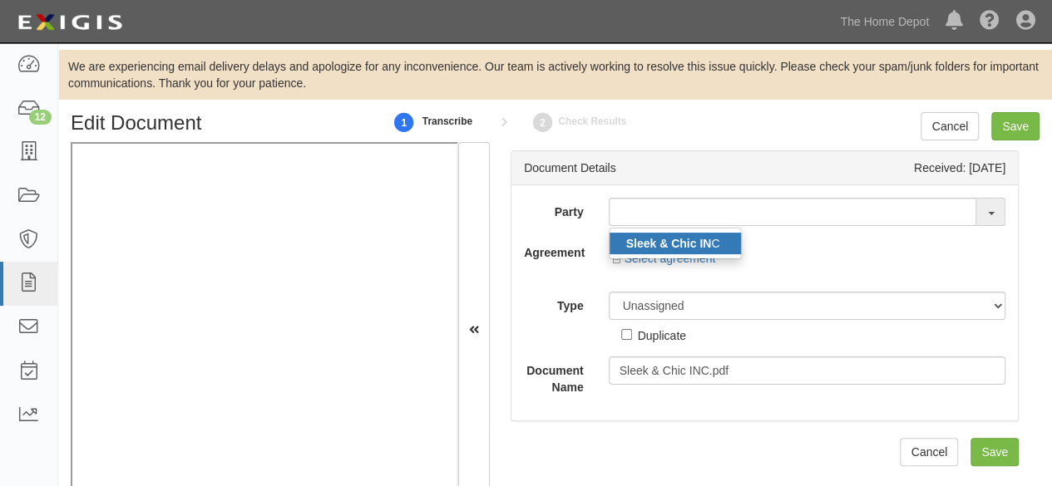
click at [657, 244] on strong "Sleek & Chic IN" at bounding box center [669, 243] width 86 height 13
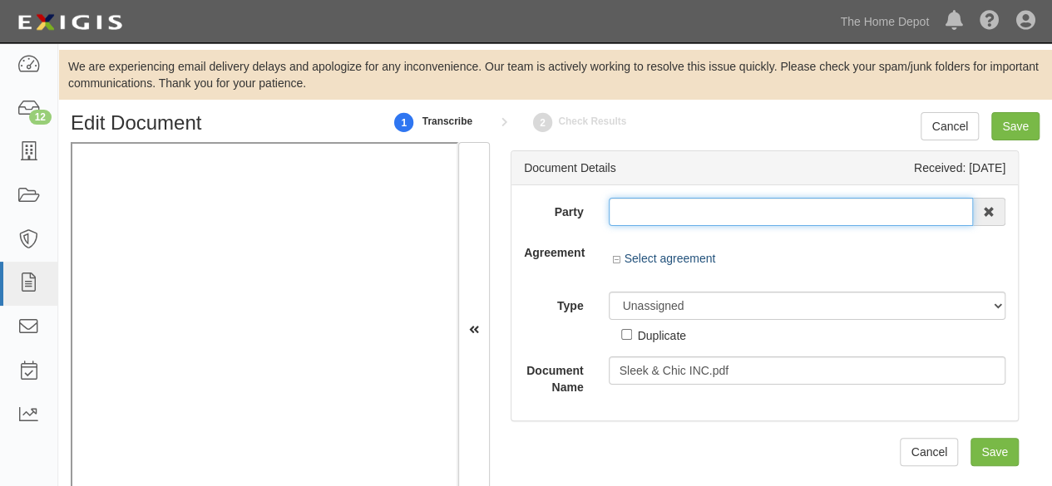
type input "Sleek & Chic INC"
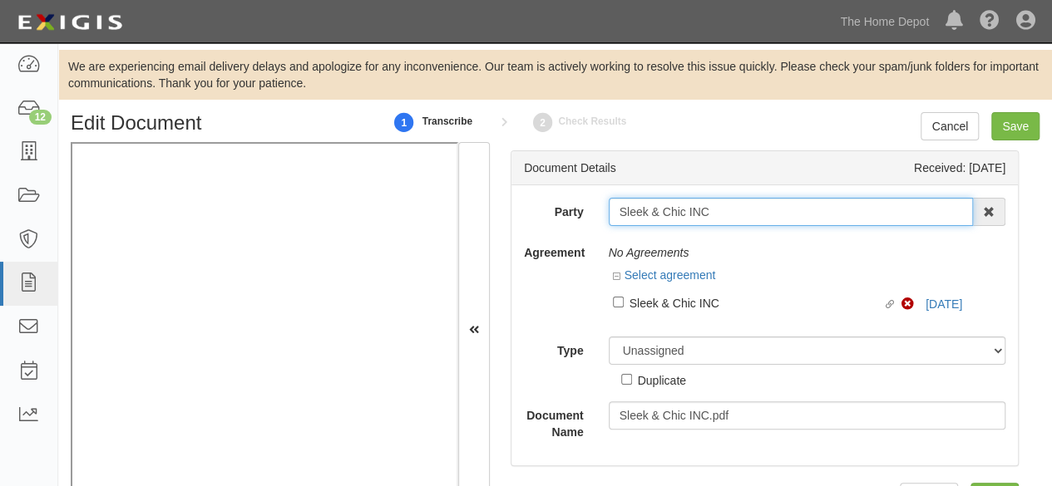
click at [665, 212] on input "Sleek & Chic INC" at bounding box center [790, 212] width 365 height 28
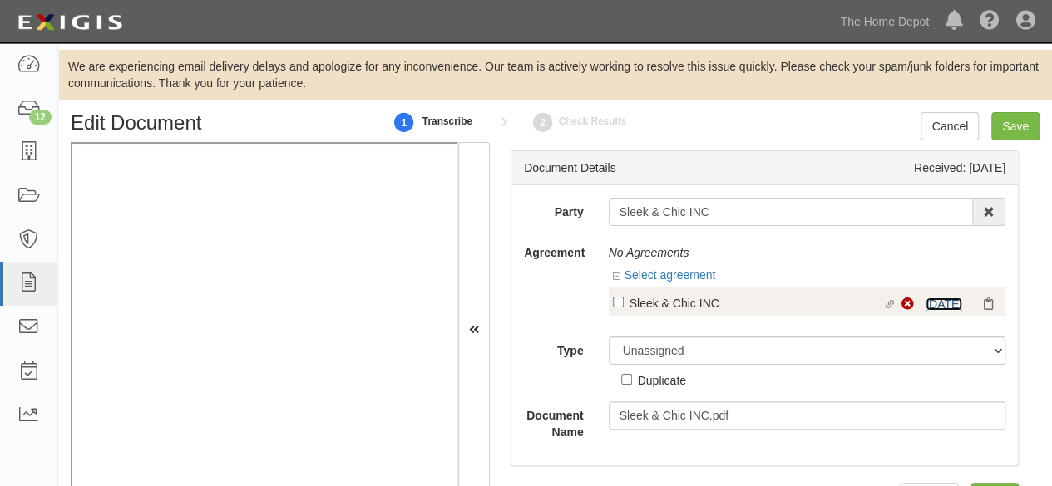
click at [928, 303] on link "8/15/25" at bounding box center [943, 304] width 37 height 13
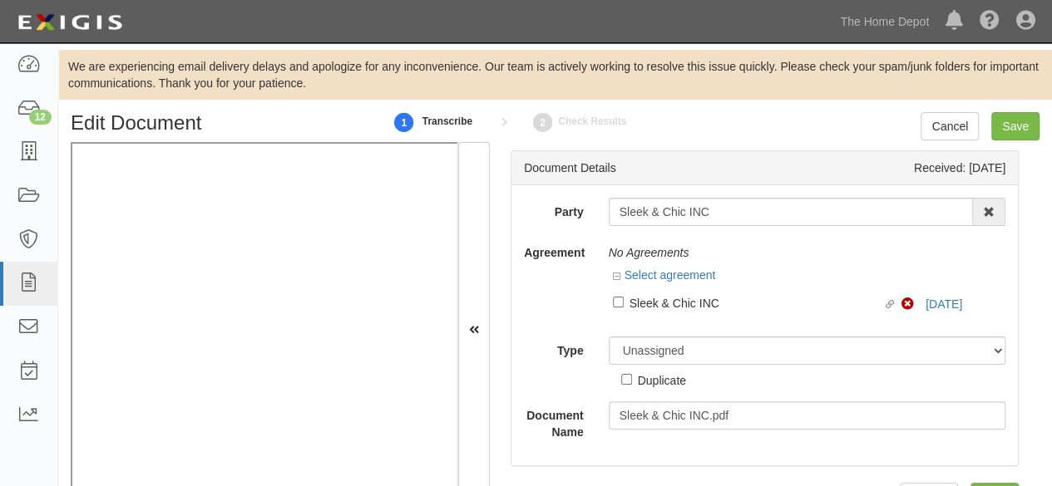
click at [671, 310] on div "Sleek & Chic INC" at bounding box center [756, 302] width 254 height 18
click at [623, 308] on input "Linked agreement Sleek & Chic INC Linked agreement" at bounding box center [618, 302] width 11 height 11
checkbox input "true"
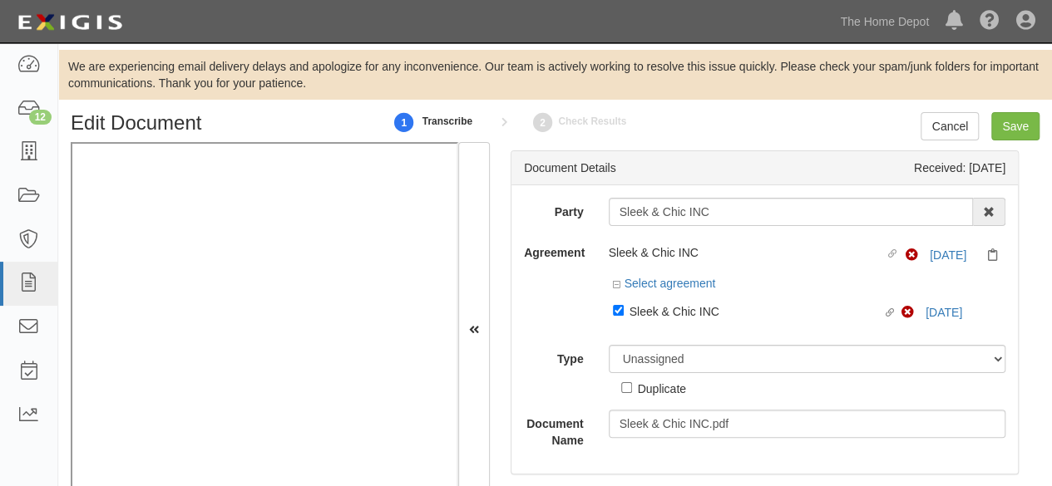
drag, startPoint x: 653, startPoint y: 335, endPoint x: 650, endPoint y: 273, distance: 61.6
click at [653, 334] on div "Party Sleek & Chic INC Sleek & Chic IN C 1000576868 Ontario Inc. 10 STRAWBERRY …" at bounding box center [764, 323] width 481 height 251
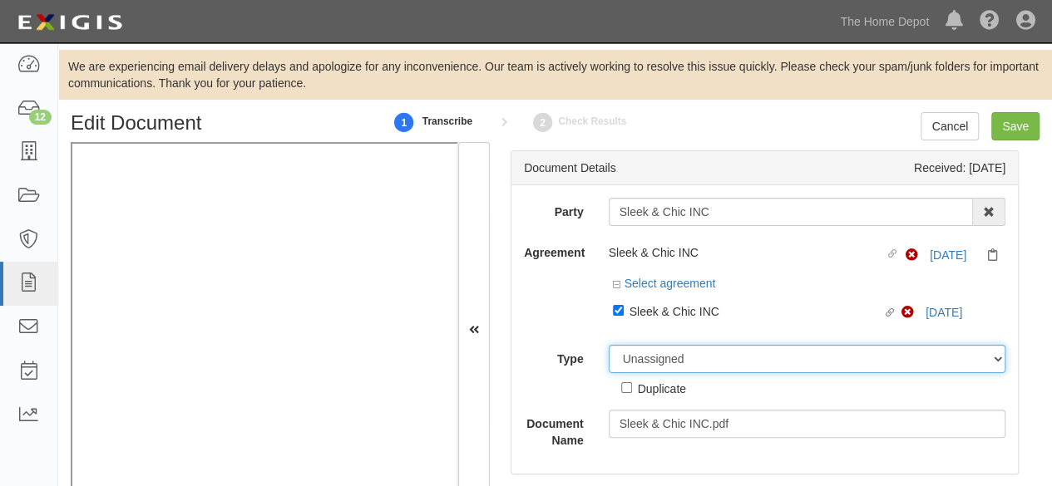
drag, startPoint x: 643, startPoint y: 360, endPoint x: 643, endPoint y: 349, distance: 10.8
click at [643, 353] on select "Unassigned Binder Cancellation Notice Certificate Contract Endorsement Insuranc…" at bounding box center [806, 359] width 397 height 28
select select "CertificateDetail"
click at [608, 345] on select "Unassigned Binder Cancellation Notice Certificate Contract Endorsement Insuranc…" at bounding box center [806, 359] width 397 height 28
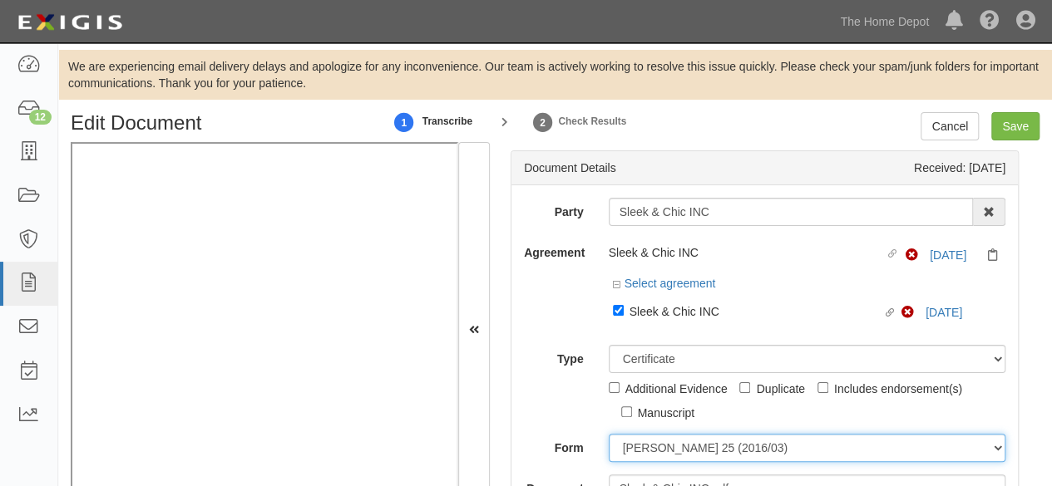
click at [662, 452] on select "ACORD 25 (2016/03) ACORD 101 ACORD 855 NY (2014/05) General" at bounding box center [806, 448] width 397 height 28
select select "GeneralFormDetail"
click at [608, 434] on select "ACORD 25 (2016/03) ACORD 101 ACORD 855 NY (2014/05) General" at bounding box center [806, 448] width 397 height 28
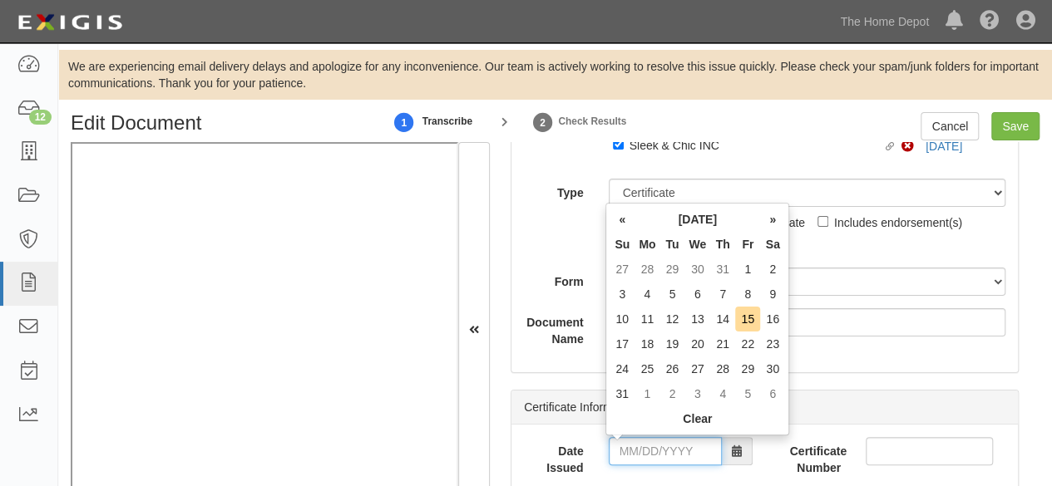
click at [662, 453] on input "Date Issued" at bounding box center [664, 451] width 113 height 28
type input "[DATE]"
click at [756, 315] on td "15" at bounding box center [747, 319] width 25 height 25
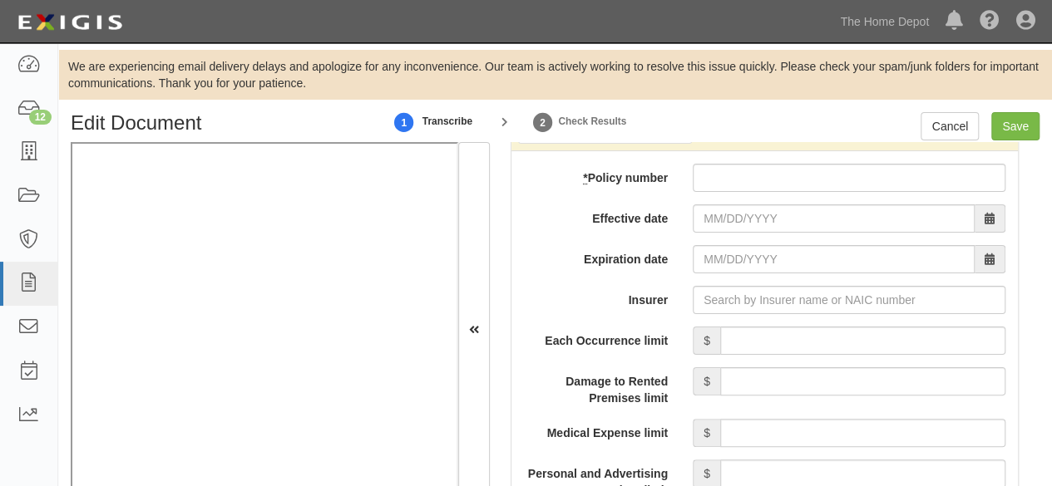
scroll to position [1413, 0]
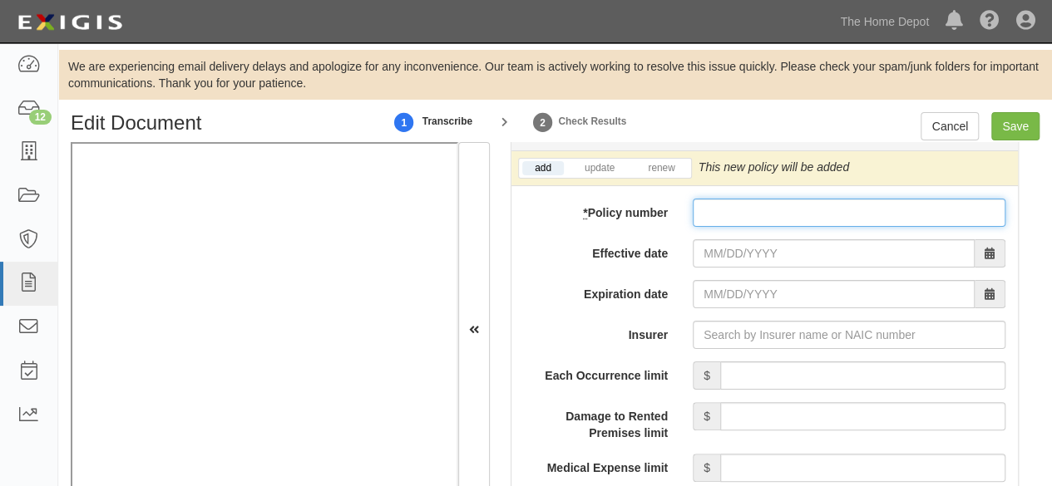
paste input "TZD2202544190 000000572"
click at [717, 208] on input "TZD2202544190 000000572" at bounding box center [848, 213] width 313 height 28
type input "TZD2202544190 000000572"
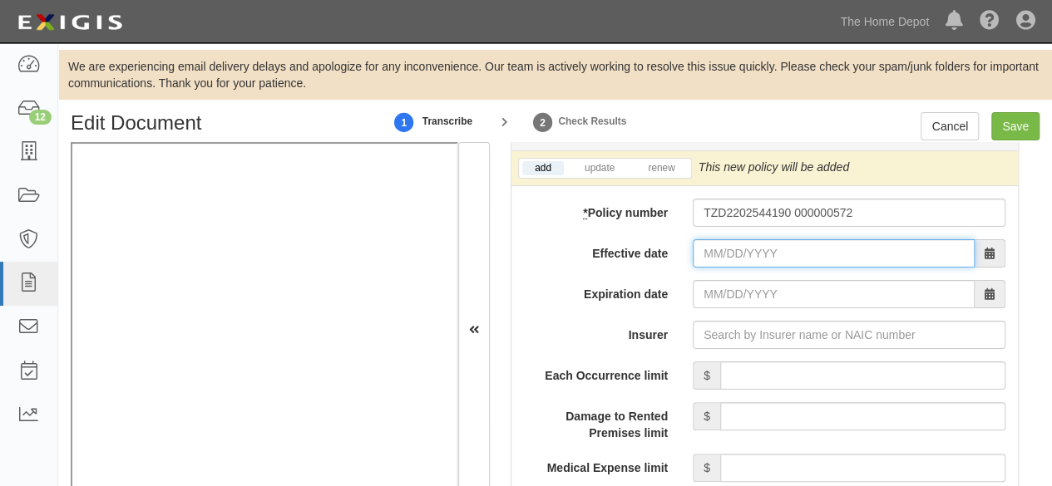
click at [732, 262] on input "Effective date" at bounding box center [833, 253] width 282 height 28
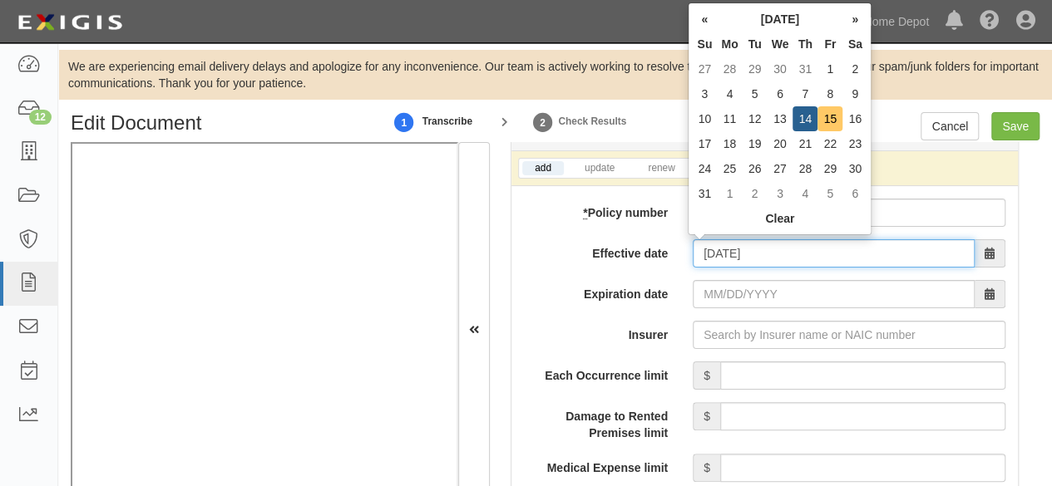
type input "08/15/2025"
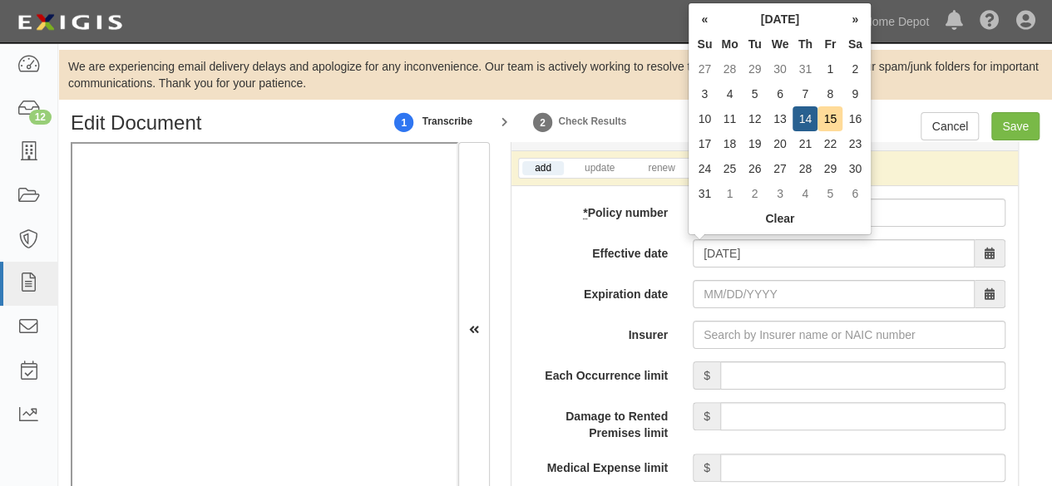
type input "08/15/2026"
drag, startPoint x: 831, startPoint y: 116, endPoint x: 816, endPoint y: 127, distance: 18.5
click at [831, 116] on td "15" at bounding box center [829, 118] width 25 height 25
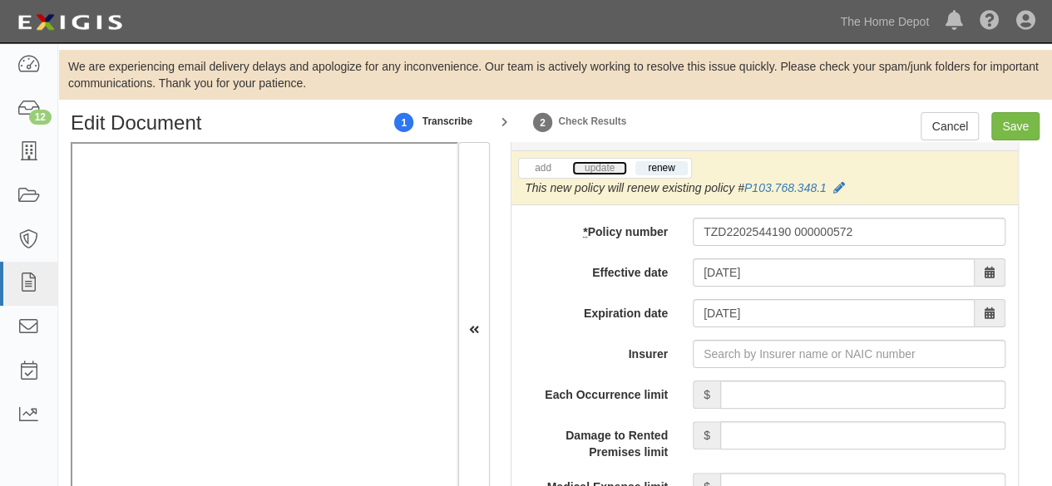
click at [590, 164] on link "update" at bounding box center [599, 168] width 55 height 14
click at [840, 183] on icon at bounding box center [842, 189] width 12 height 12
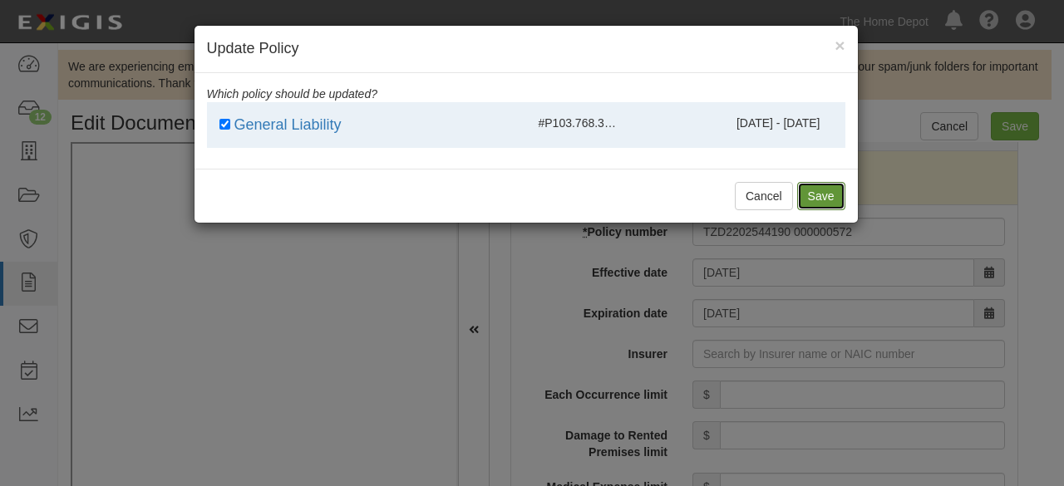
click at [830, 196] on button "Save" at bounding box center [821, 196] width 48 height 28
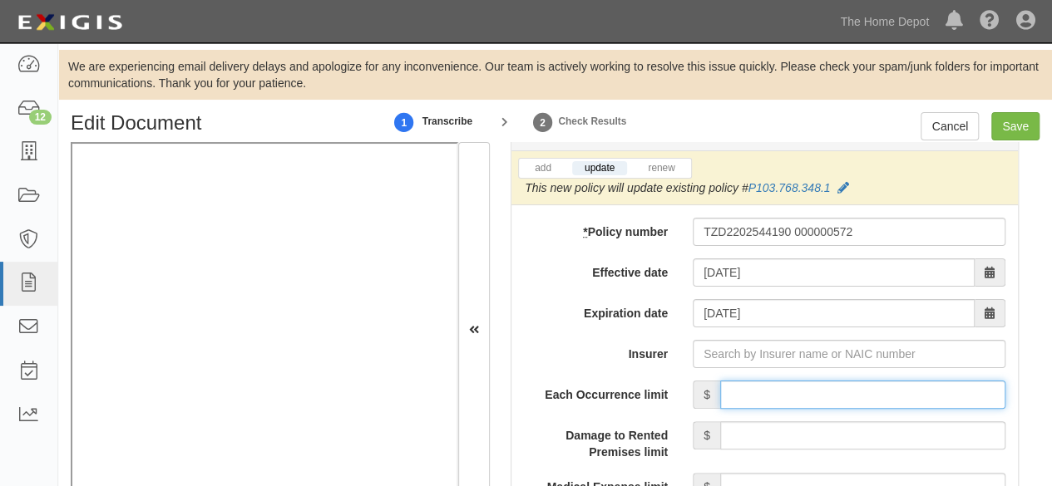
click at [791, 393] on input "Each Occurrence limit" at bounding box center [862, 395] width 285 height 28
type input "8,000,000"
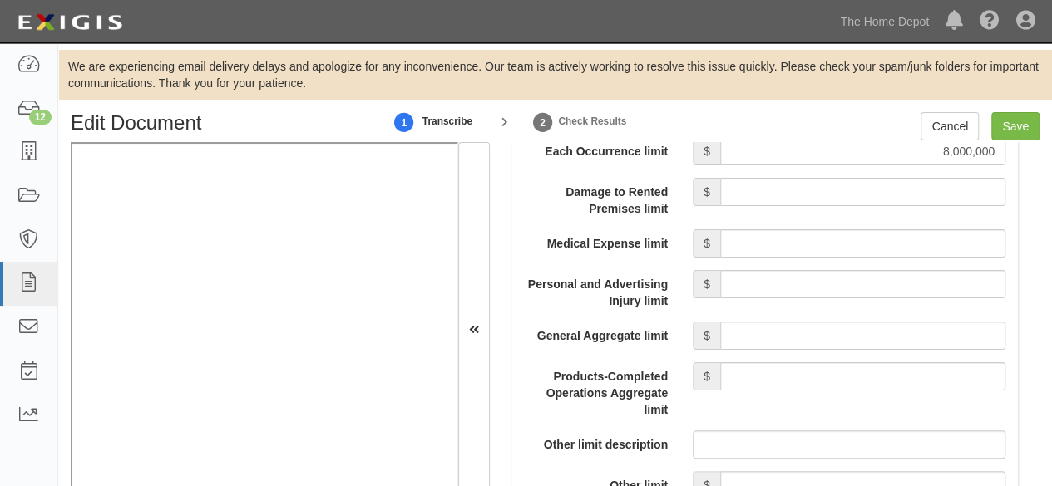
scroll to position [1662, 0]
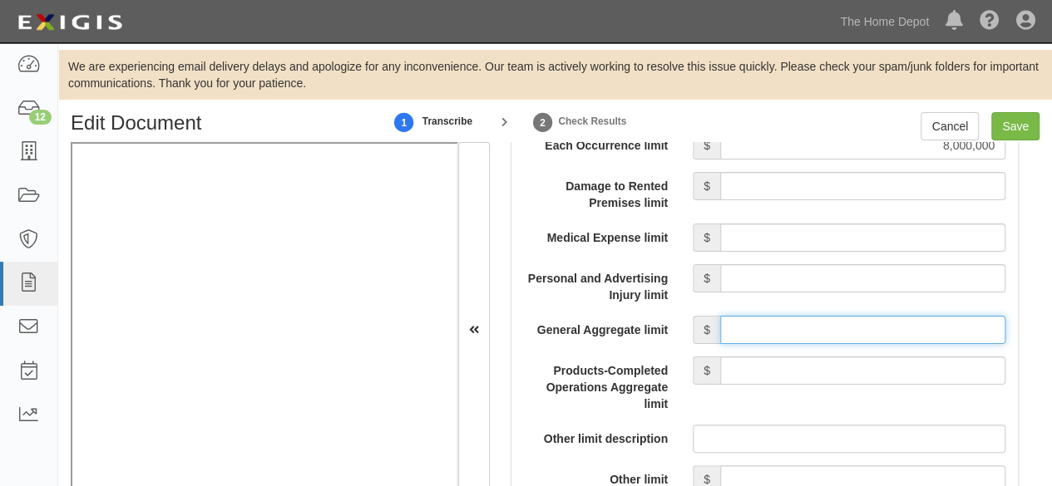
drag, startPoint x: 796, startPoint y: 331, endPoint x: 795, endPoint y: 315, distance: 15.8
click at [796, 328] on input "General Aggregate limit" at bounding box center [862, 330] width 285 height 28
type input "8,000,000"
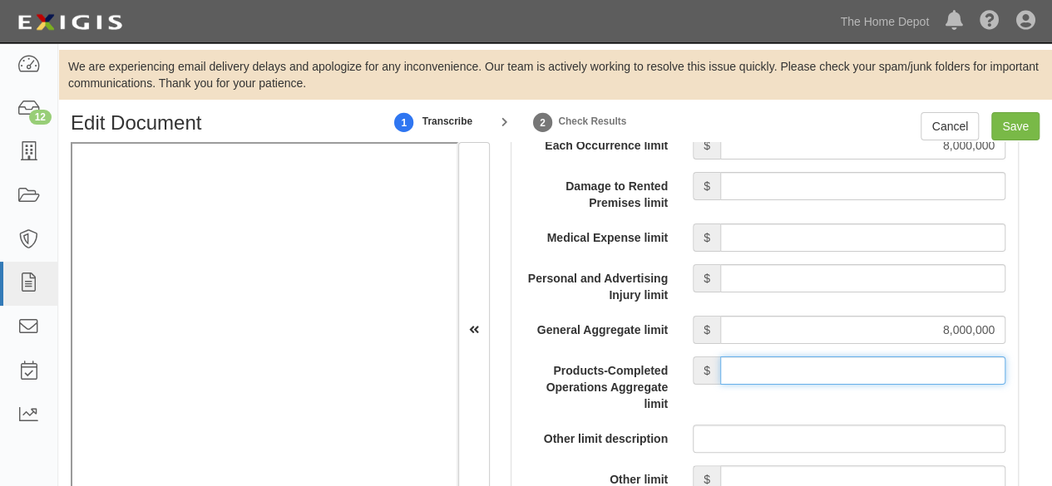
drag, startPoint x: 824, startPoint y: 370, endPoint x: 819, endPoint y: 352, distance: 18.2
click at [824, 370] on input "Products-Completed Operations Aggregate limit" at bounding box center [862, 371] width 285 height 28
type input "8,000,000"
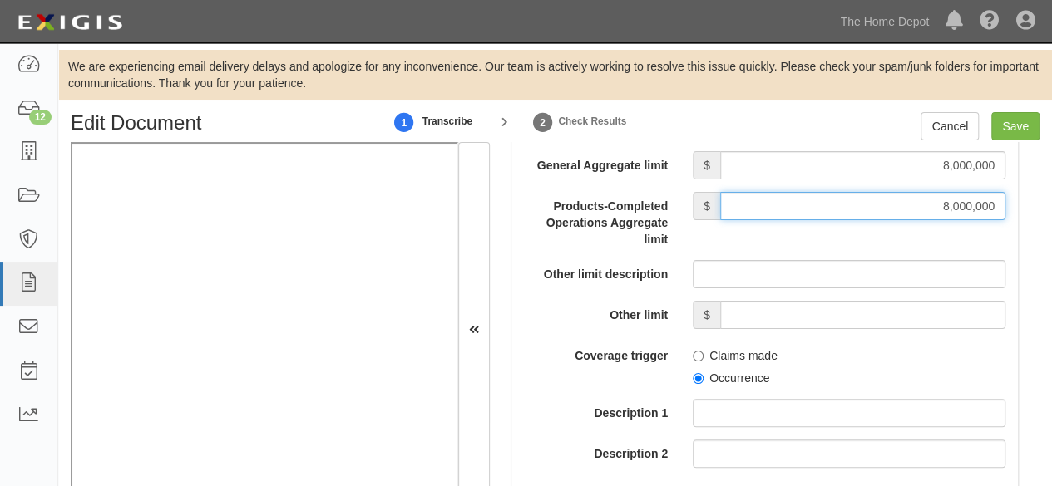
scroll to position [1829, 0]
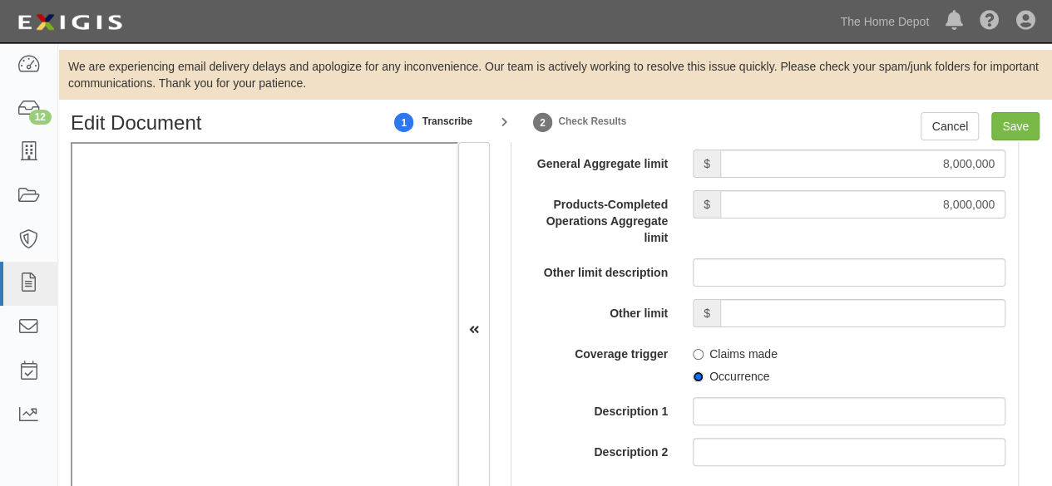
click at [695, 372] on input "Occurrence" at bounding box center [697, 377] width 11 height 11
radio input "true"
click at [1007, 127] on input "Save" at bounding box center [1015, 126] width 48 height 28
type input "8000000"
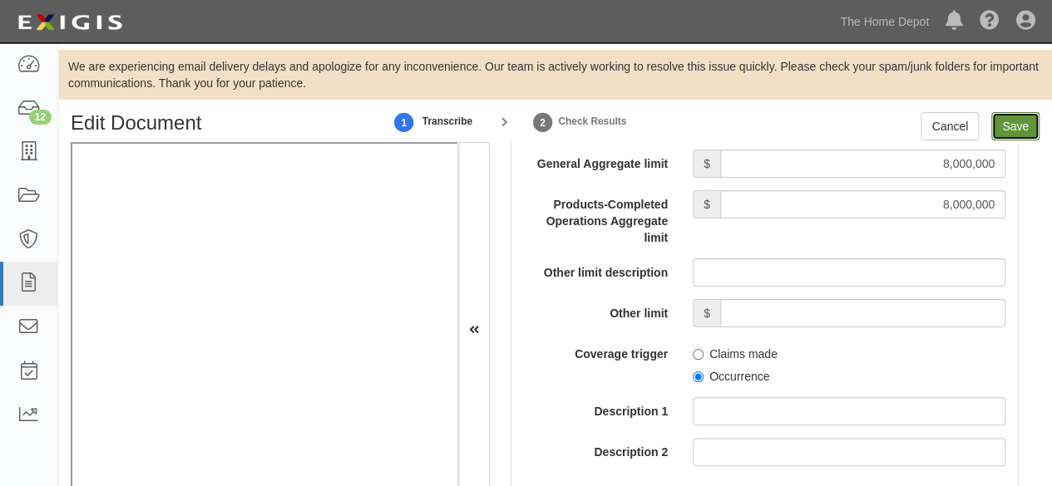
type input "8000000"
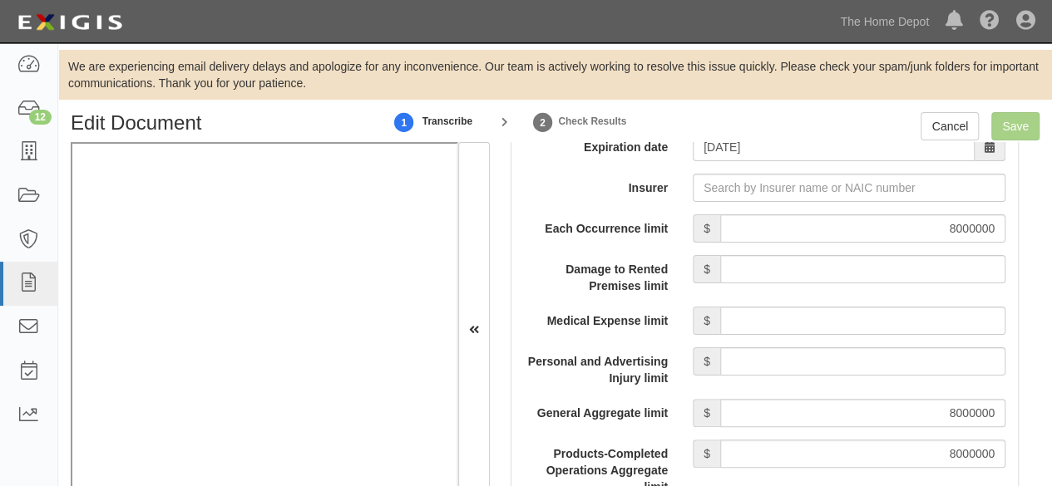
scroll to position [1330, 0]
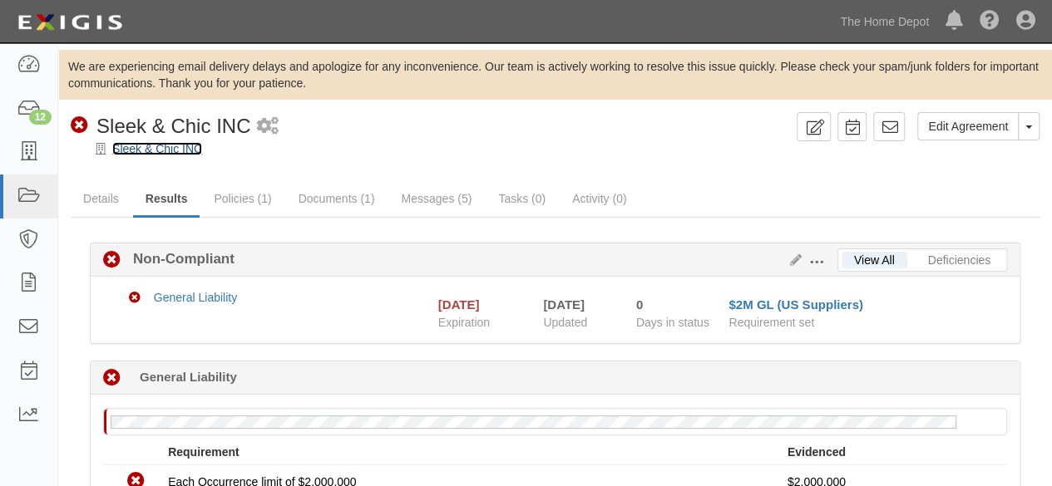
click at [183, 152] on link "Sleek & Chic INC" at bounding box center [157, 148] width 90 height 13
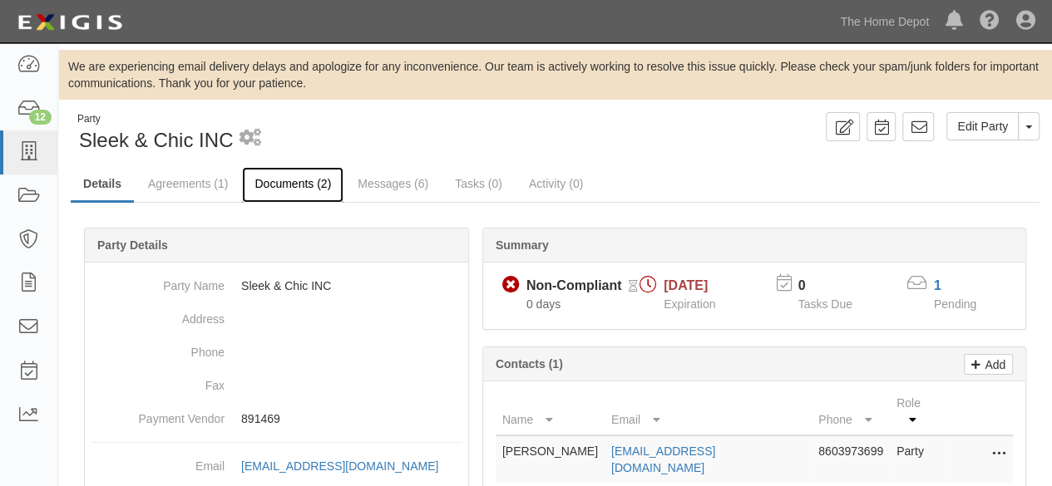
click at [273, 180] on link "Documents (2)" at bounding box center [292, 185] width 101 height 36
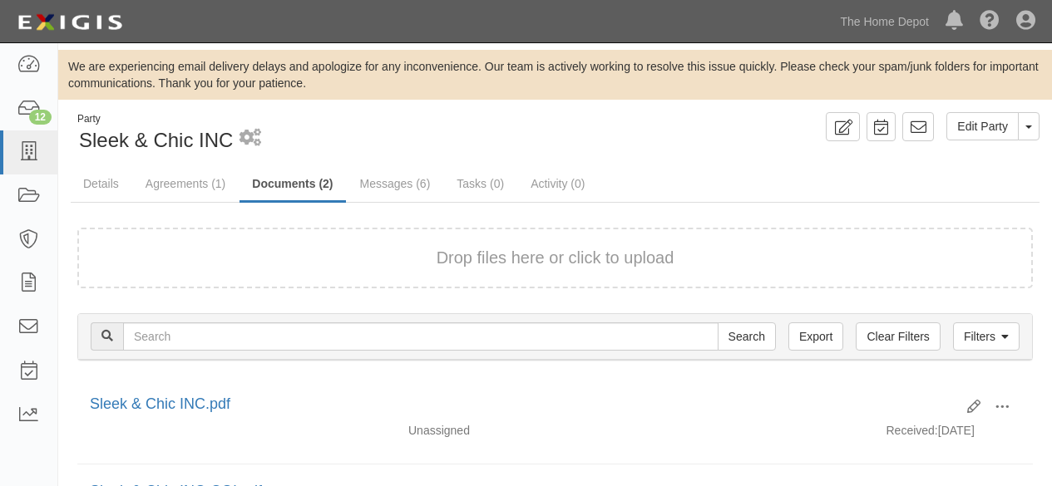
scroll to position [161, 0]
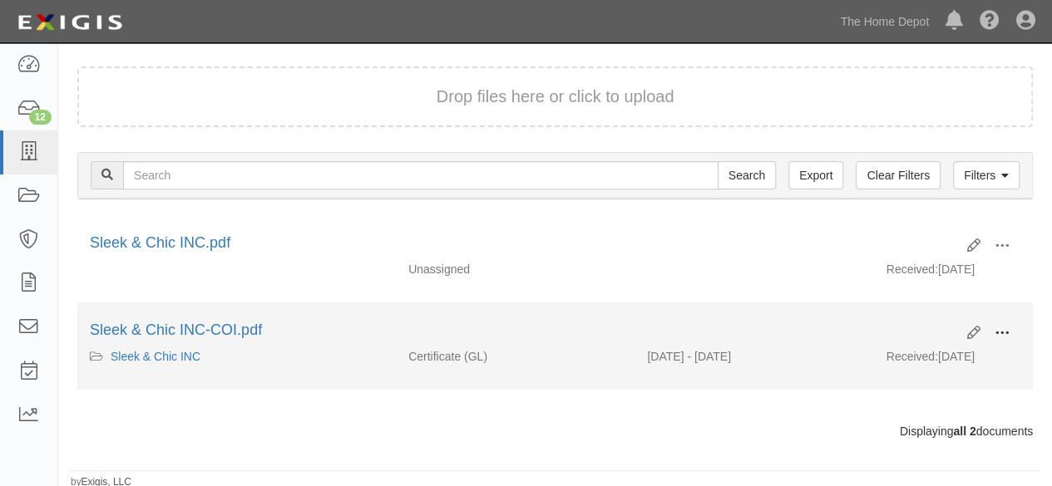
drag, startPoint x: 1010, startPoint y: 323, endPoint x: 983, endPoint y: 348, distance: 37.6
click at [1009, 323] on button at bounding box center [1001, 334] width 37 height 28
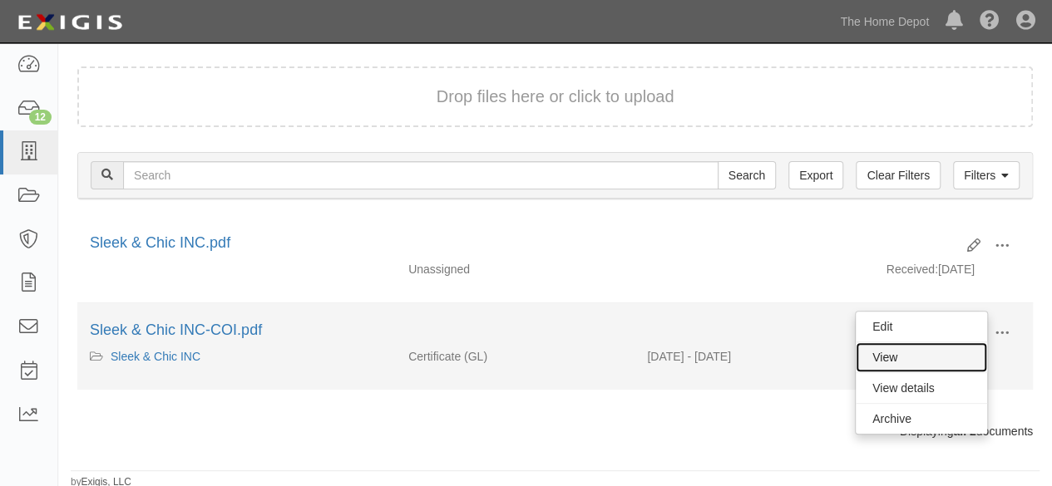
click at [969, 354] on link "View" at bounding box center [920, 357] width 131 height 30
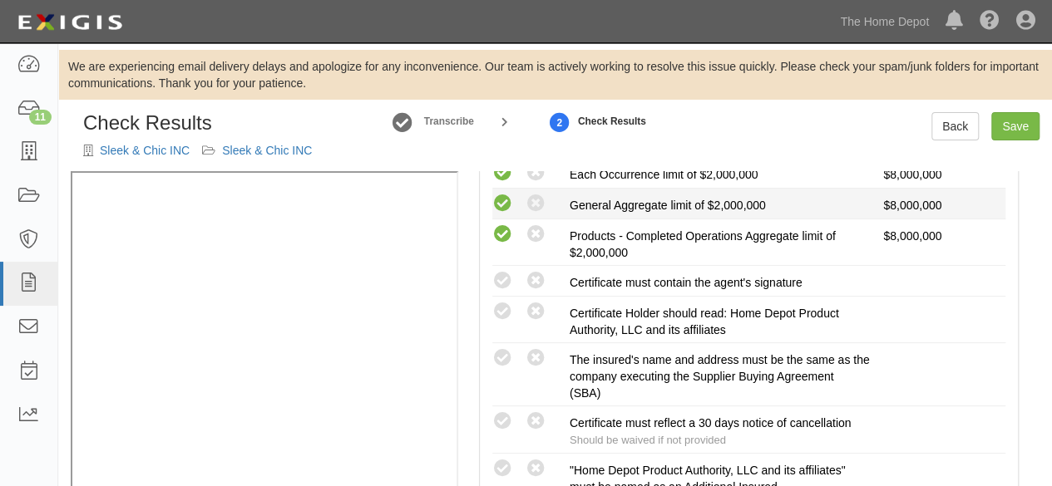
scroll to position [416, 0]
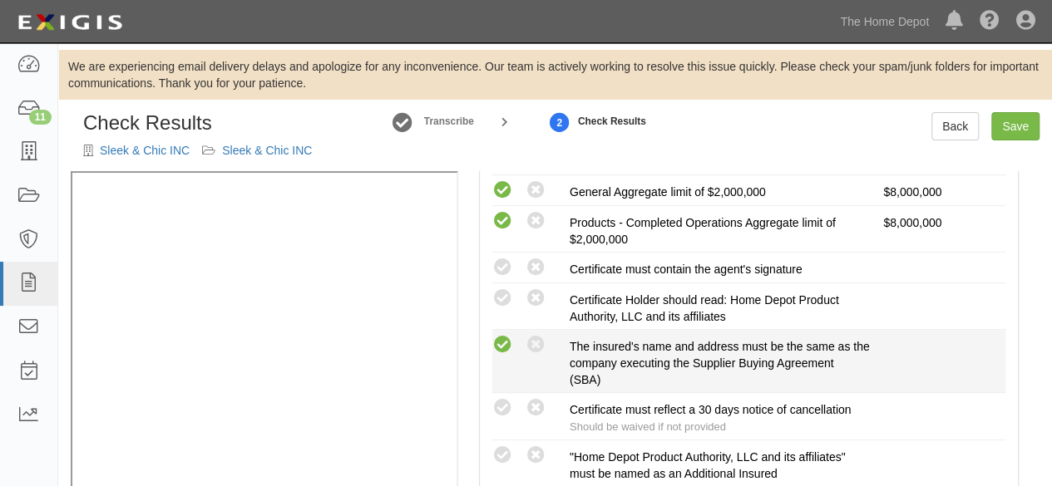
click at [504, 345] on icon at bounding box center [502, 345] width 21 height 21
radio input "true"
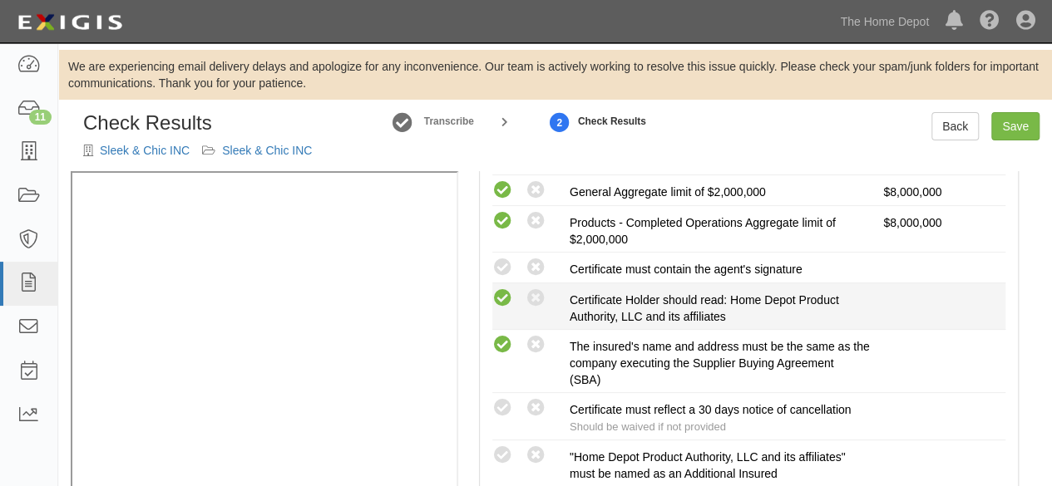
drag, startPoint x: 497, startPoint y: 265, endPoint x: 504, endPoint y: 286, distance: 21.8
click at [498, 266] on icon at bounding box center [502, 268] width 21 height 21
radio input "true"
click at [504, 295] on icon at bounding box center [502, 298] width 21 height 21
radio input "true"
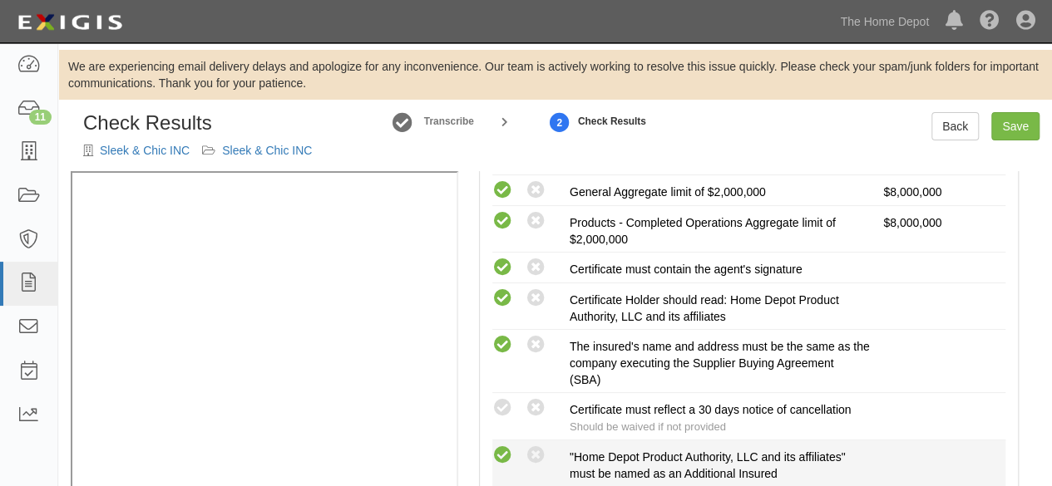
click at [503, 451] on icon at bounding box center [502, 456] width 21 height 21
radio input "true"
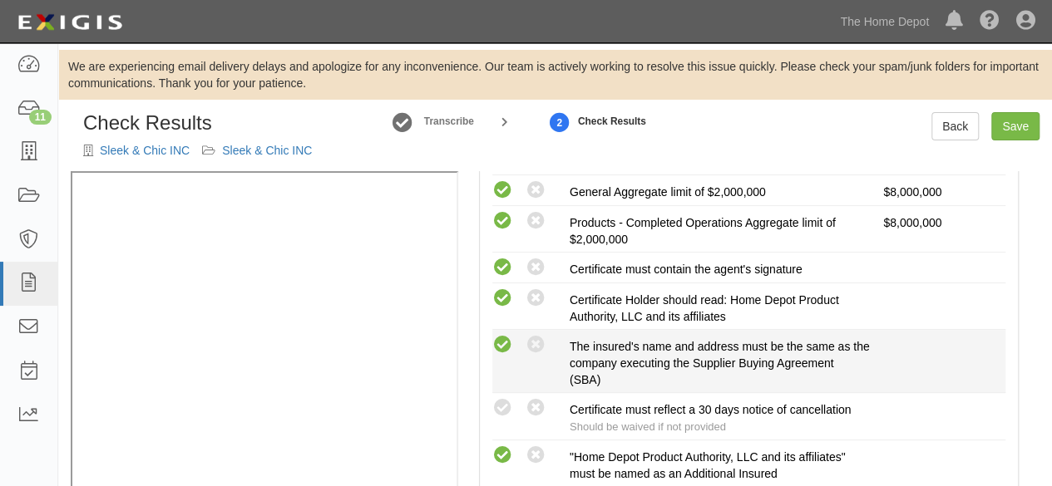
drag, startPoint x: 499, startPoint y: 408, endPoint x: 579, endPoint y: 387, distance: 83.3
click at [502, 406] on icon at bounding box center [502, 408] width 21 height 21
radio input "true"
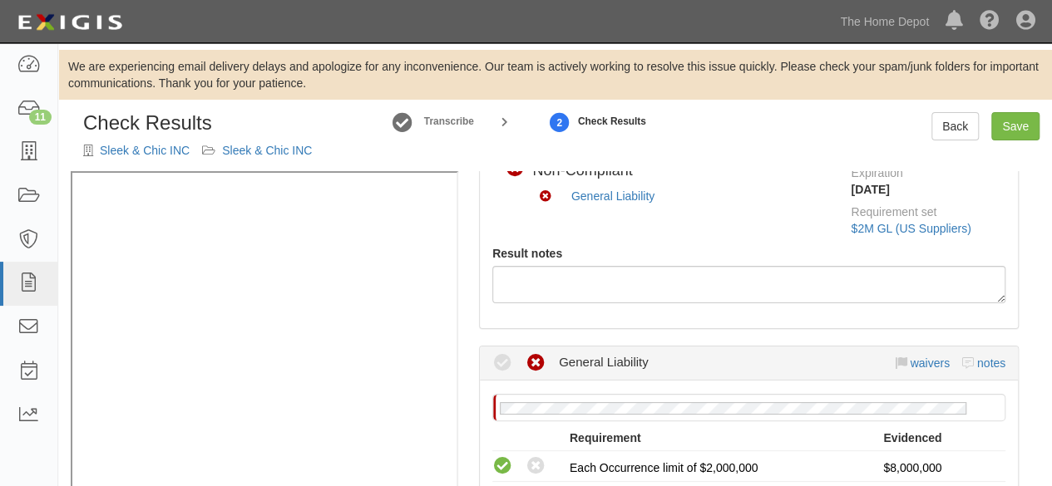
scroll to position [83, 0]
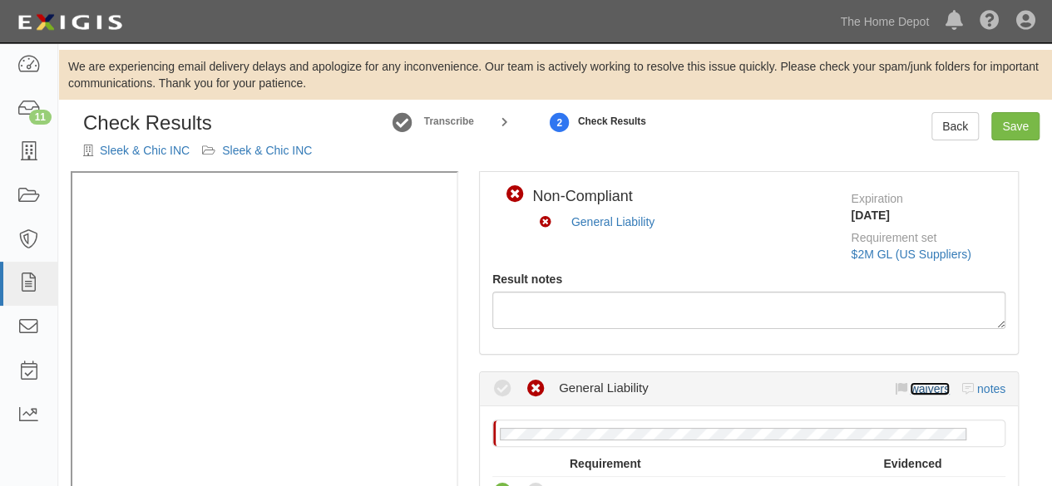
click at [909, 388] on link "waivers" at bounding box center [928, 388] width 39 height 13
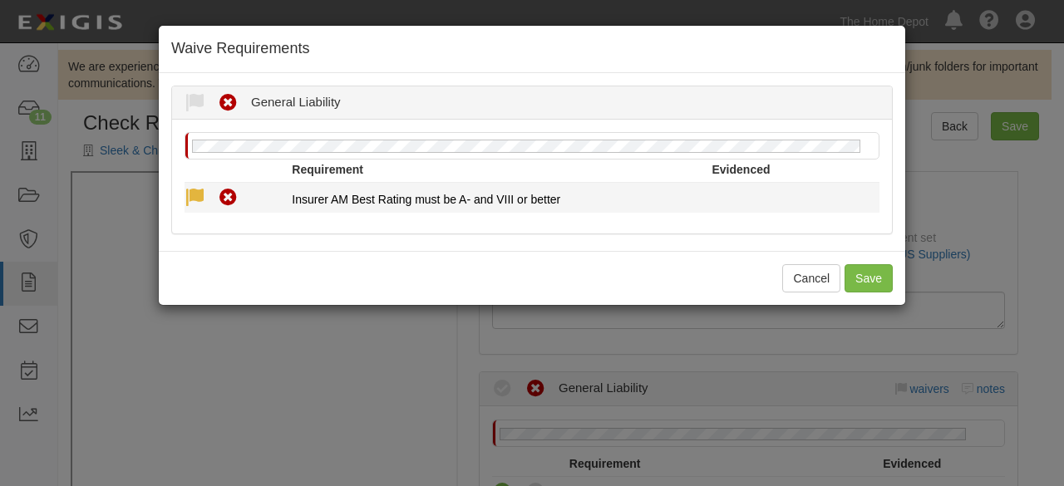
click at [194, 195] on icon at bounding box center [195, 198] width 21 height 21
radio input "true"
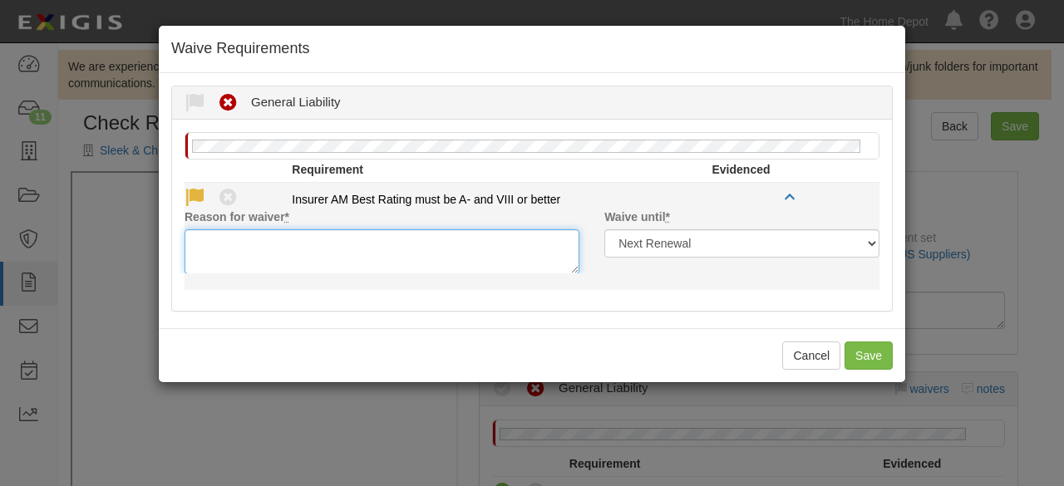
click at [205, 261] on textarea "Reason for waiver *" at bounding box center [382, 251] width 395 height 45
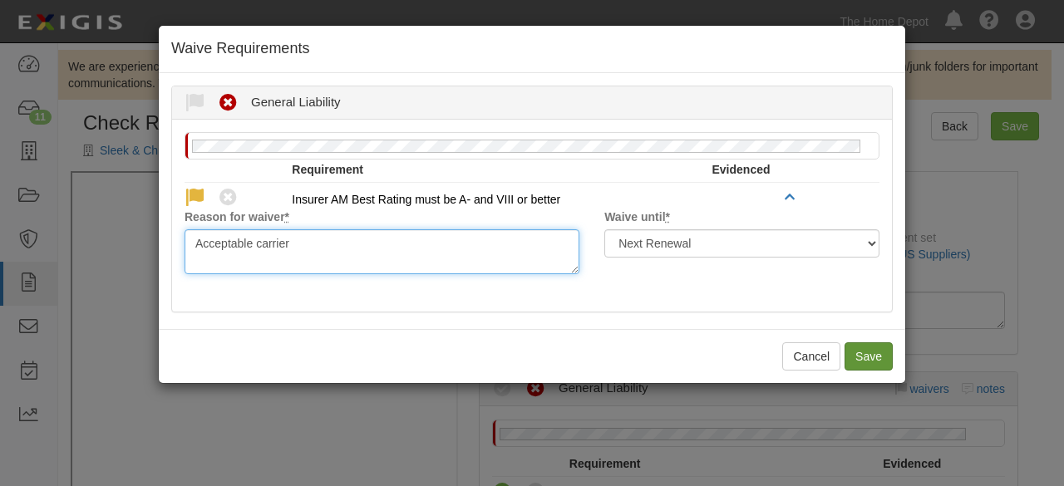
type textarea "Acceptable carrier"
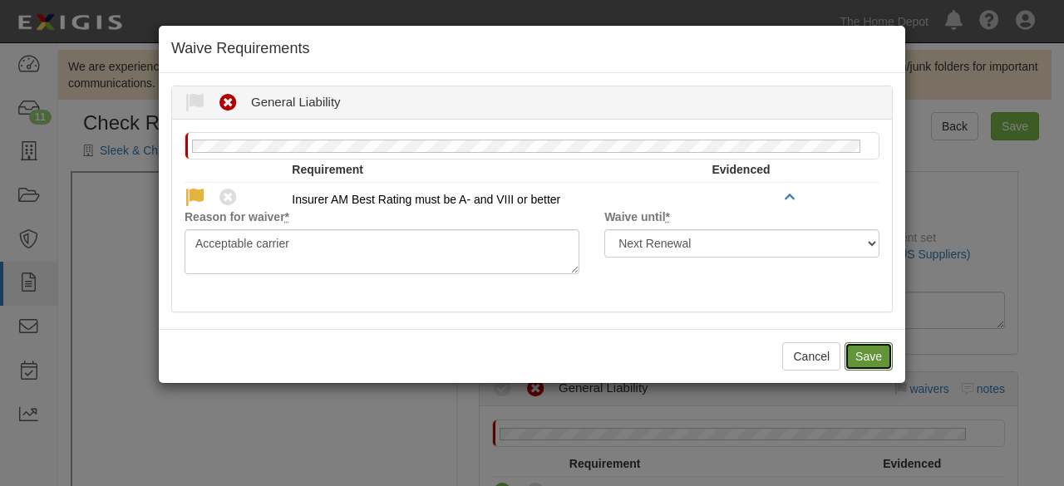
click at [875, 355] on button "Save" at bounding box center [869, 356] width 48 height 28
radio input "true"
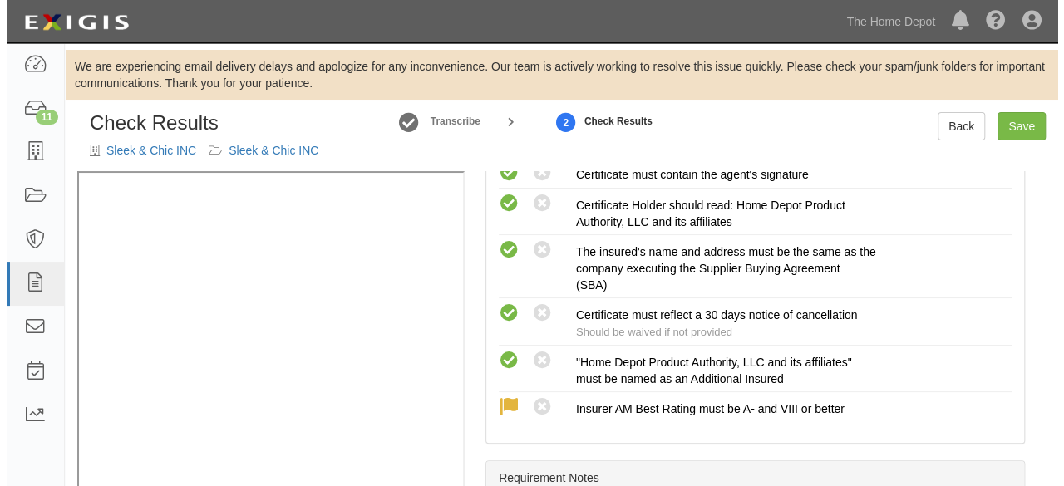
scroll to position [652, 0]
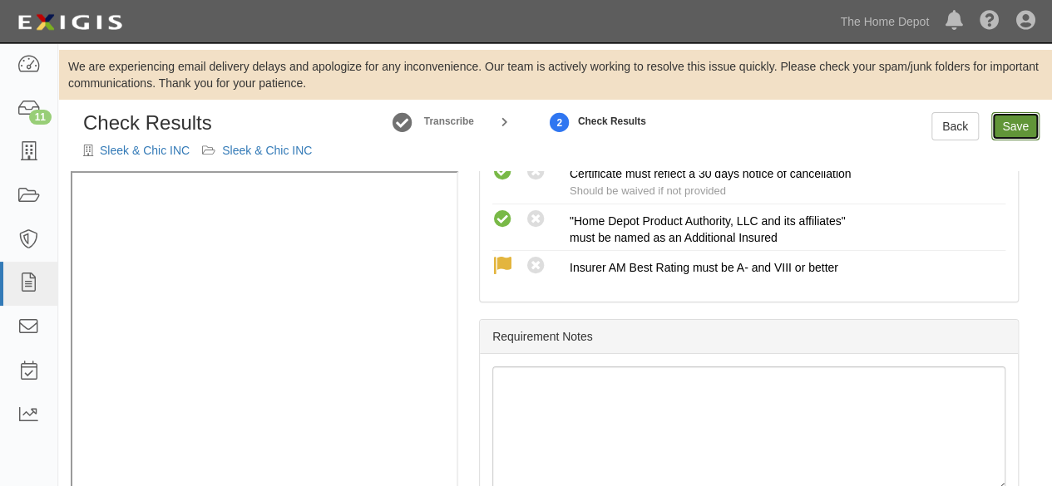
click at [1007, 127] on link "Save" at bounding box center [1015, 126] width 48 height 28
radio input "true"
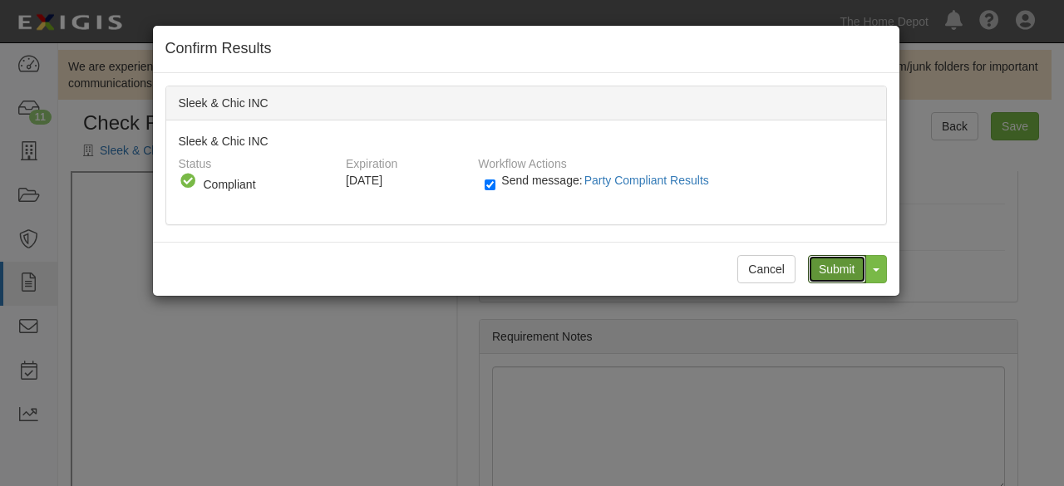
drag, startPoint x: 840, startPoint y: 260, endPoint x: 710, endPoint y: 205, distance: 141.6
click at [840, 259] on input "Submit" at bounding box center [837, 269] width 58 height 28
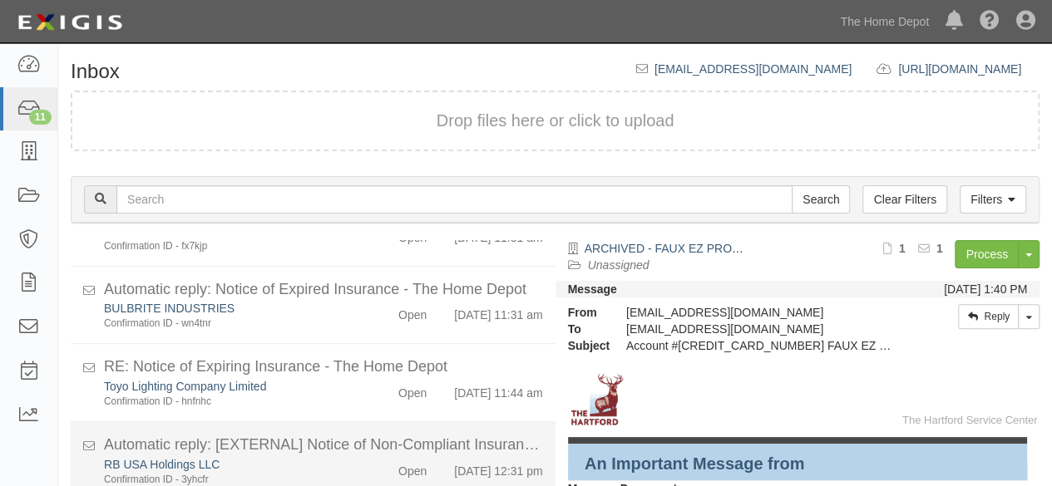
scroll to position [172, 0]
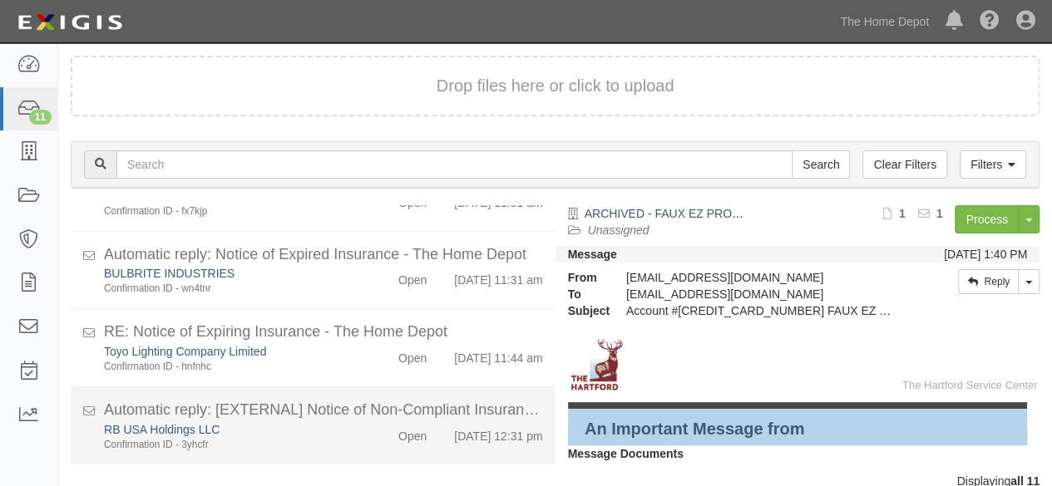
scroll to position [113, 0]
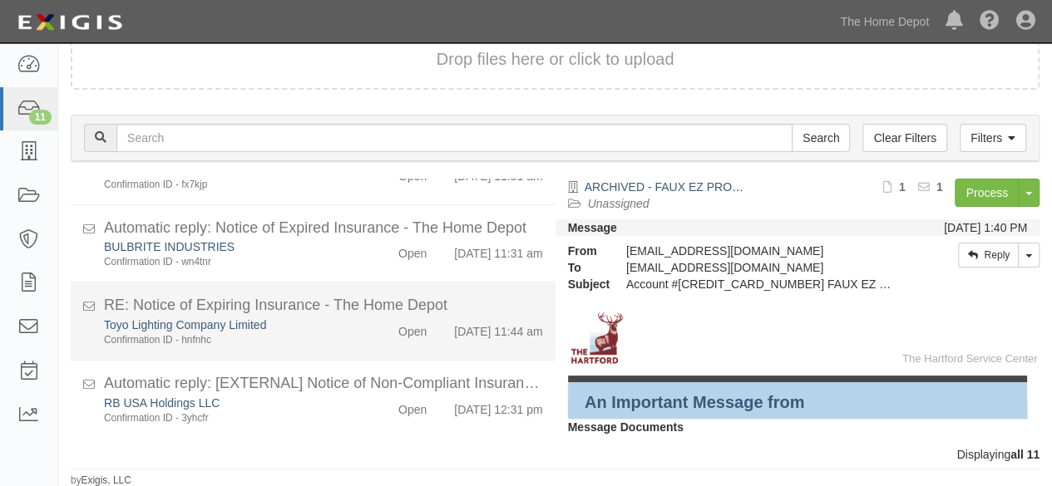
scroll to position [682, 0]
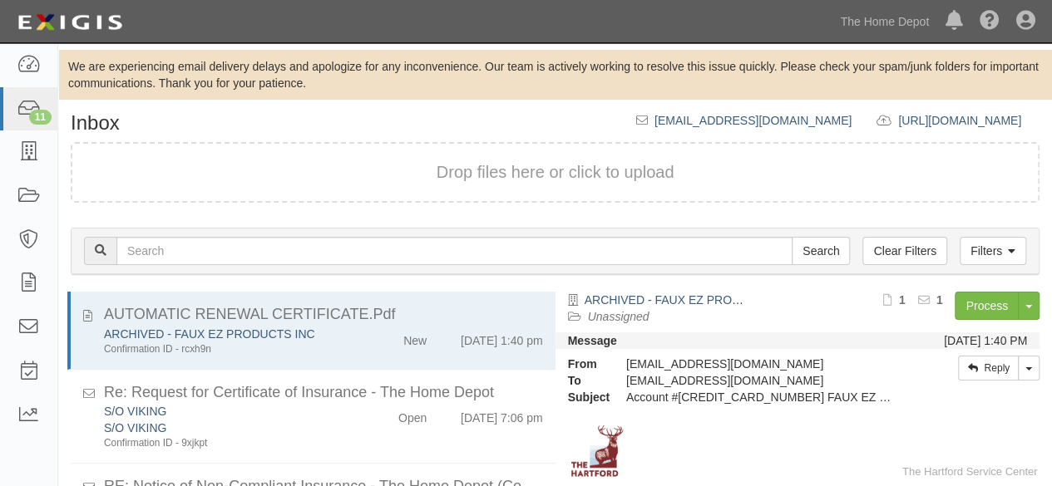
scroll to position [113, 0]
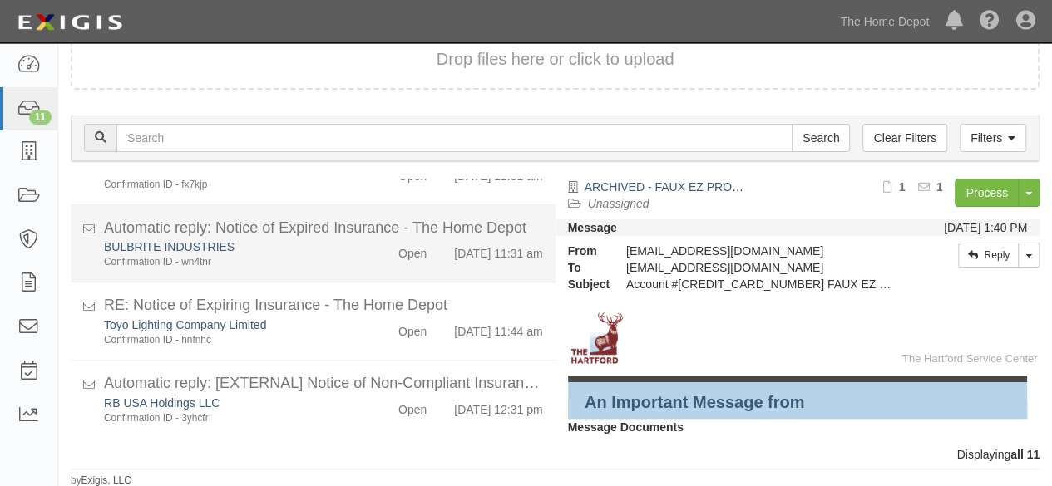
scroll to position [682, 0]
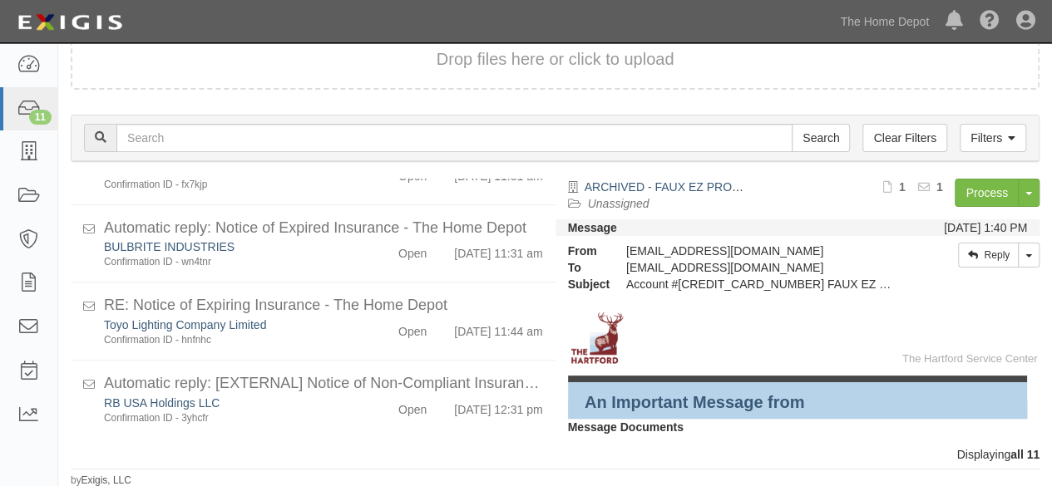
scroll to position [682, 0]
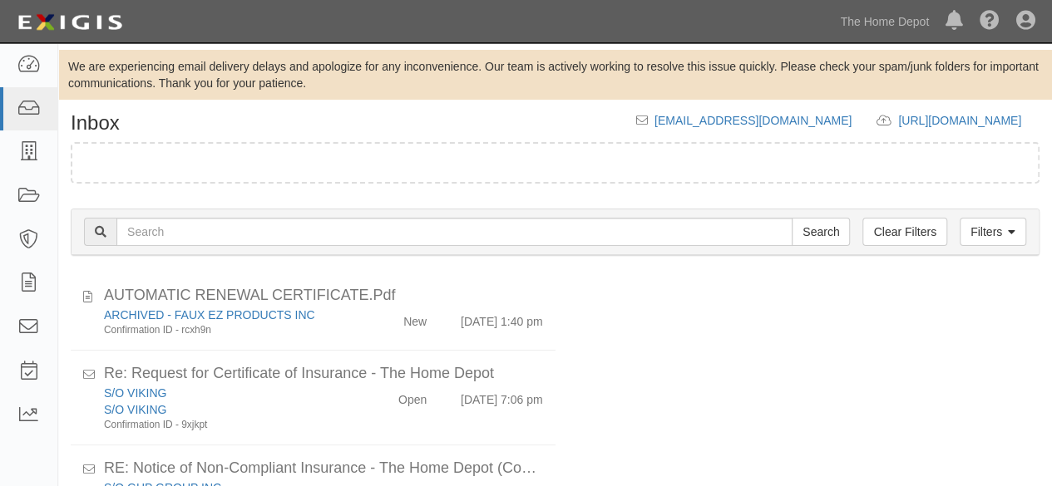
scroll to position [113, 0]
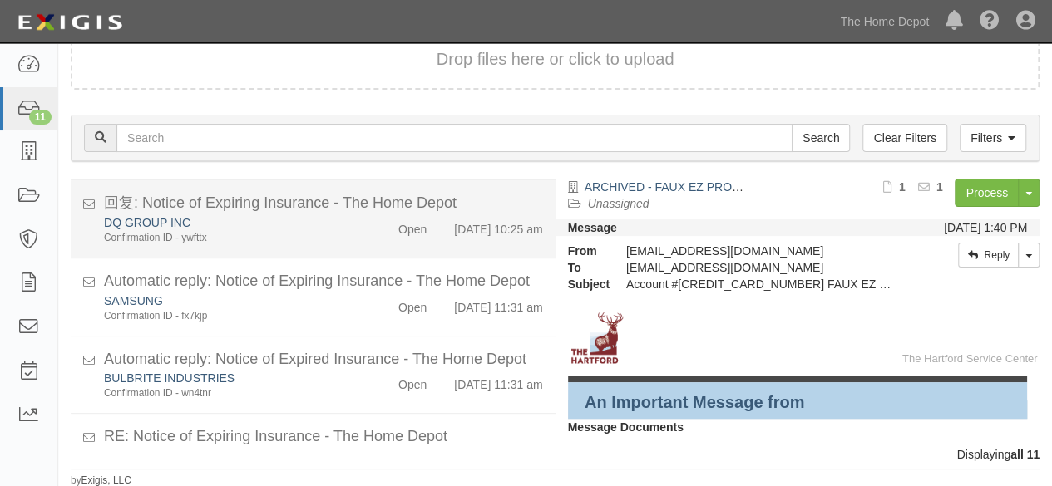
scroll to position [682, 0]
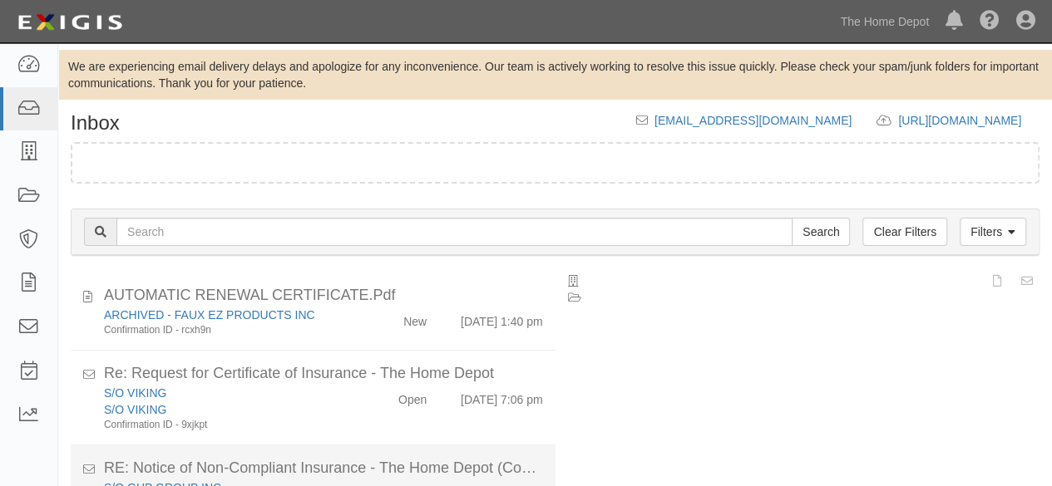
scroll to position [113, 0]
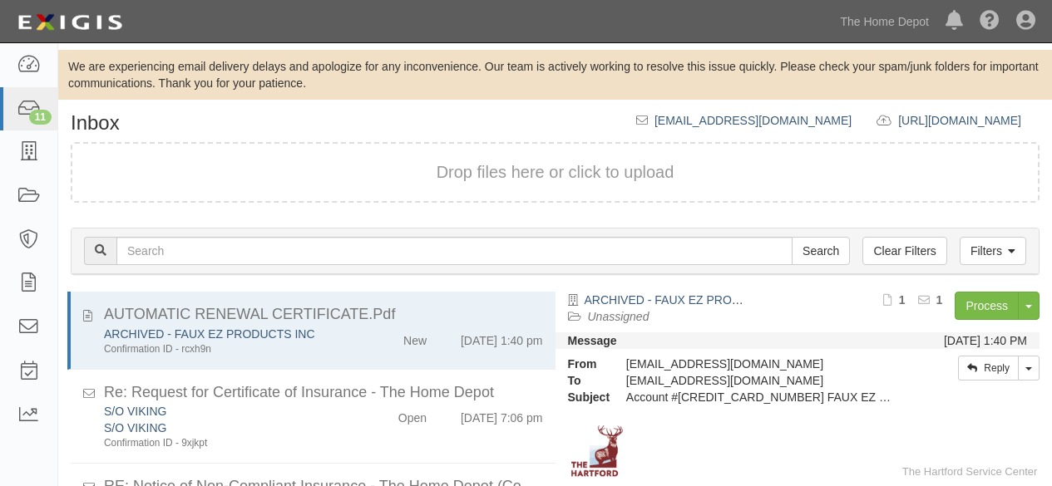
scroll to position [113, 0]
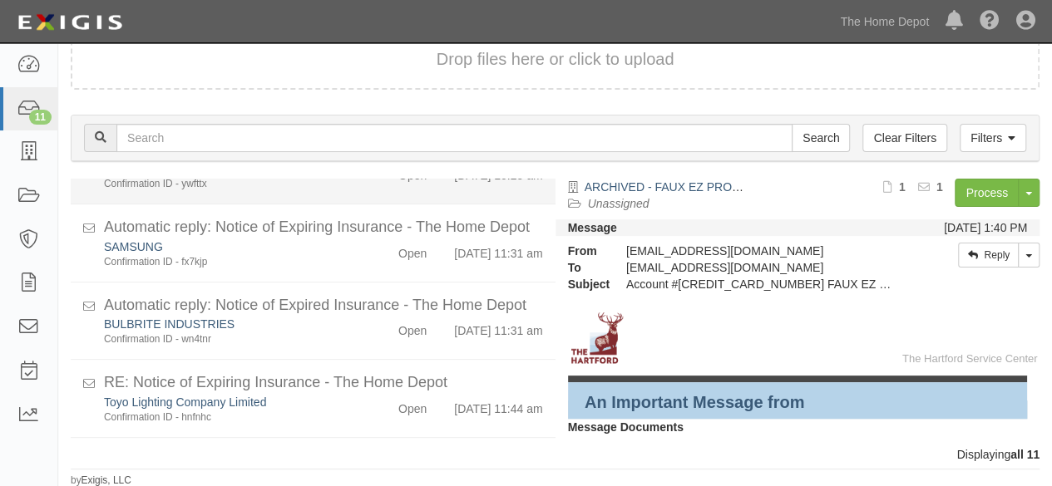
scroll to position [682, 0]
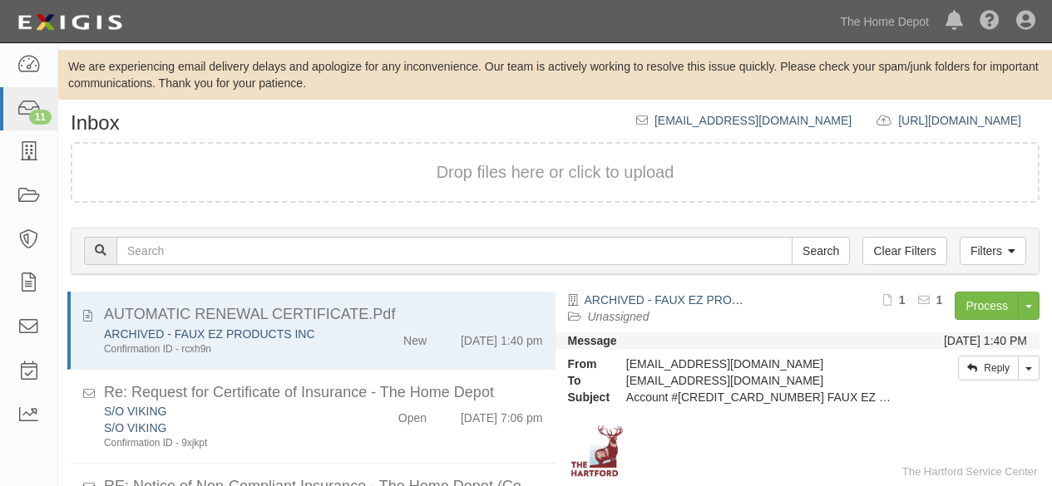
scroll to position [113, 0]
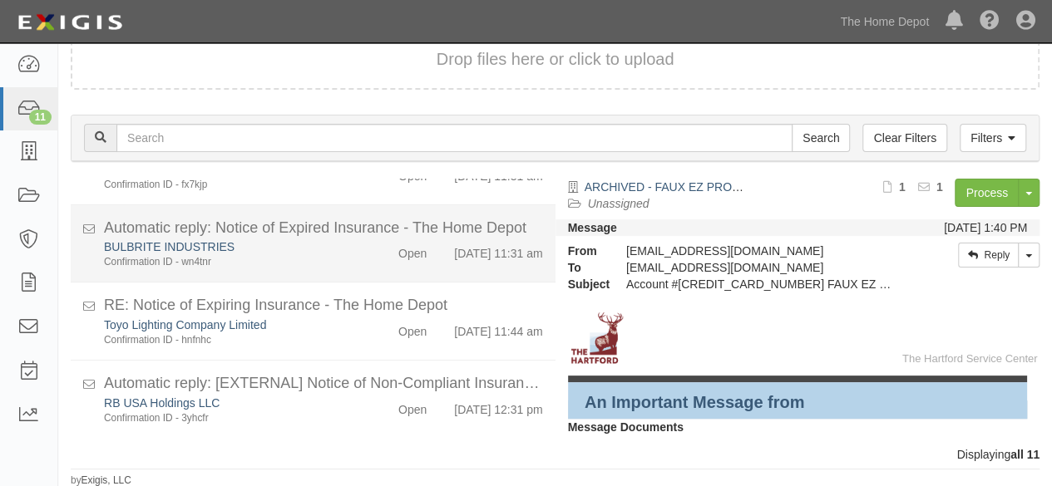
scroll to position [682, 0]
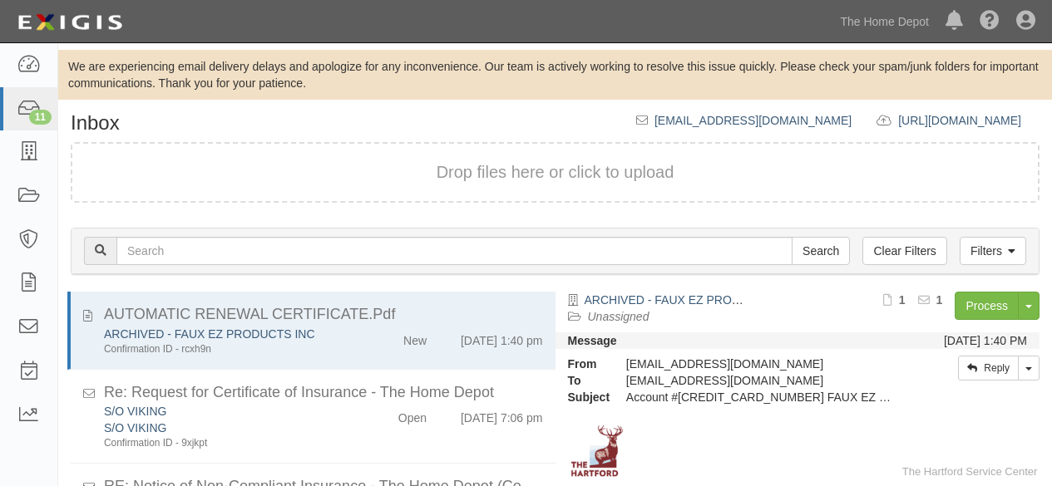
scroll to position [113, 0]
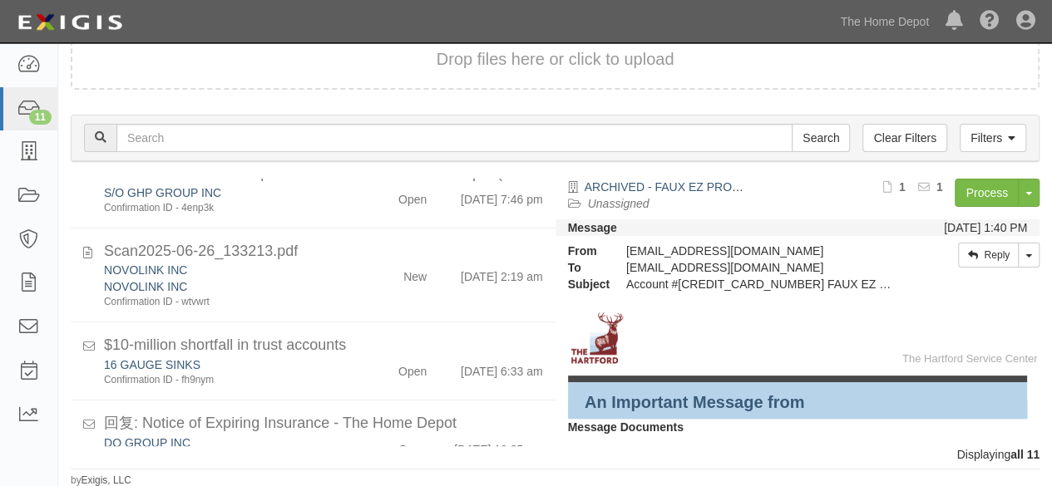
scroll to position [682, 0]
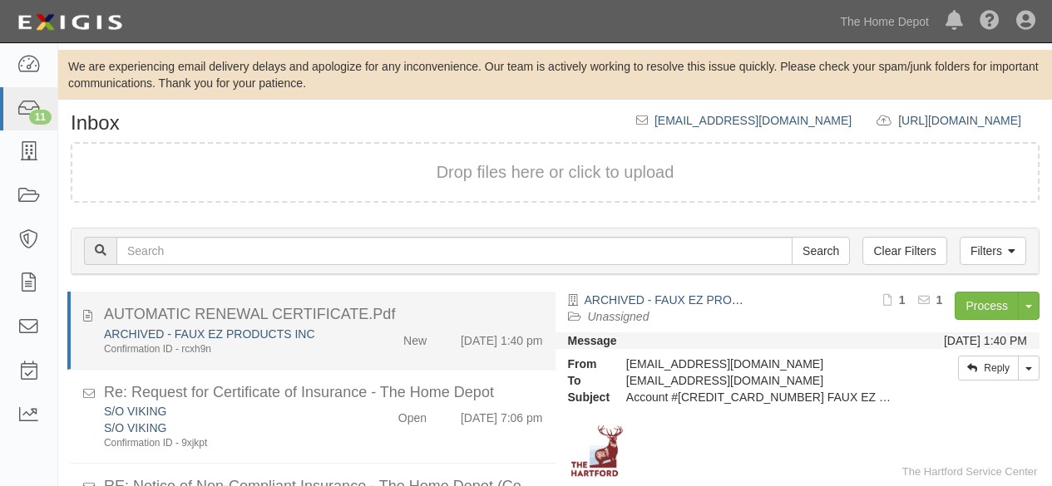
scroll to position [113, 0]
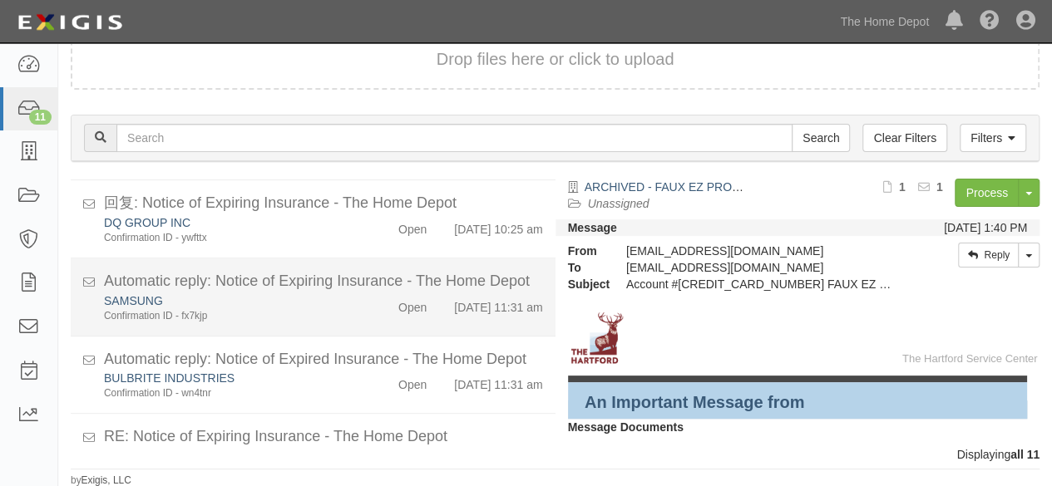
scroll to position [682, 0]
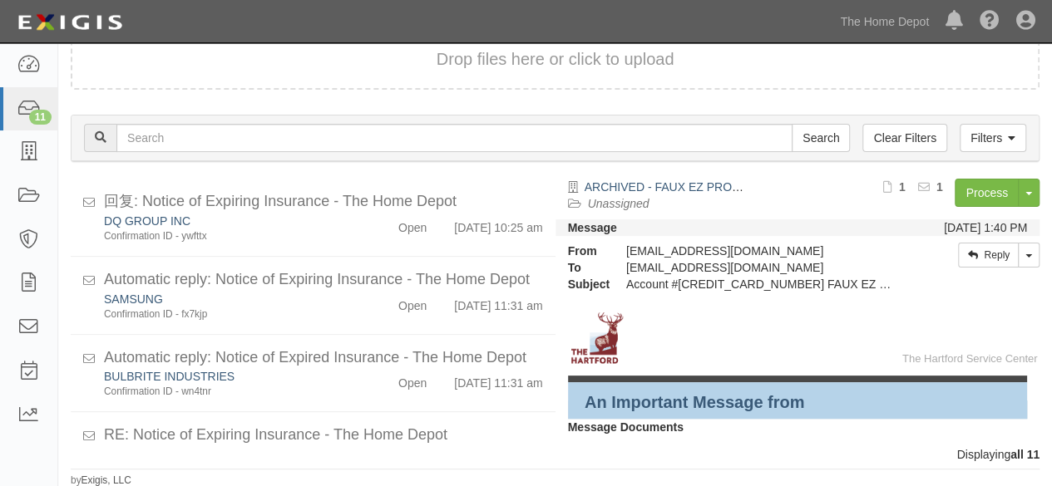
scroll to position [682, 0]
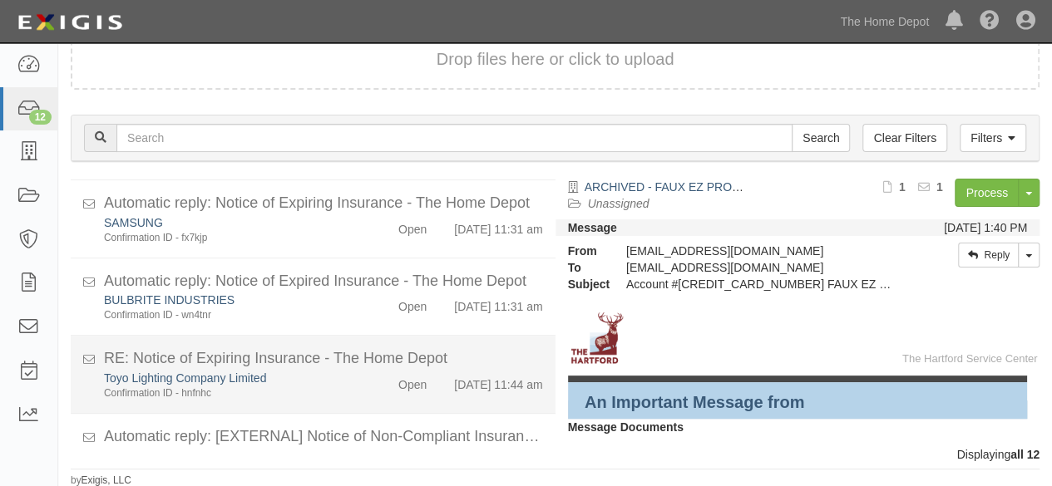
scroll to position [776, 0]
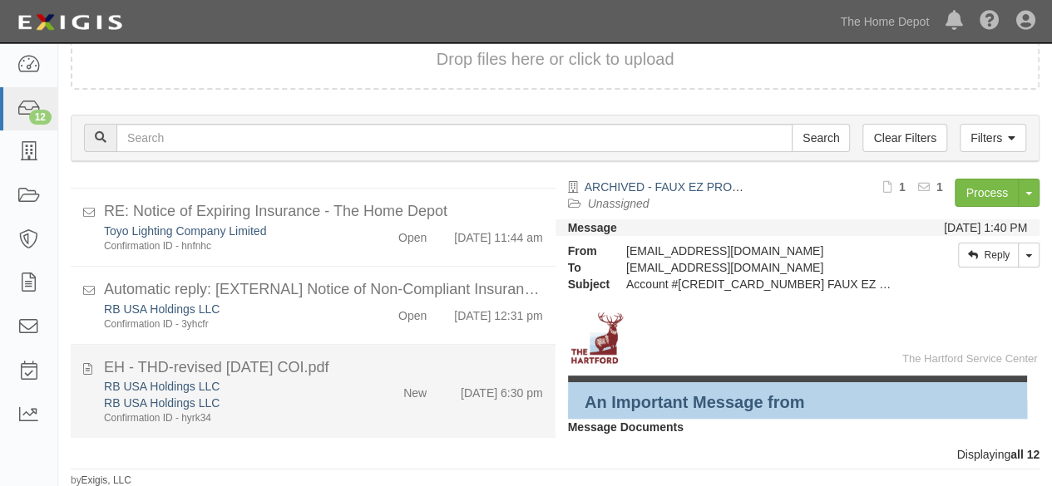
click at [384, 406] on div "RB USA Holdings LLC RB USA Holdings LLC Confirmation ID - hyrk34 New 8/15/25 6:…" at bounding box center [323, 401] width 464 height 47
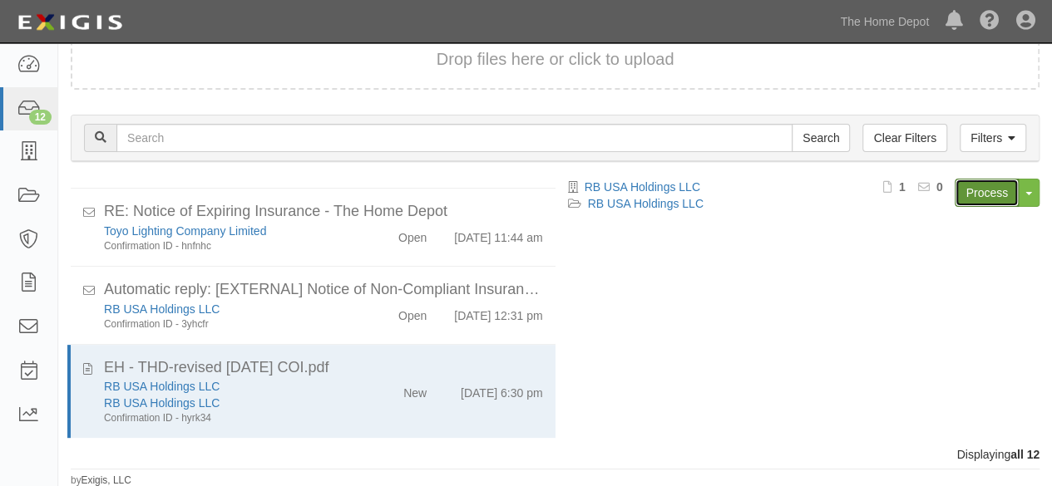
click at [978, 192] on link "Process" at bounding box center [986, 193] width 64 height 28
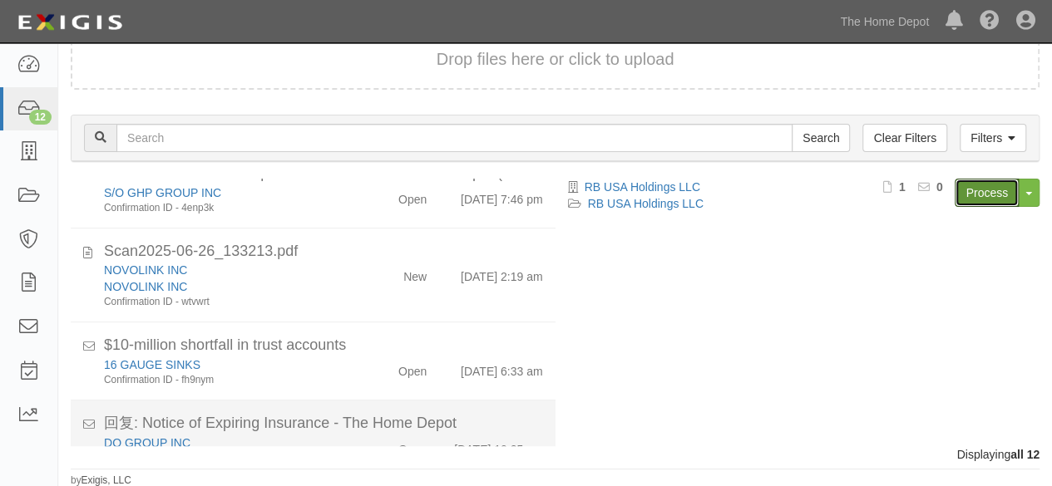
scroll to position [278, 0]
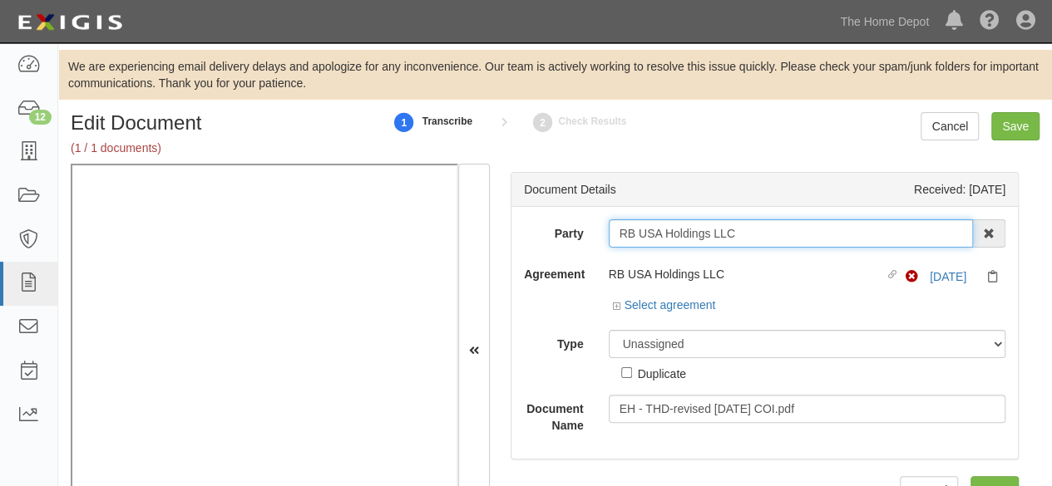
click at [736, 228] on input "RB USA Holdings LLC" at bounding box center [790, 233] width 365 height 28
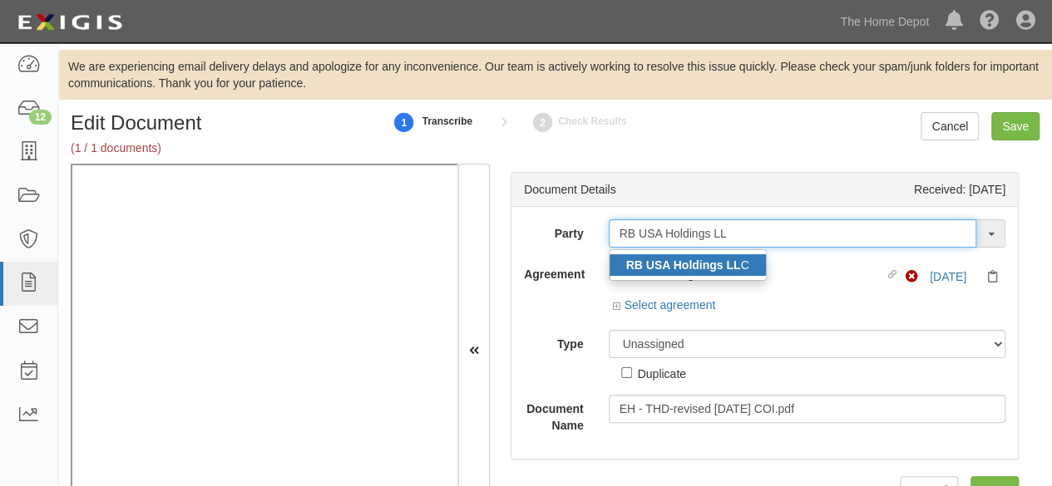
type input "RB USA Holdings LL"
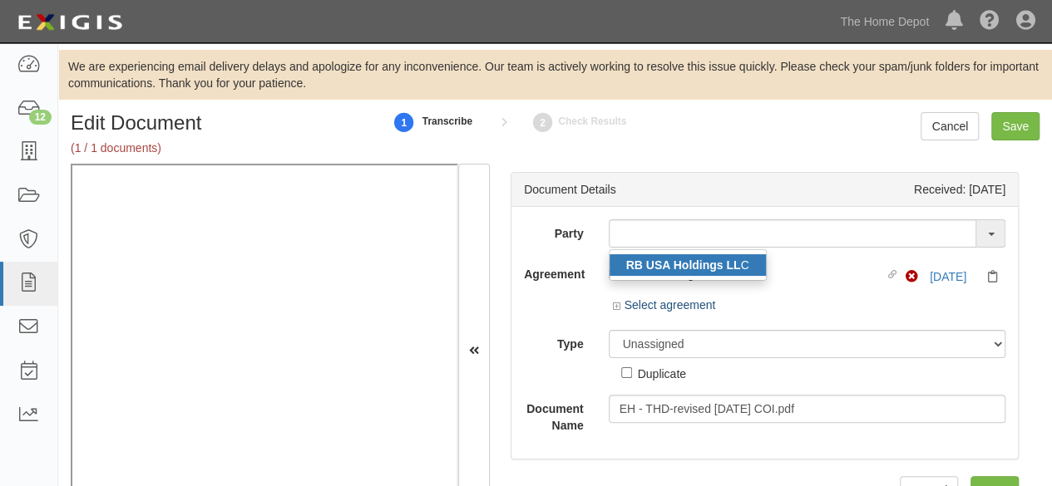
drag, startPoint x: 698, startPoint y: 262, endPoint x: 640, endPoint y: 280, distance: 61.0
click at [698, 263] on strong "RB USA Holdings LL" at bounding box center [683, 265] width 115 height 13
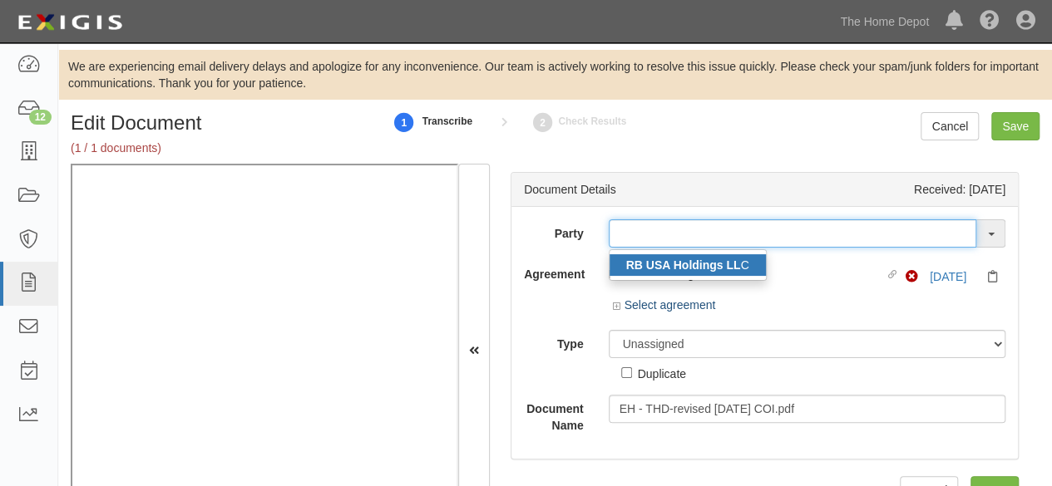
type input "RB USA Holdings LLC"
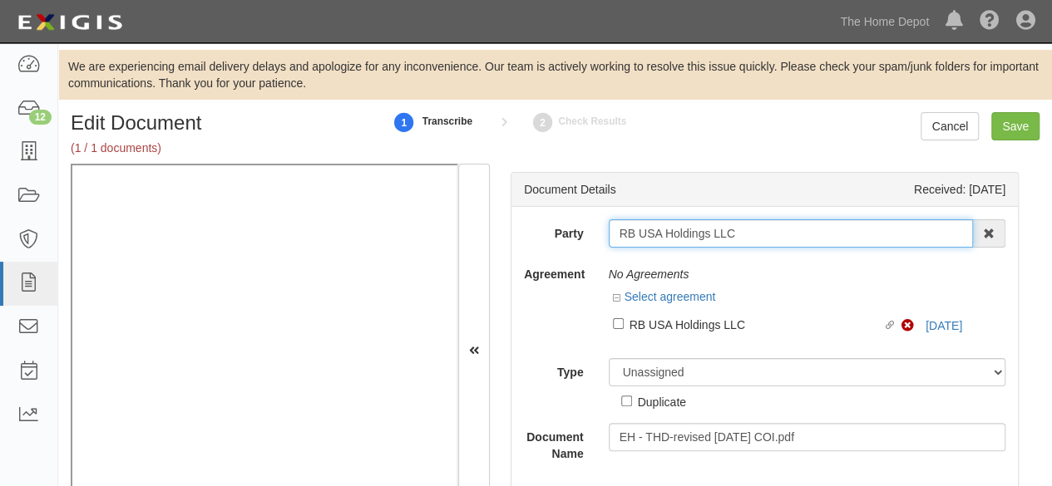
click at [641, 230] on input "RB USA Holdings LLC" at bounding box center [790, 233] width 365 height 28
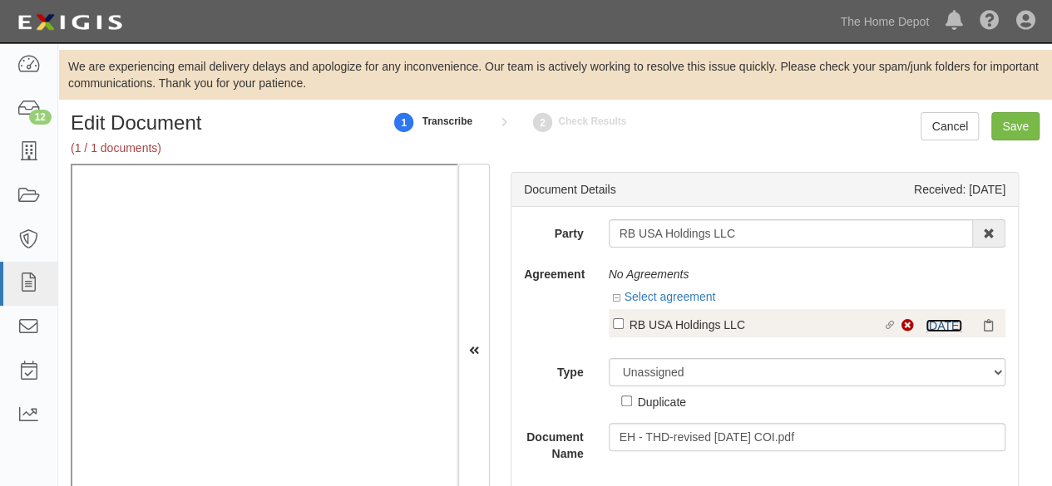
click at [940, 325] on link "7/1/26" at bounding box center [943, 325] width 37 height 13
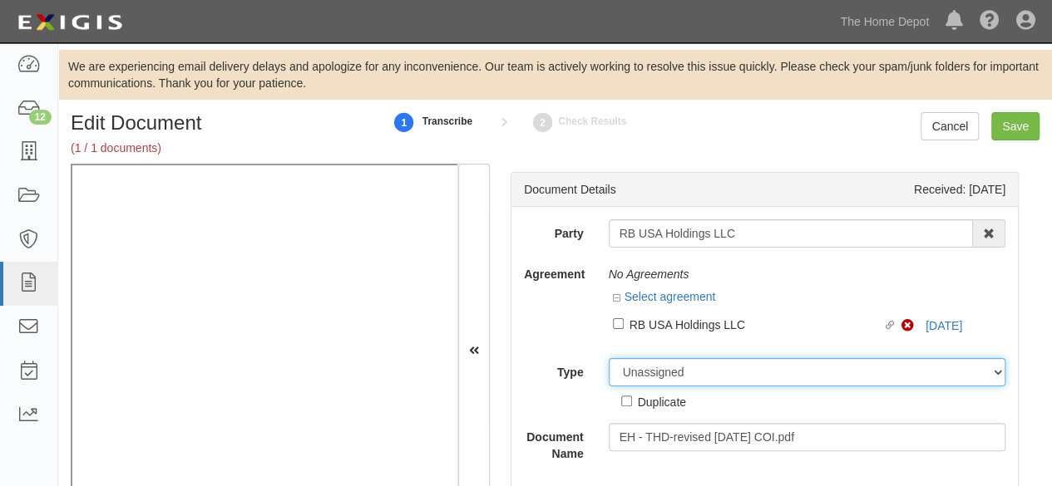
click at [653, 370] on select "Unassigned Binder Cancellation Notice Certificate Contract Endorsement Insuranc…" at bounding box center [806, 372] width 397 height 28
select select "OtherDetail"
click at [608, 358] on select "Unassigned Binder Cancellation Notice Certificate Contract Endorsement Insuranc…" at bounding box center [806, 372] width 397 height 28
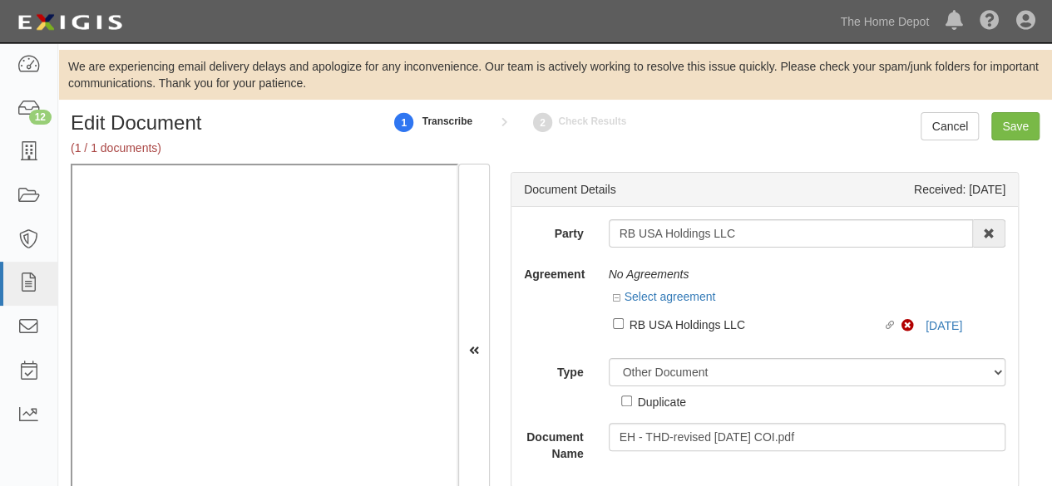
click at [672, 401] on div "Duplicate" at bounding box center [662, 401] width 48 height 18
click at [632, 401] on input "Duplicate" at bounding box center [626, 401] width 11 height 11
checkbox input "true"
click at [1002, 128] on input "Save" at bounding box center [1015, 126] width 48 height 28
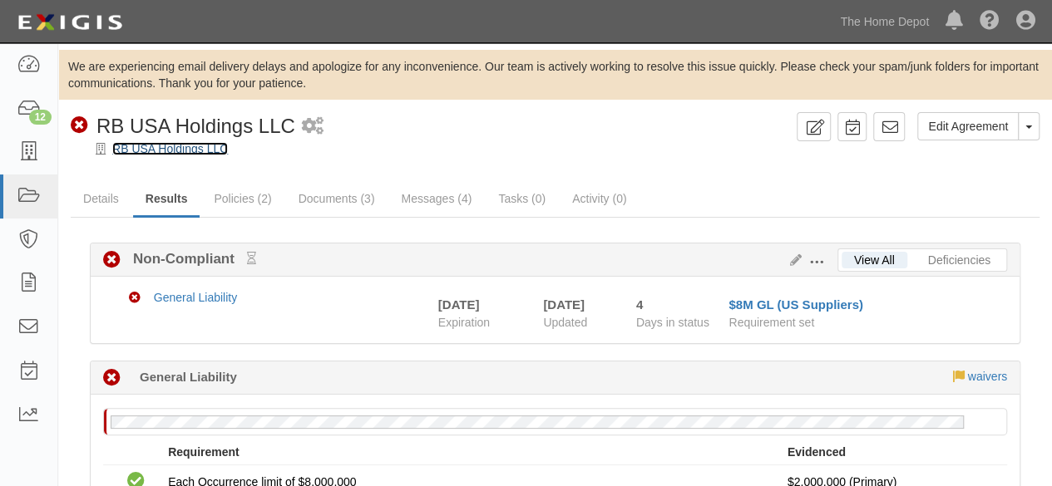
click at [136, 145] on link "RB USA Holdings LLC" at bounding box center [170, 148] width 116 height 13
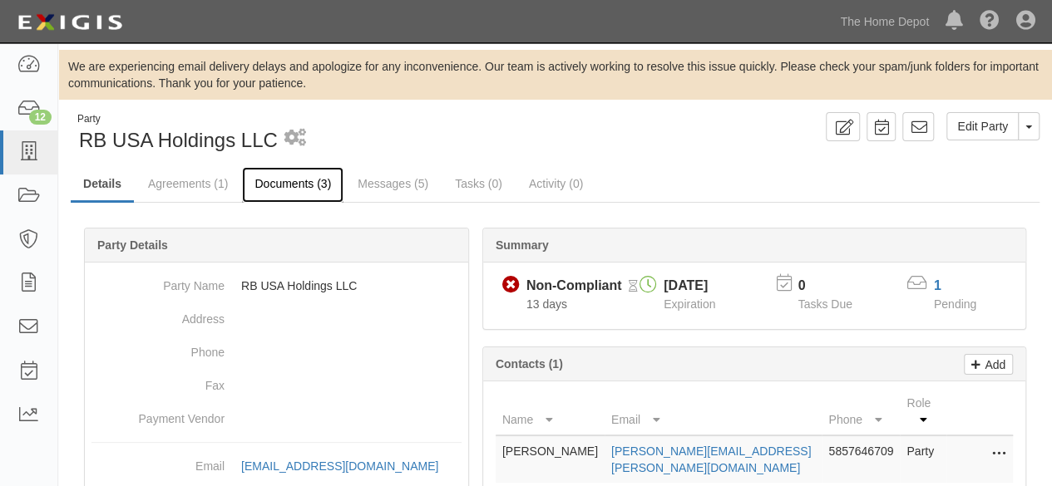
click at [285, 187] on link "Documents (3)" at bounding box center [292, 185] width 101 height 36
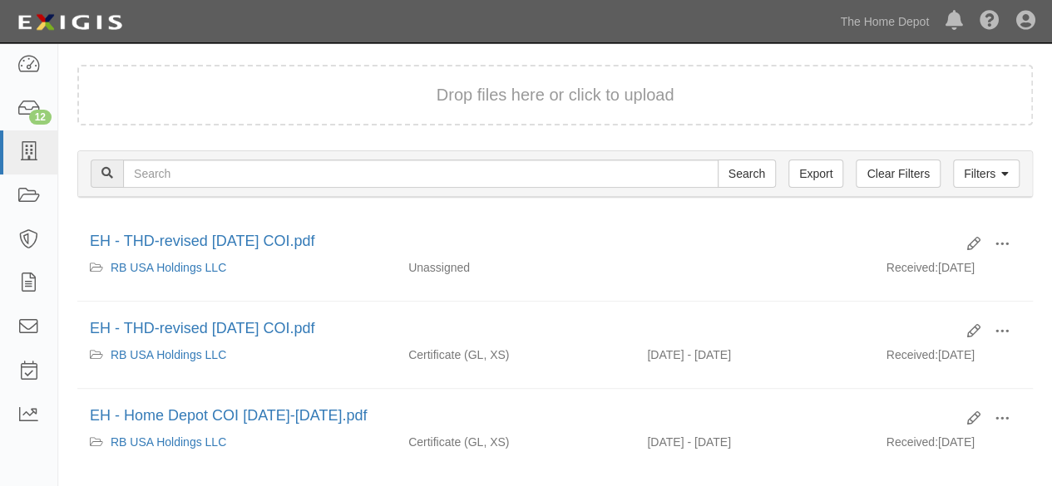
scroll to position [248, 0]
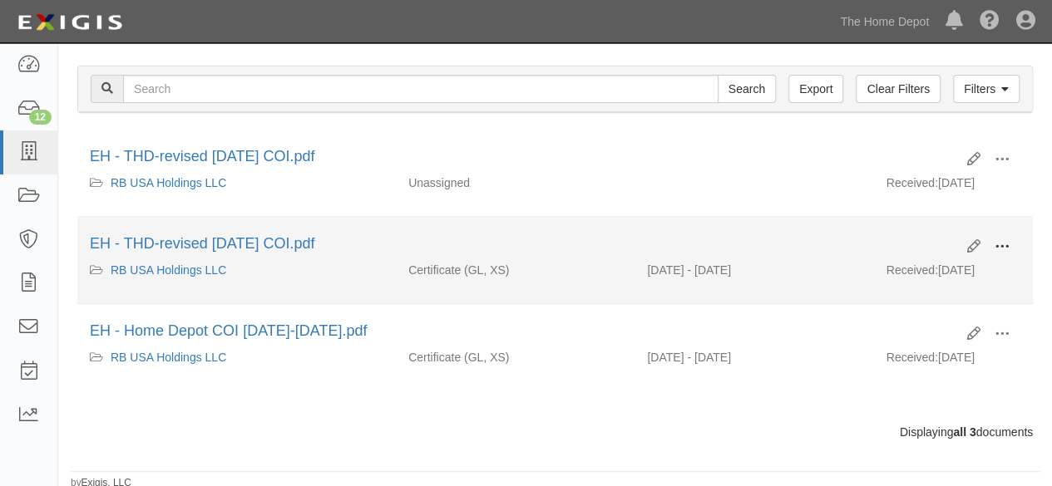
click at [1005, 243] on span at bounding box center [1001, 246] width 15 height 15
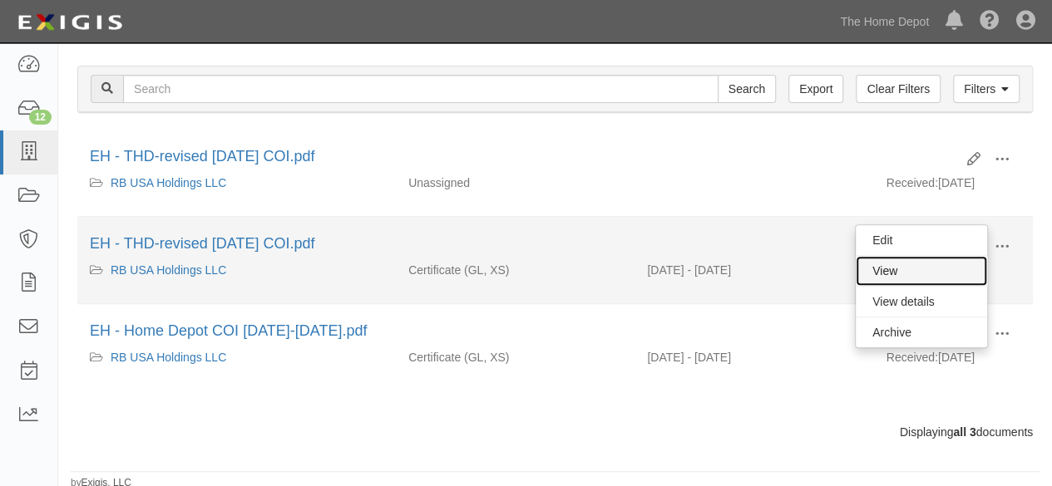
click at [950, 267] on link "View" at bounding box center [920, 271] width 131 height 30
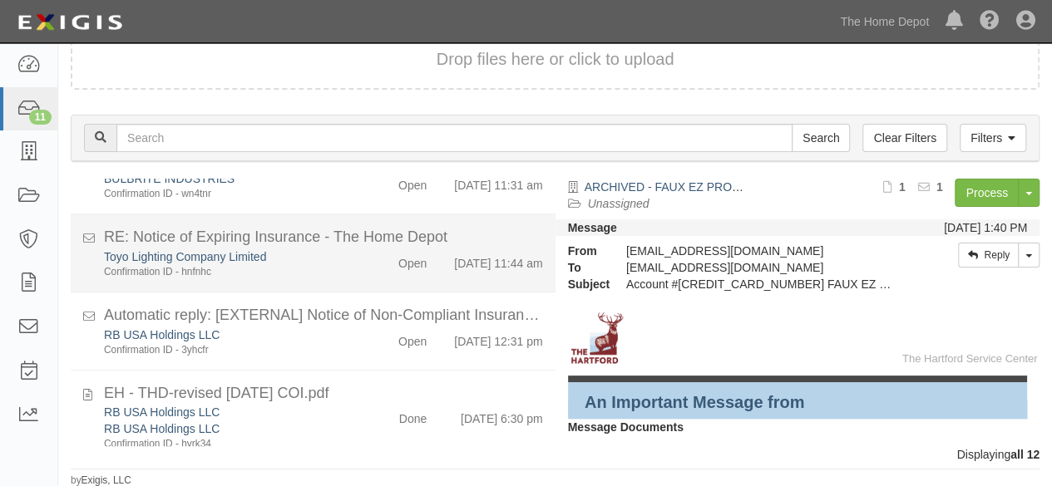
scroll to position [776, 0]
